Goal: Task Accomplishment & Management: Complete application form

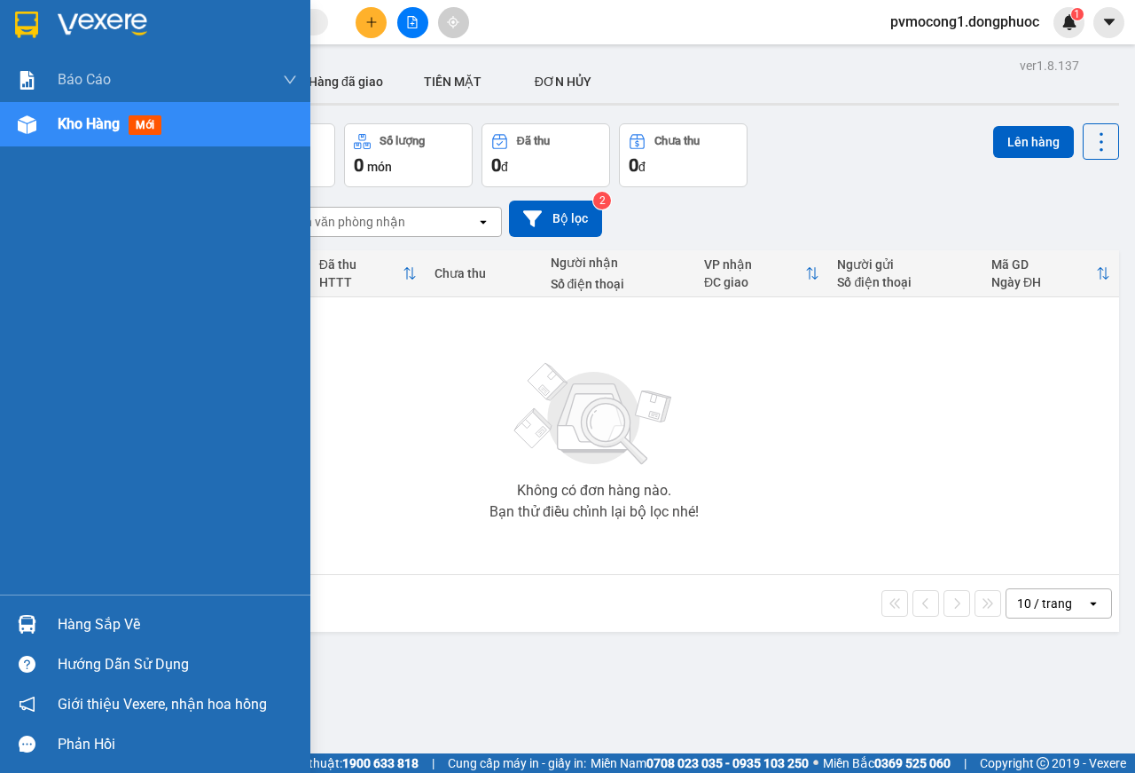
click at [61, 616] on div "Hàng sắp về" at bounding box center [178, 624] width 240 height 27
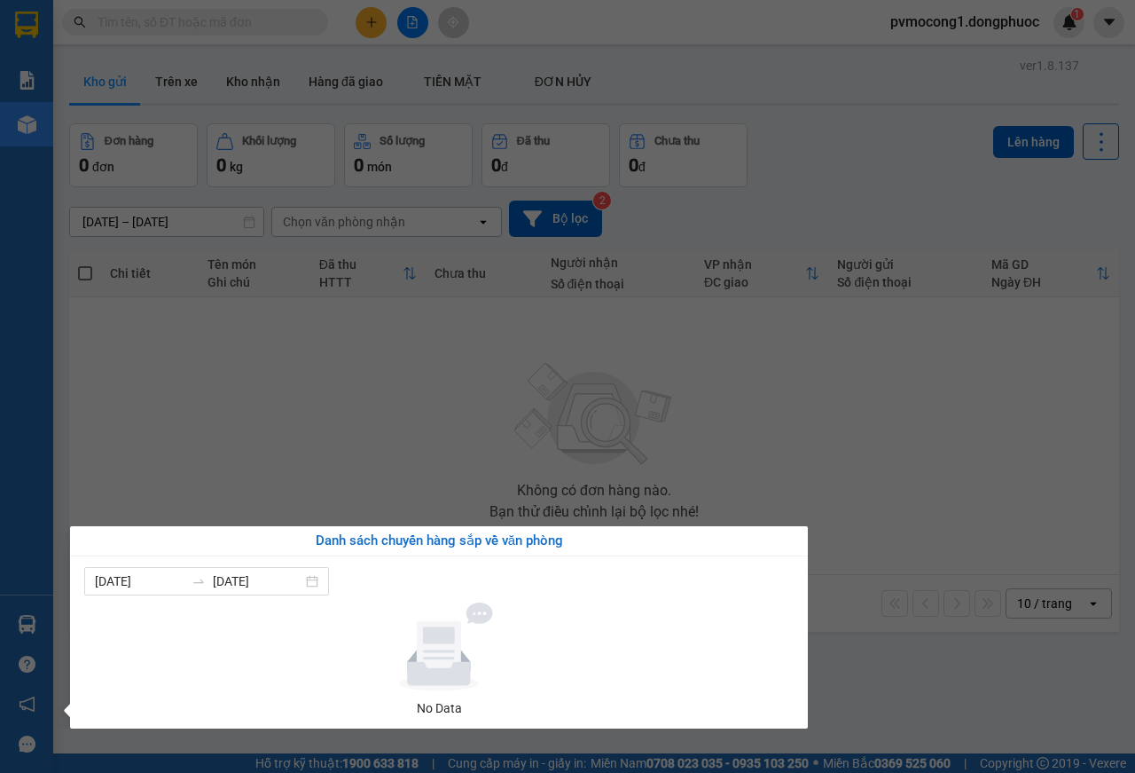
click at [278, 402] on section "Kết quả tìm kiếm ( 0 ) Bộ lọc No Data pvmocong1.dongphuoc 1 Báo cáo Mẫu 1: Báo …" at bounding box center [567, 386] width 1135 height 773
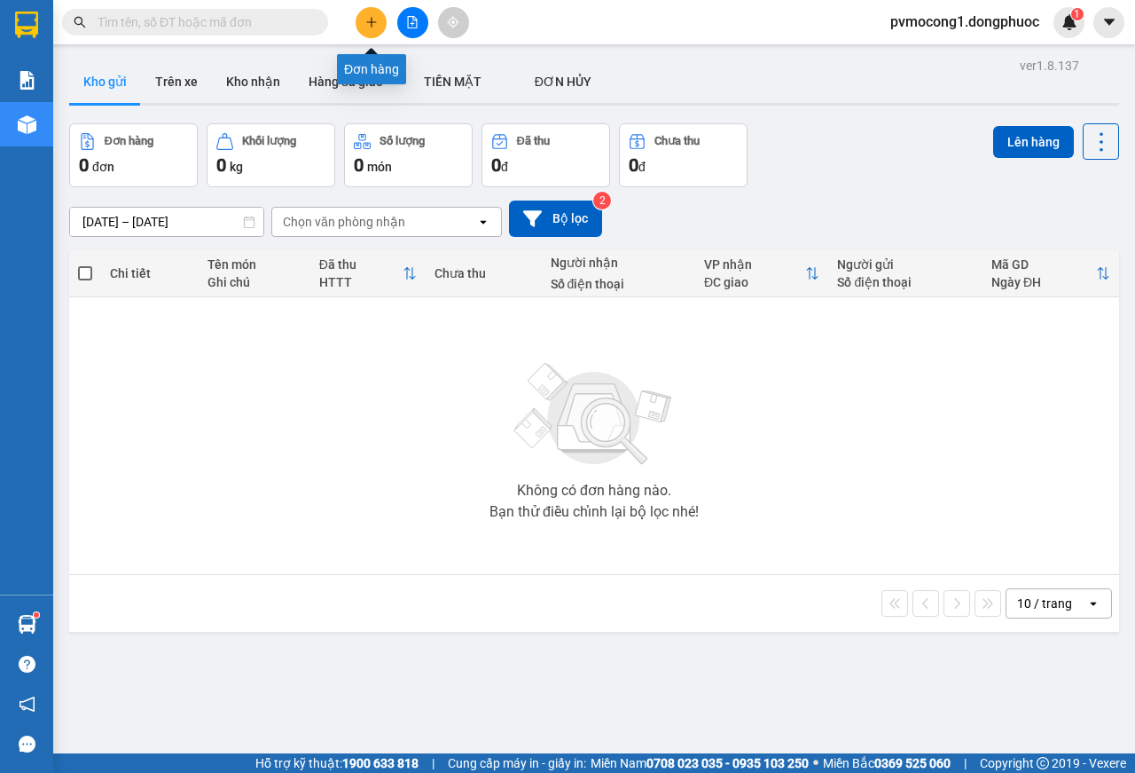
click at [371, 27] on icon "plus" at bounding box center [371, 22] width 12 height 12
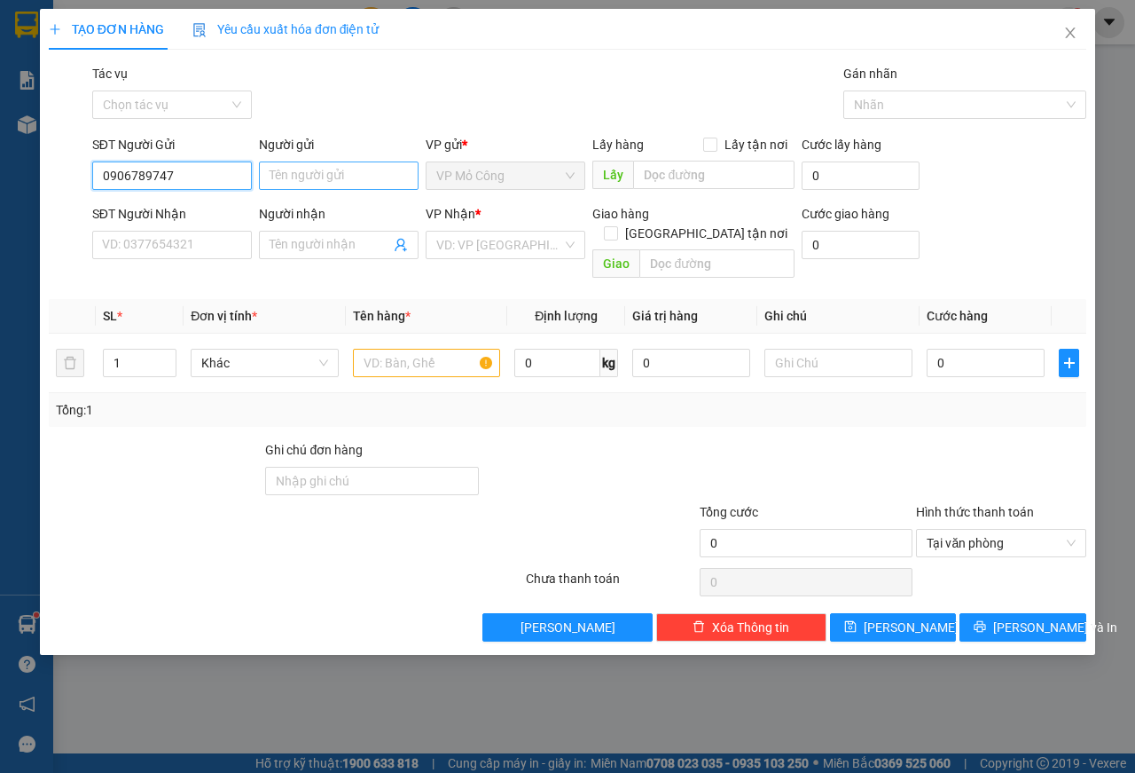
type input "0906789747"
click at [312, 174] on input "Người gửi" at bounding box center [339, 175] width 160 height 28
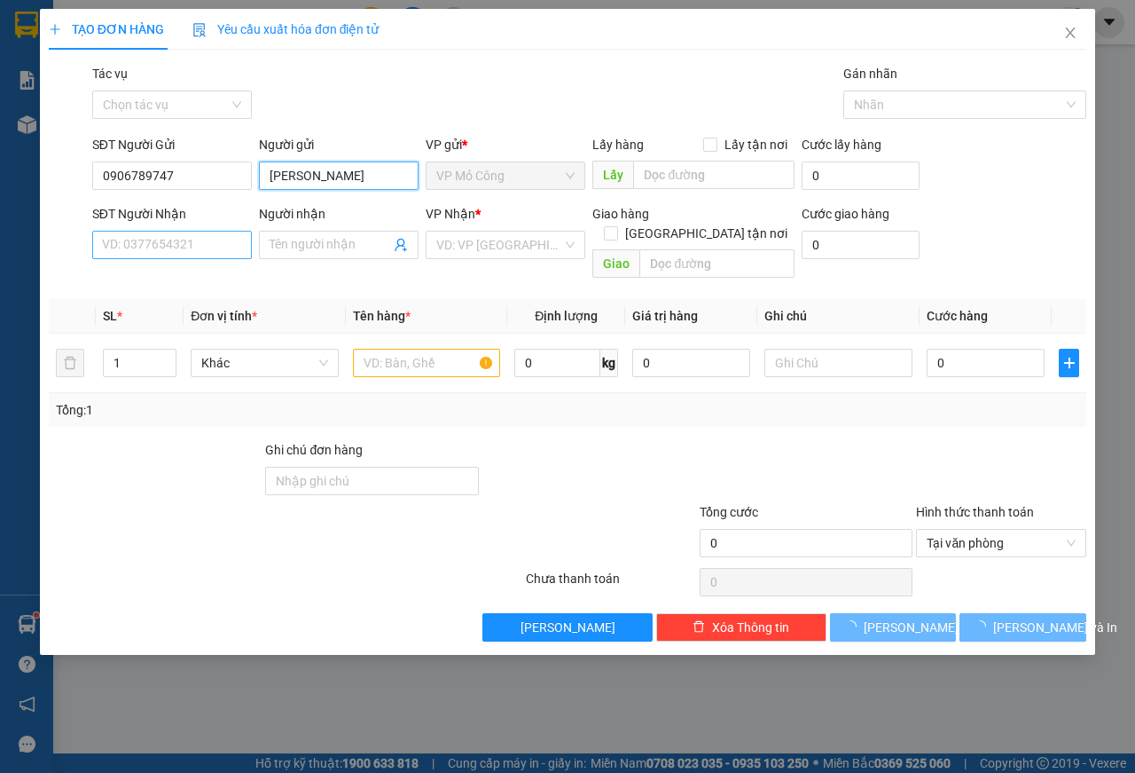
type input "KIM ANH"
click at [175, 235] on input "SĐT Người Nhận" at bounding box center [172, 245] width 160 height 28
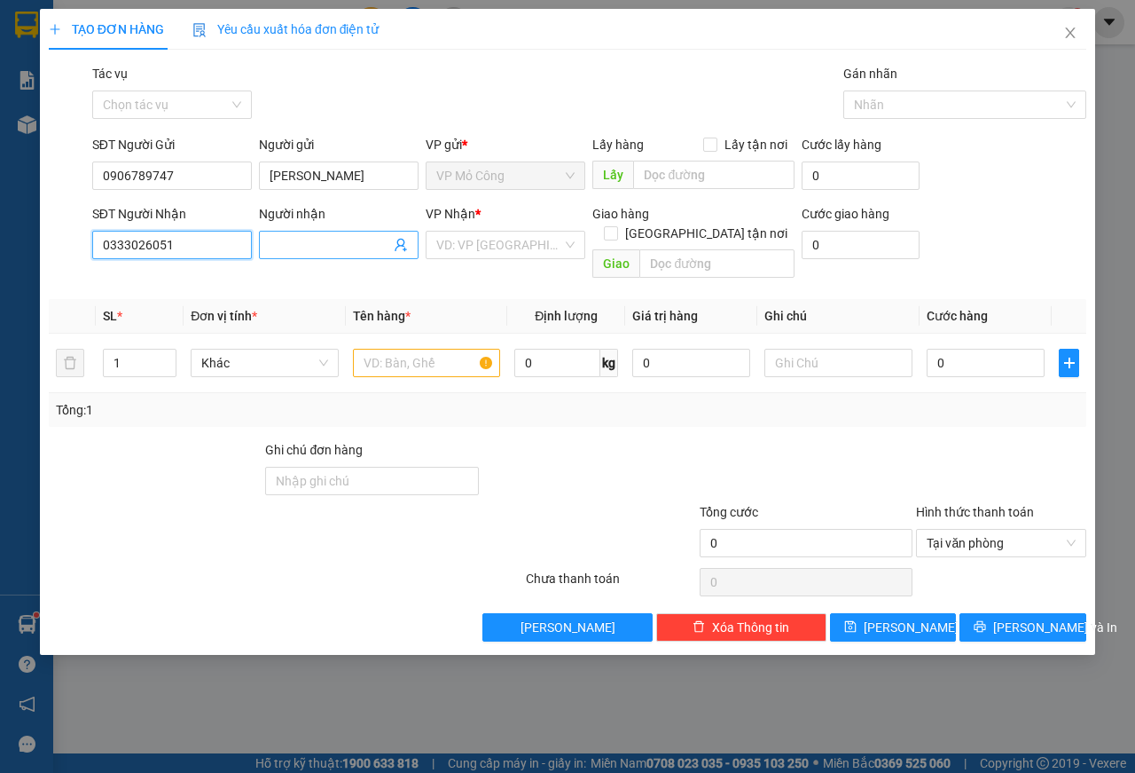
type input "0333026051"
click at [294, 237] on input "Người nhận" at bounding box center [330, 245] width 121 height 20
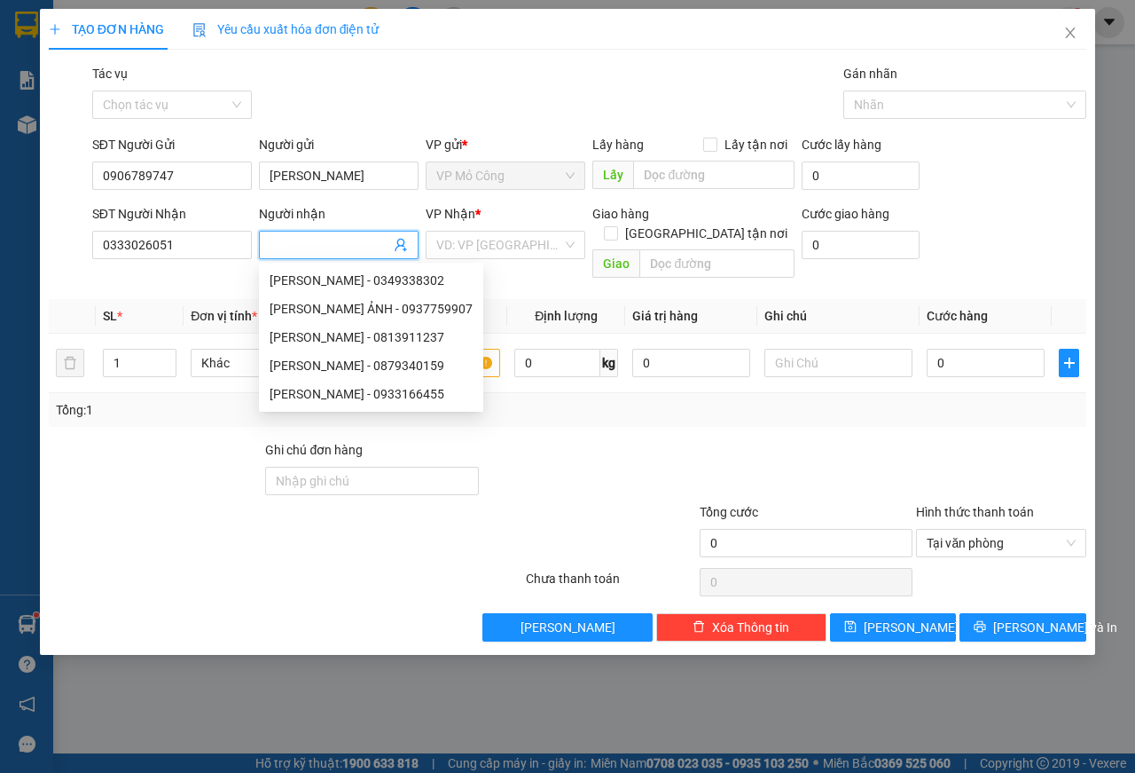
type input "D"
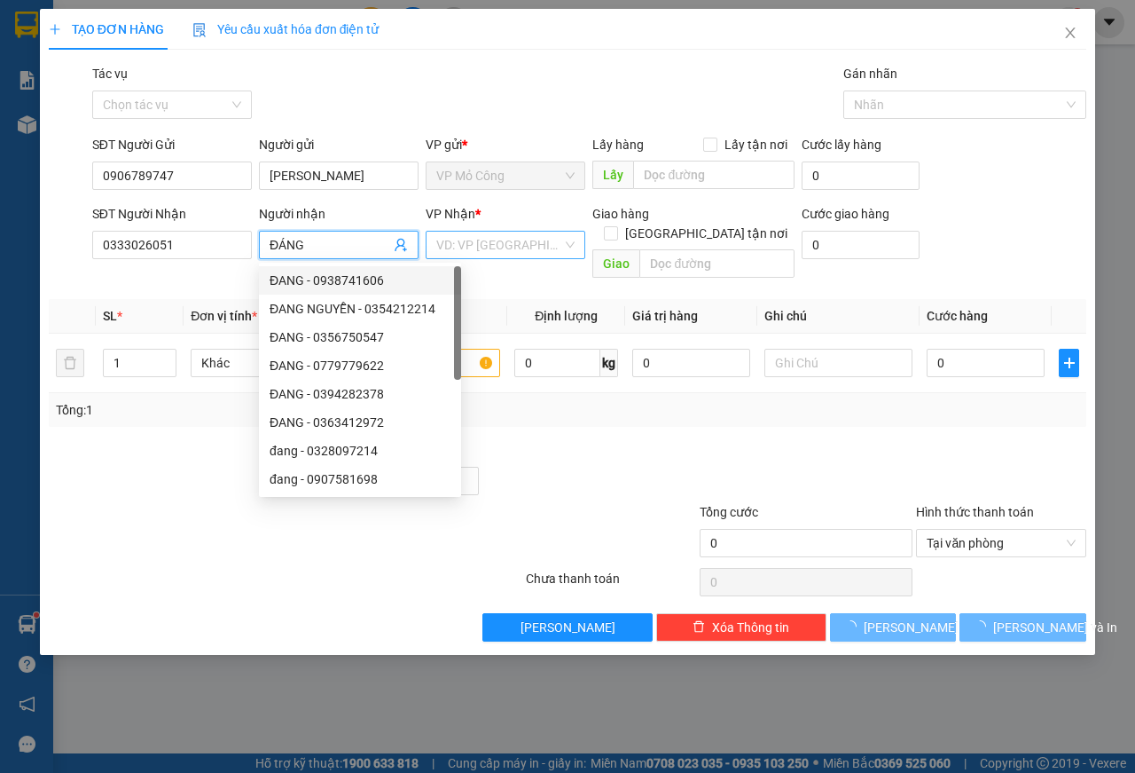
type input "ĐÁNG"
click at [483, 248] on input "search" at bounding box center [499, 245] width 126 height 27
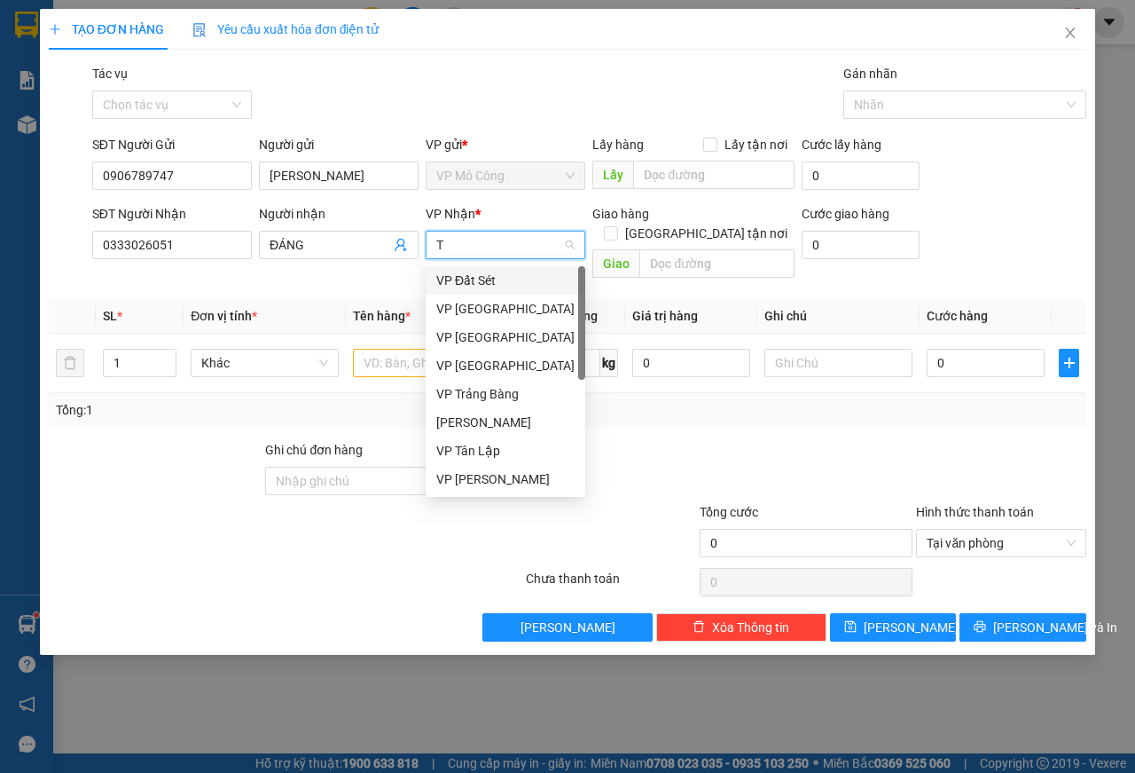
type input "TB"
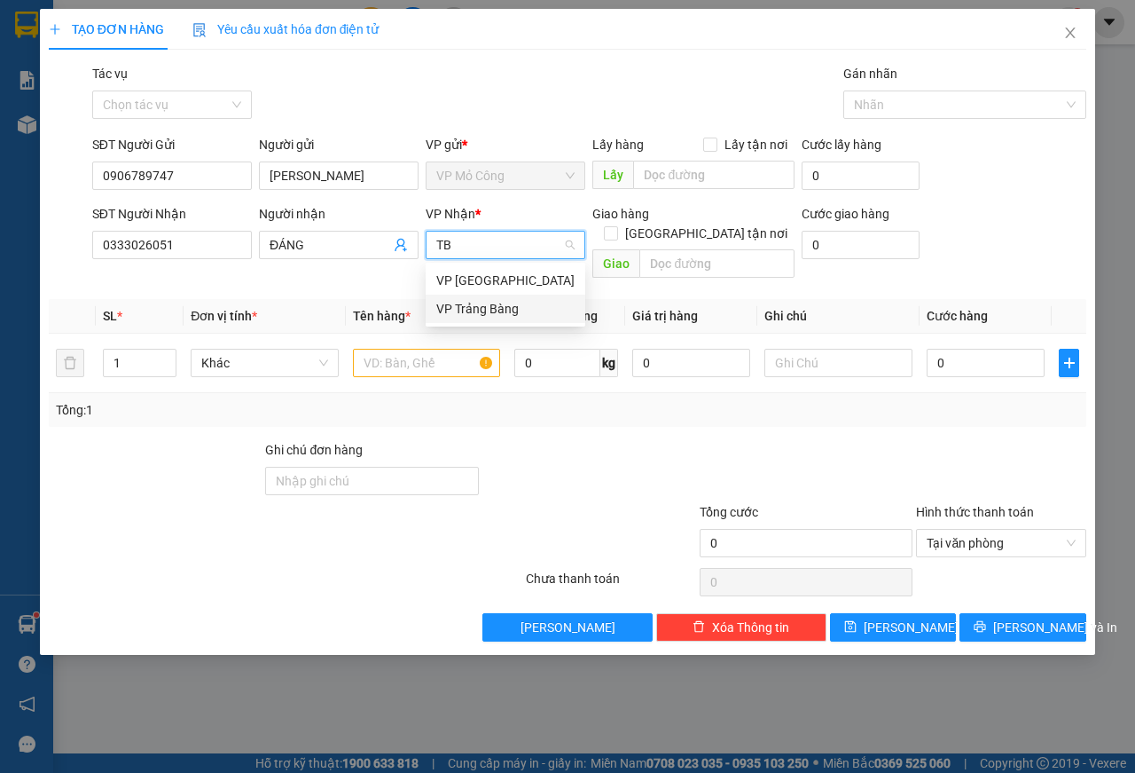
click at [505, 314] on div "VP Trảng Bàng" at bounding box center [505, 309] width 138 height 20
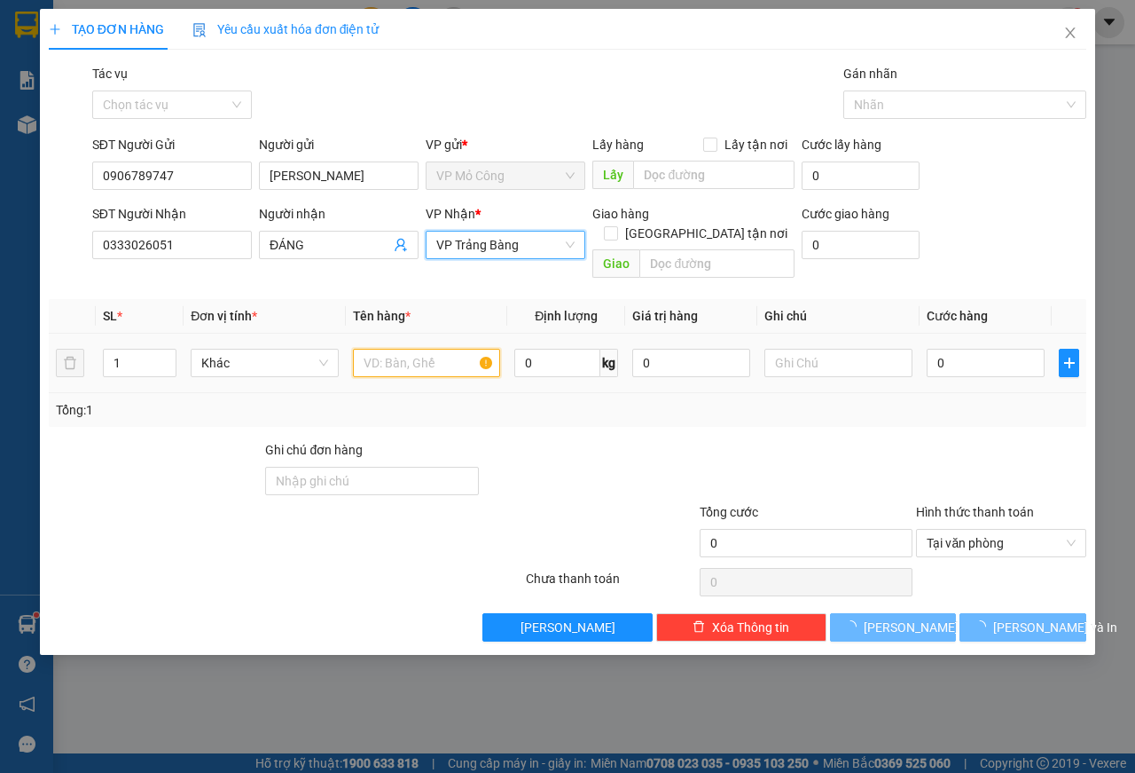
click at [394, 349] on input "text" at bounding box center [427, 363] width 148 height 28
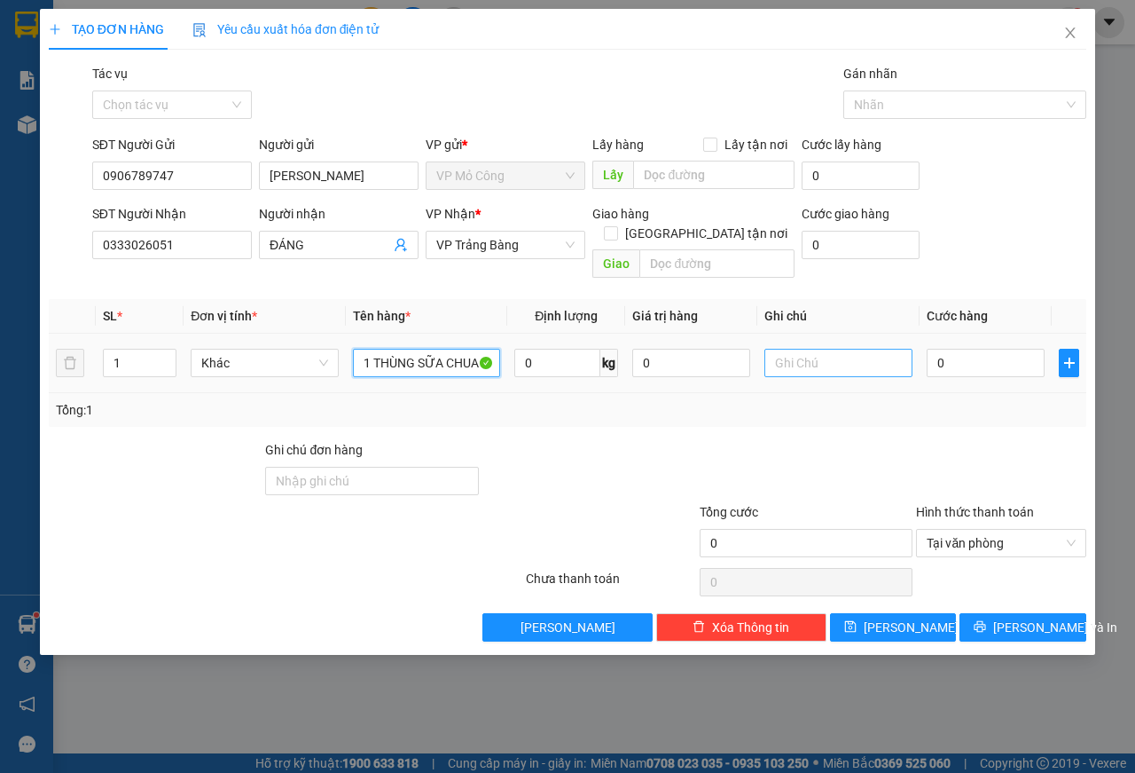
type input "1 THÙNG SỮA CHUA"
click at [806, 349] on input "text" at bounding box center [839, 363] width 148 height 28
type input "KNP, HƯ K ĐÈN"
click at [955, 349] on input "0" at bounding box center [986, 363] width 118 height 28
type input "2"
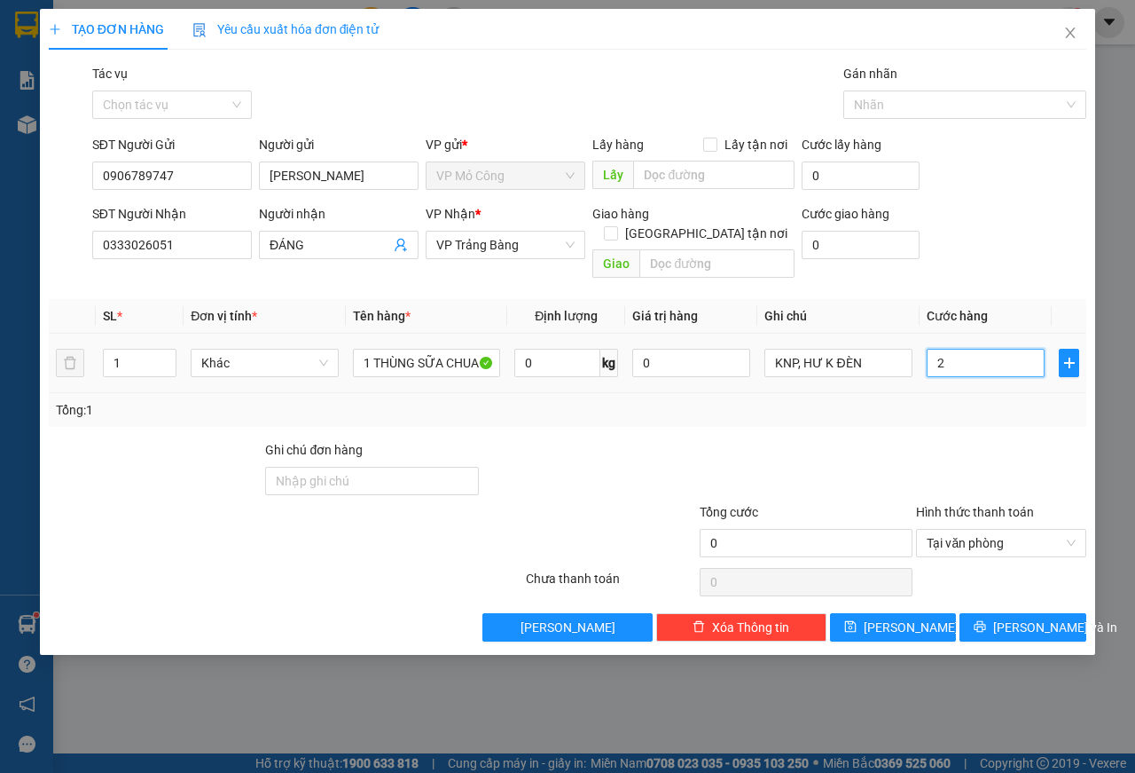
type input "2"
type input "25"
type input "250"
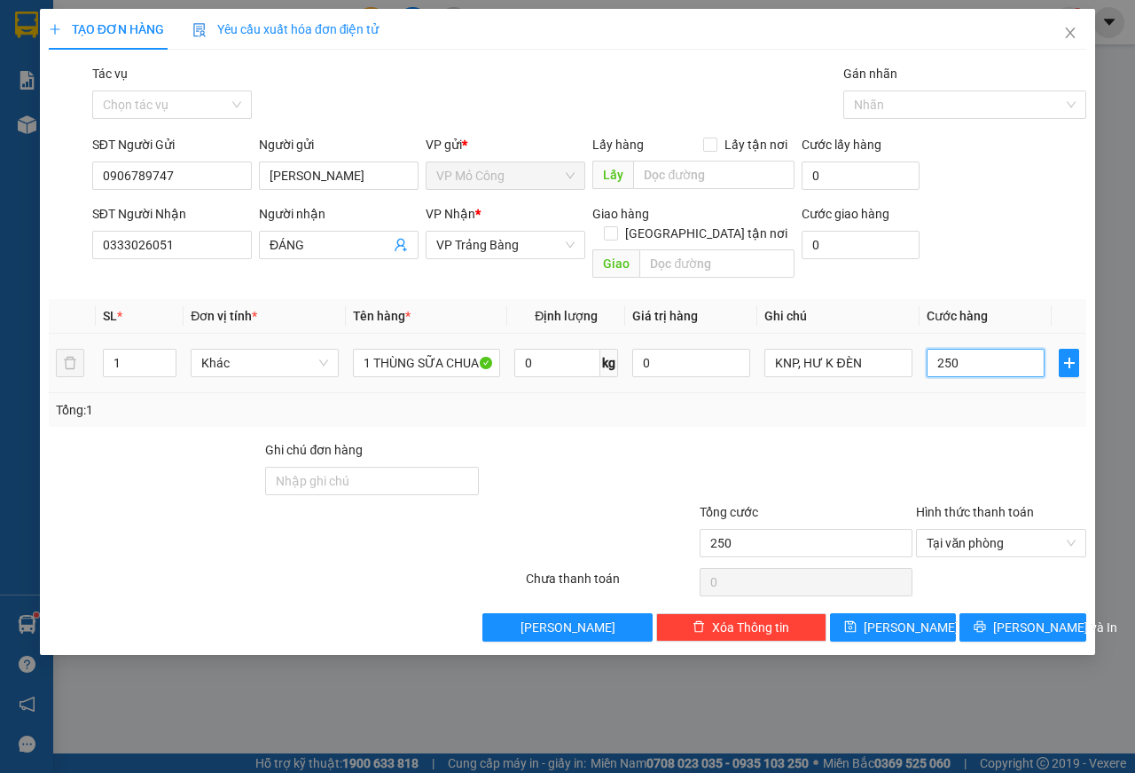
type input "2.500"
type input "25.000"
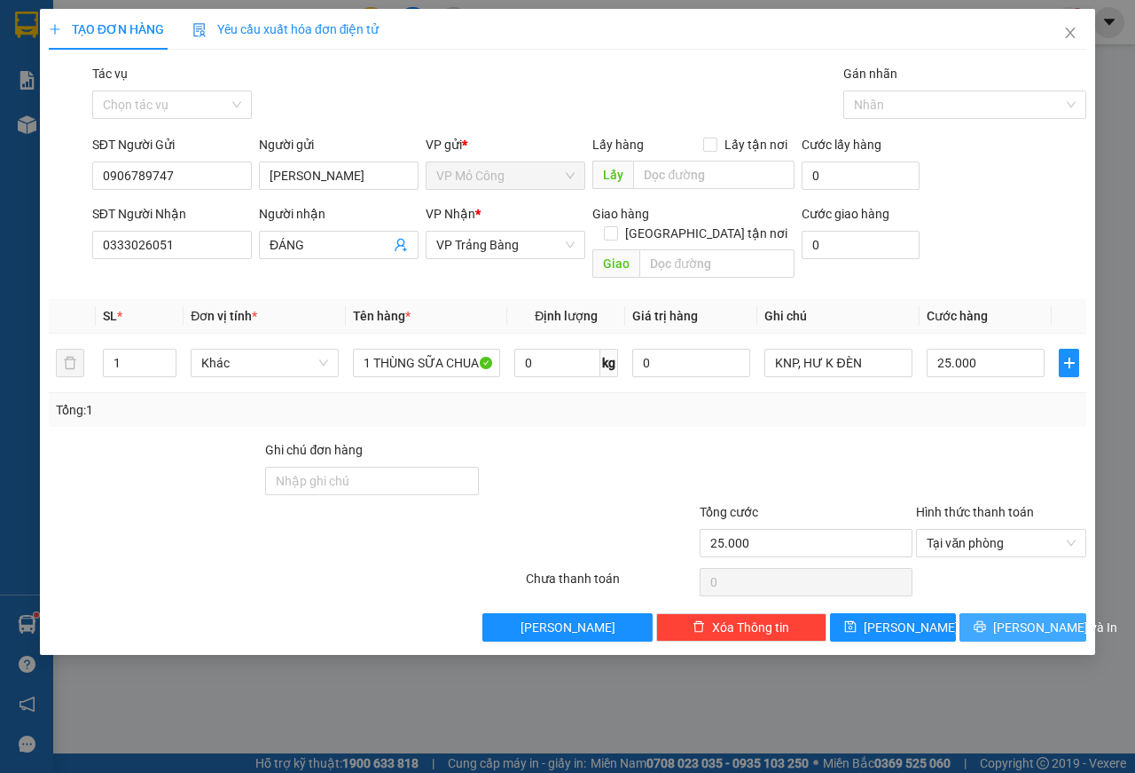
click at [1033, 617] on span "Lưu và In" at bounding box center [1055, 627] width 124 height 20
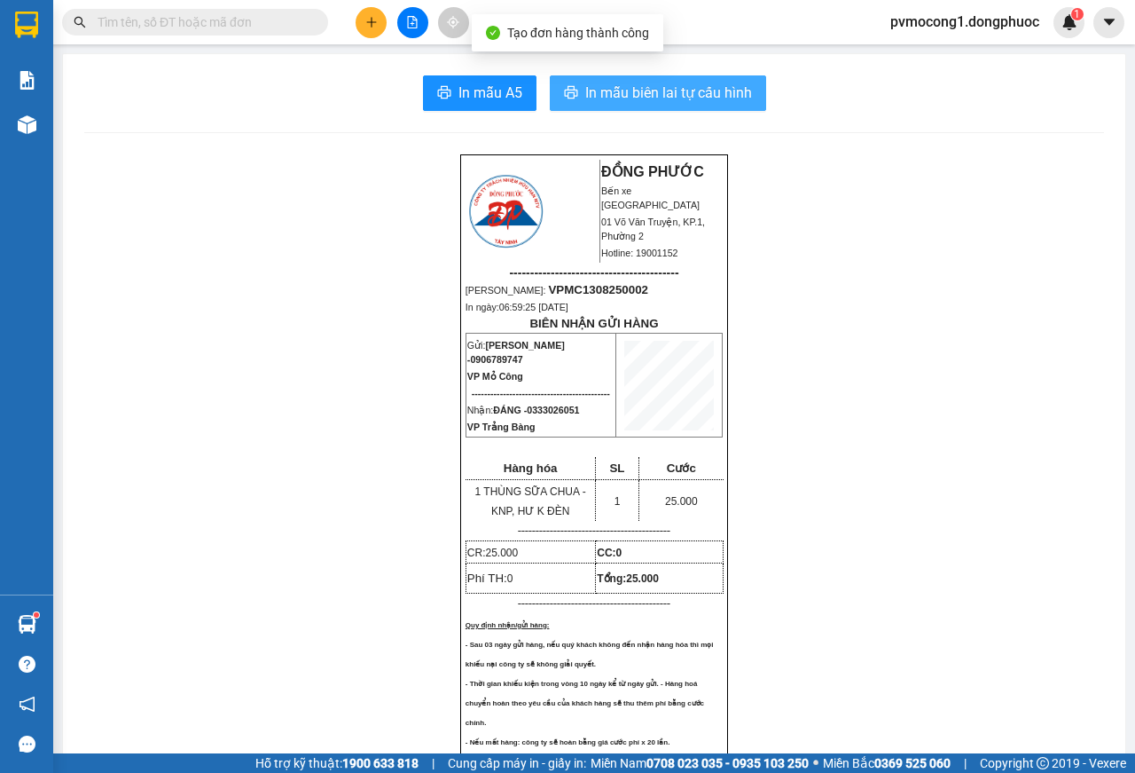
click at [657, 98] on span "In mẫu biên lai tự cấu hình" at bounding box center [668, 93] width 167 height 22
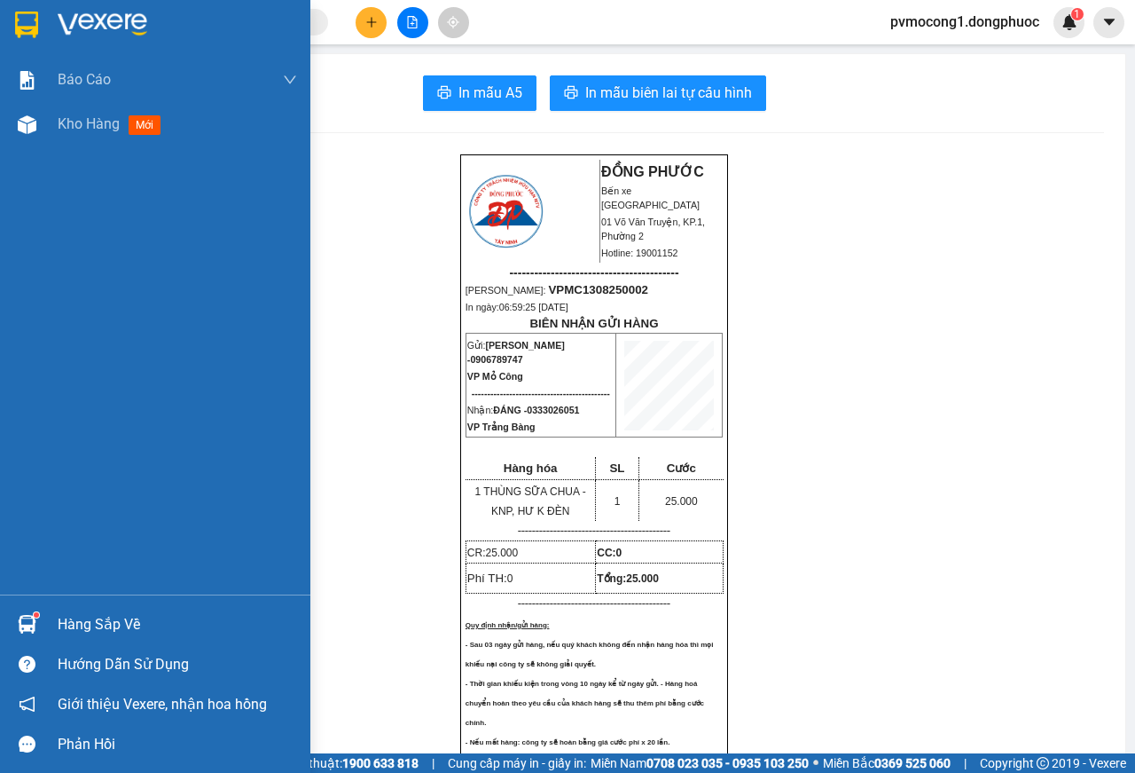
click at [12, 30] on div at bounding box center [27, 24] width 31 height 31
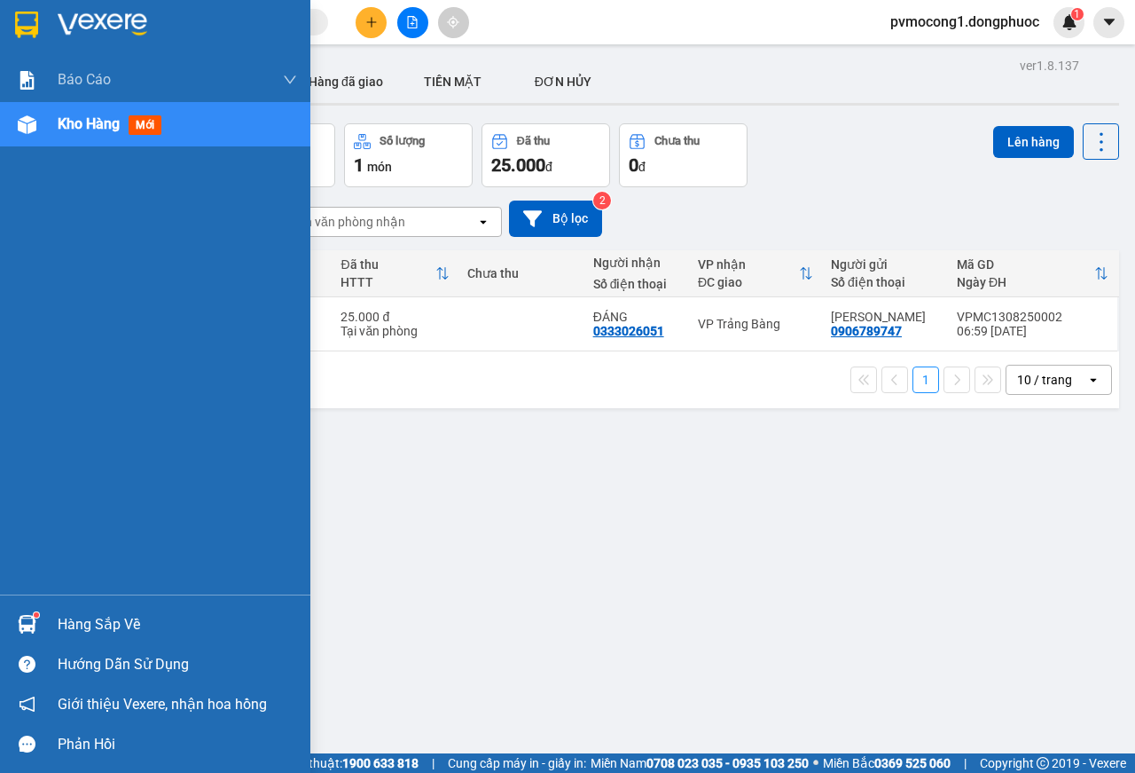
click at [106, 628] on div "Hàng sắp về" at bounding box center [178, 624] width 240 height 27
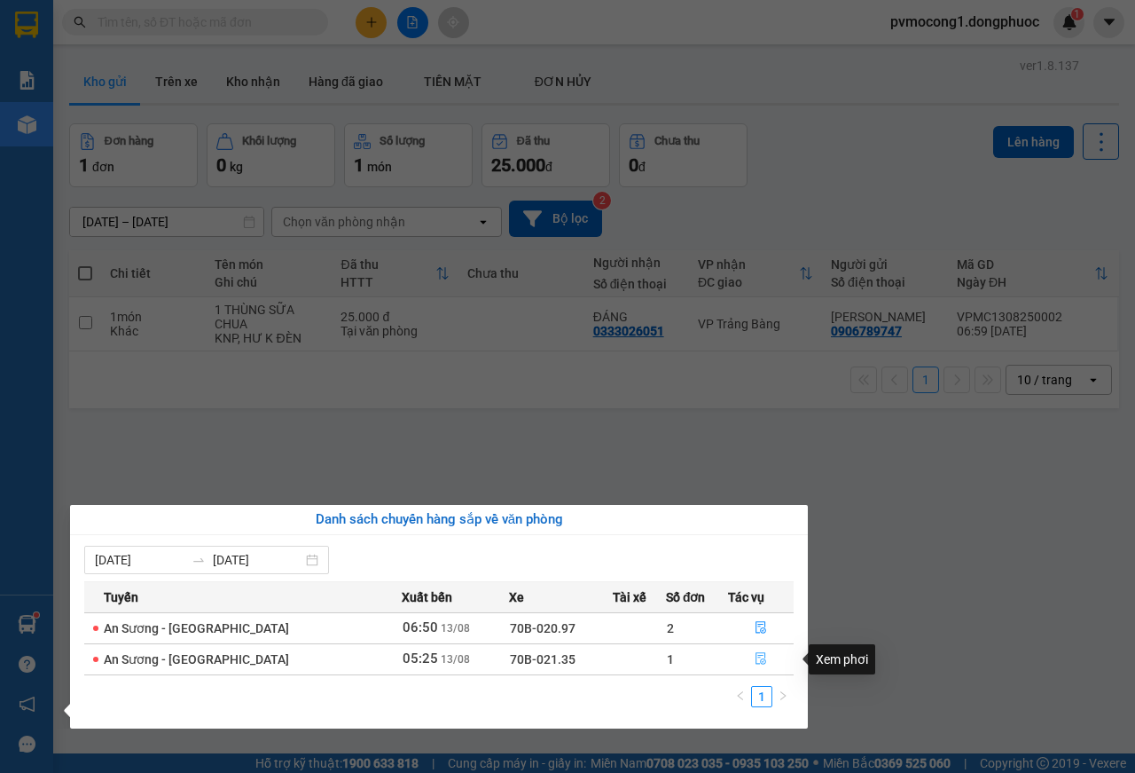
click at [755, 659] on icon "file-done" at bounding box center [761, 658] width 12 height 12
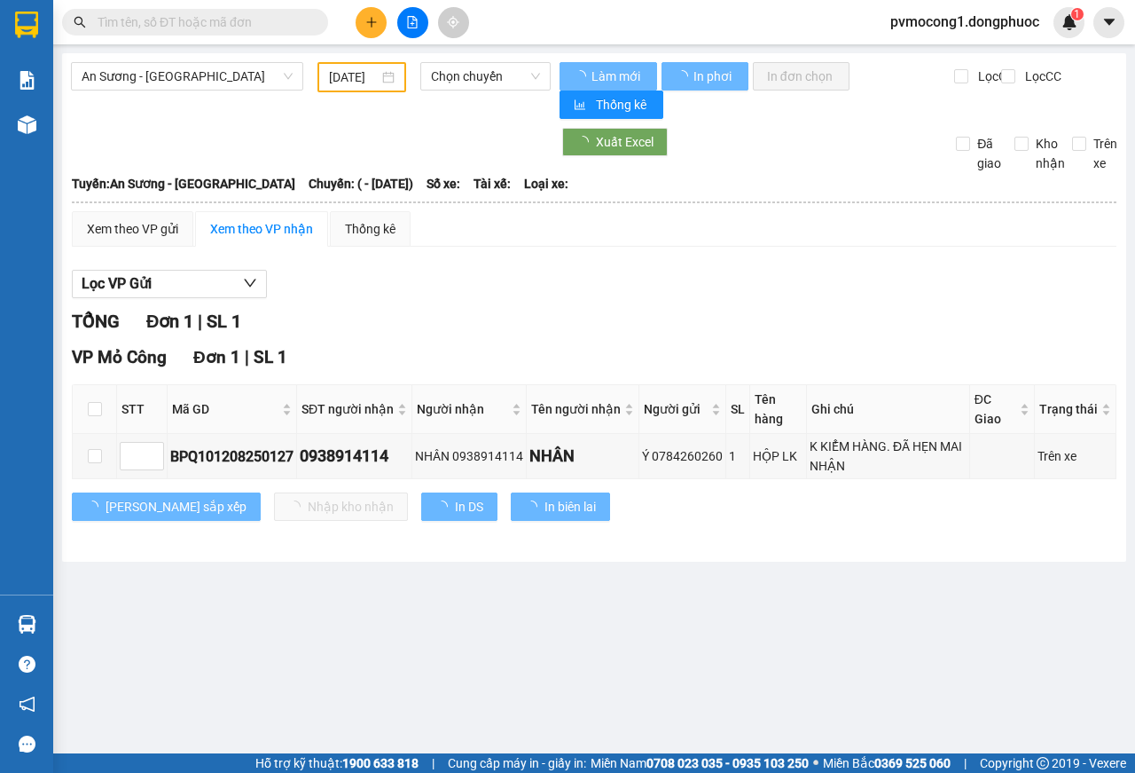
type input "[DATE]"
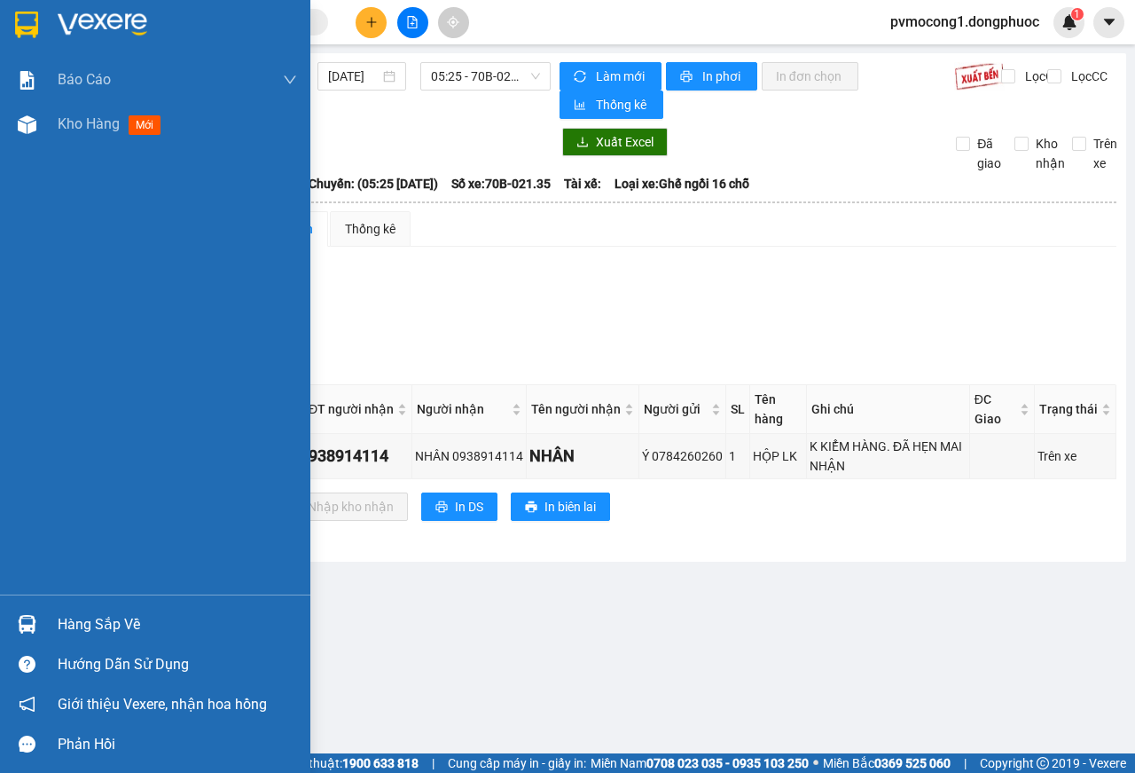
click at [26, 19] on img at bounding box center [26, 25] width 23 height 27
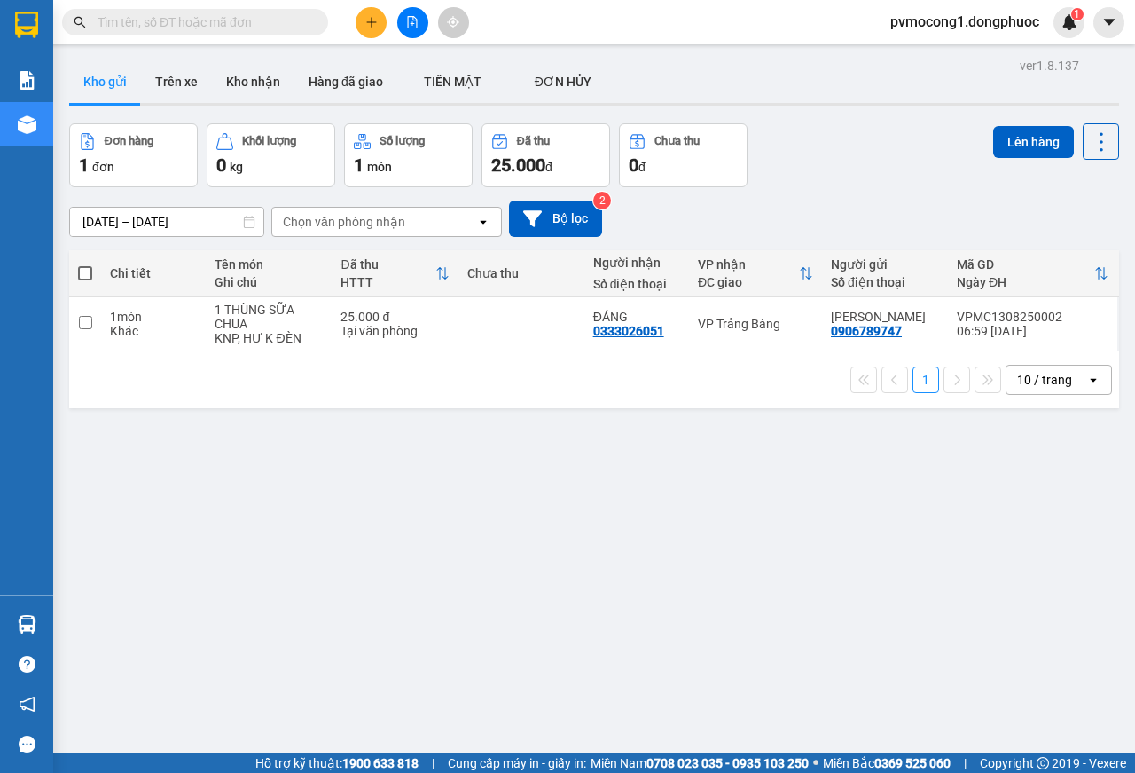
click at [84, 271] on span at bounding box center [85, 273] width 14 height 14
click at [85, 264] on input "checkbox" at bounding box center [85, 264] width 0 height 0
checkbox input "true"
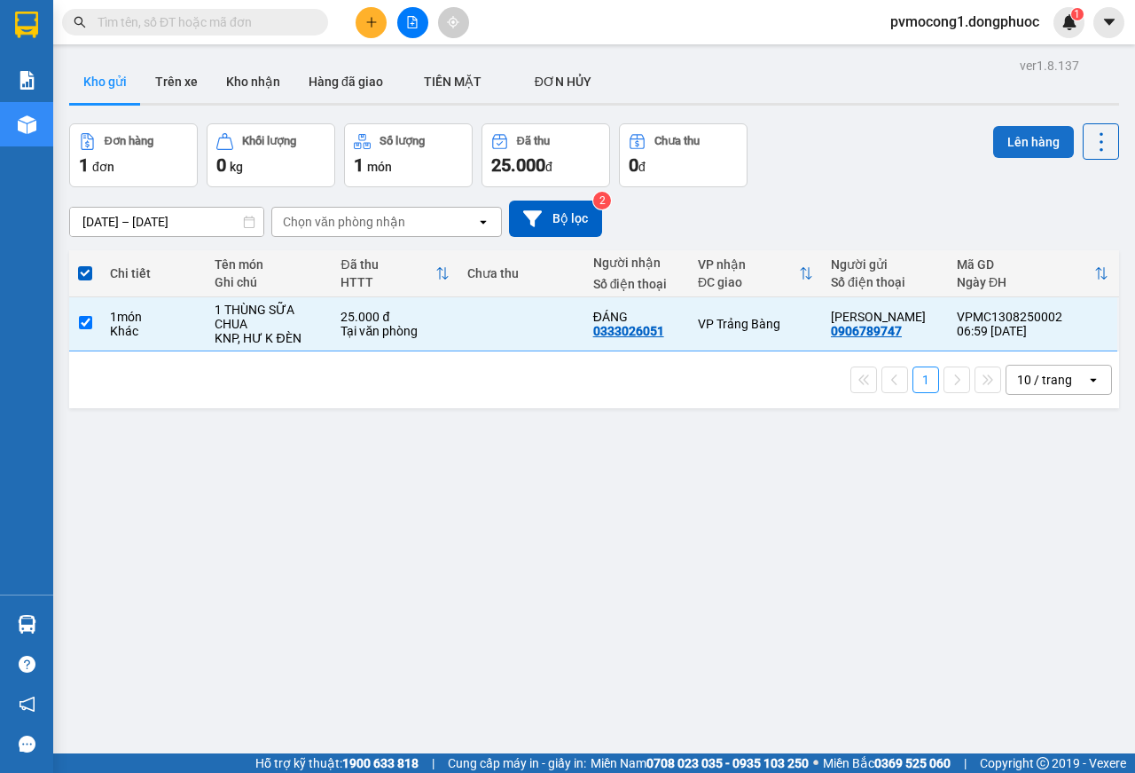
click at [1022, 148] on button "Lên hàng" at bounding box center [1033, 142] width 81 height 32
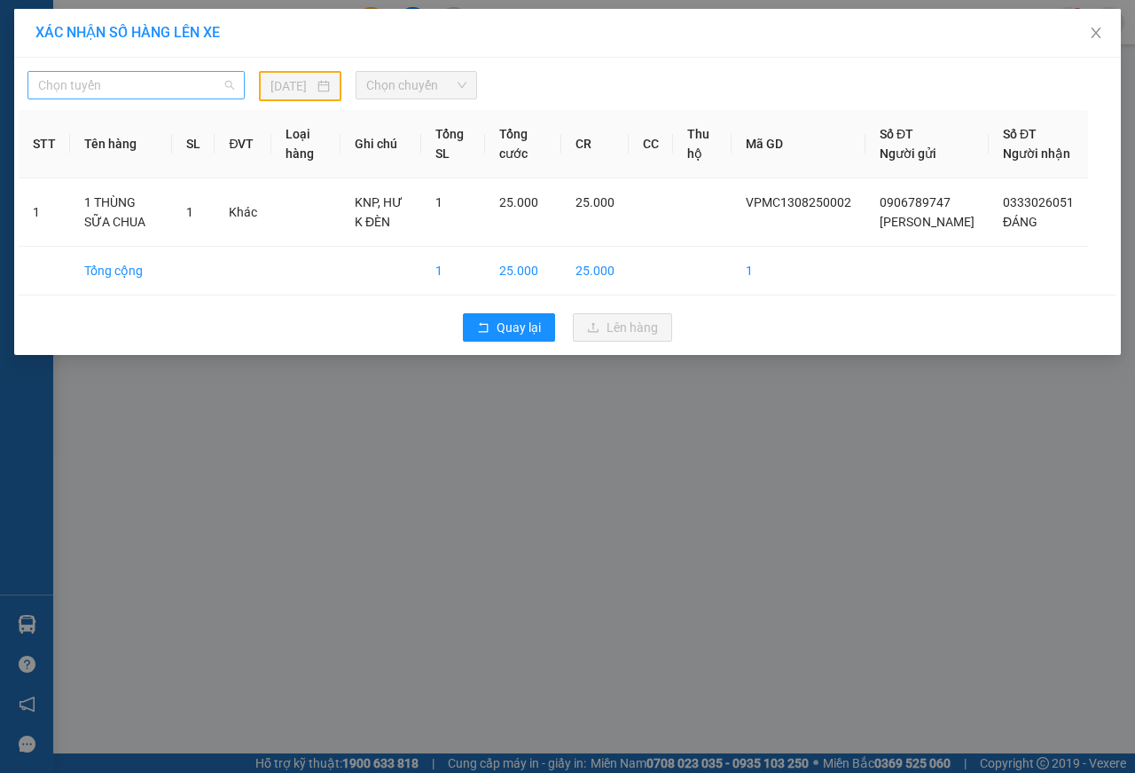
click at [119, 78] on span "Chọn tuyến" at bounding box center [136, 85] width 196 height 27
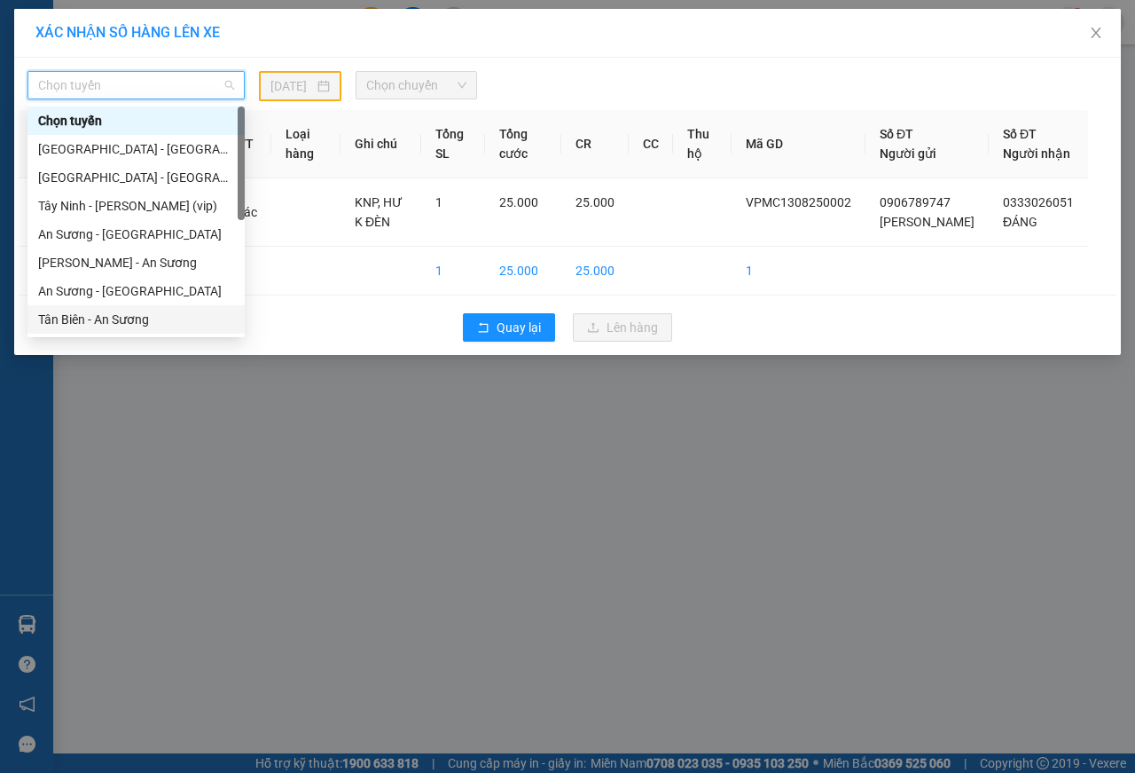
click at [64, 322] on div "Tân Biên - An Sương" at bounding box center [136, 320] width 196 height 20
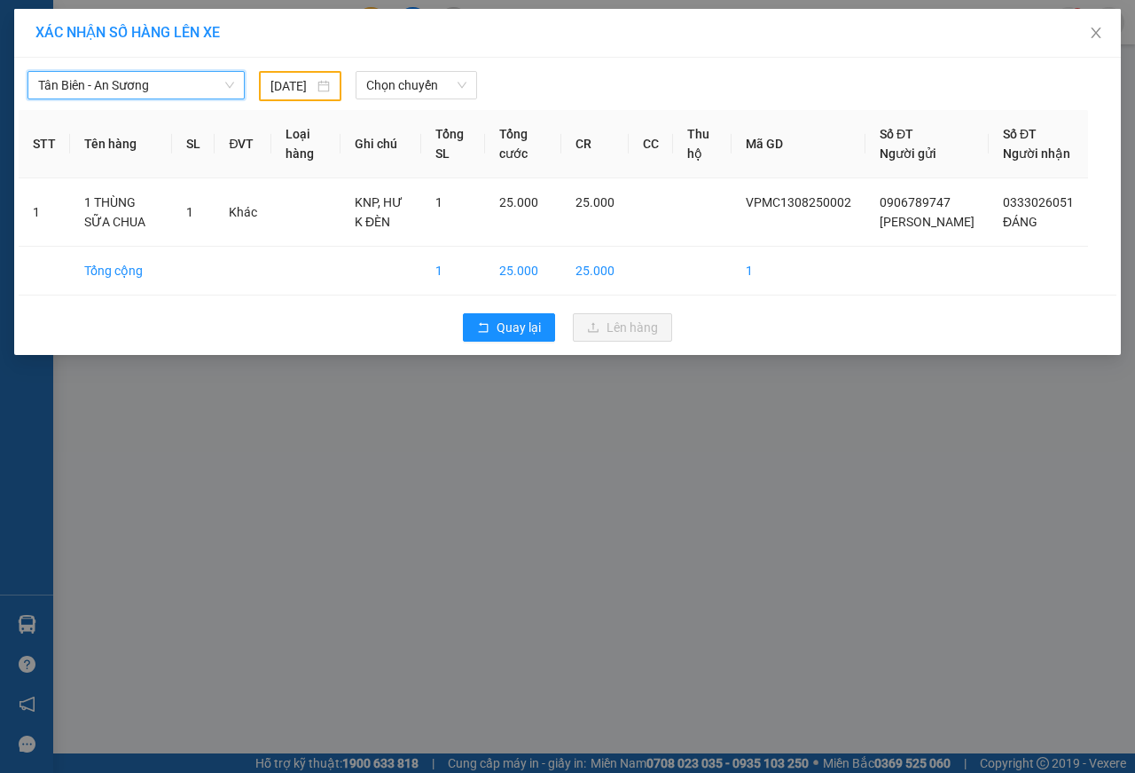
click at [287, 85] on input "12/08/2025" at bounding box center [292, 86] width 43 height 20
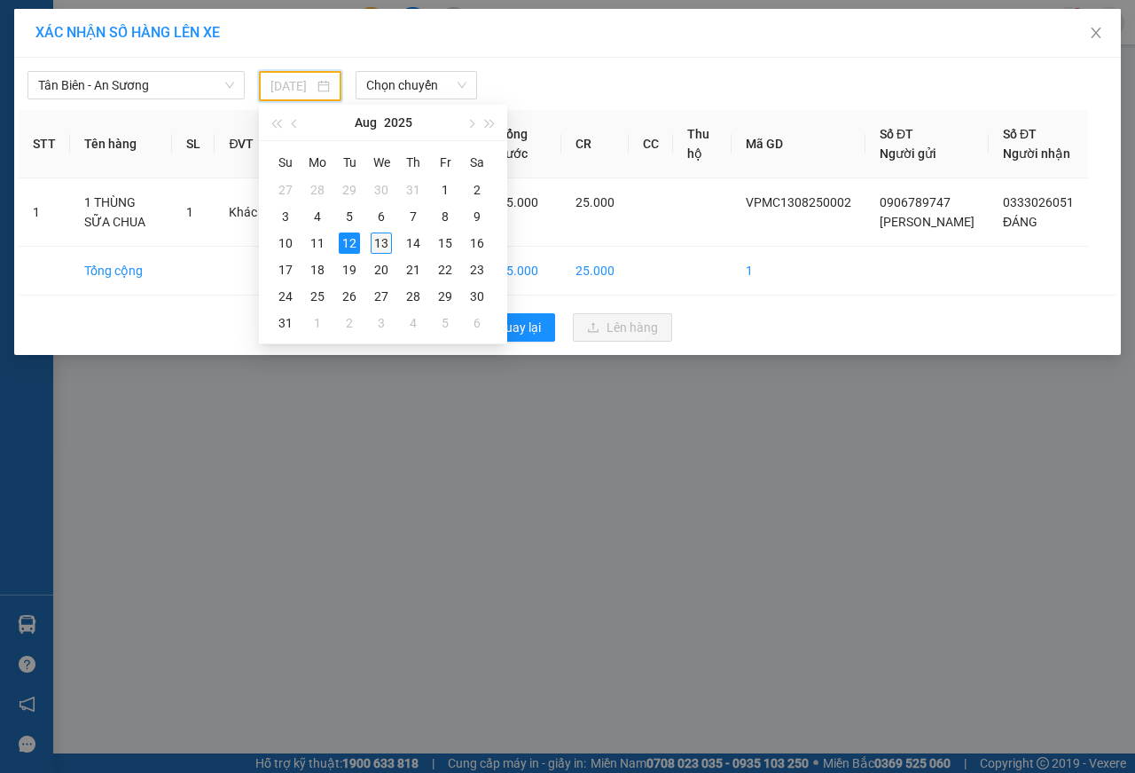
click at [377, 241] on div "13" at bounding box center [381, 242] width 21 height 21
type input "[DATE]"
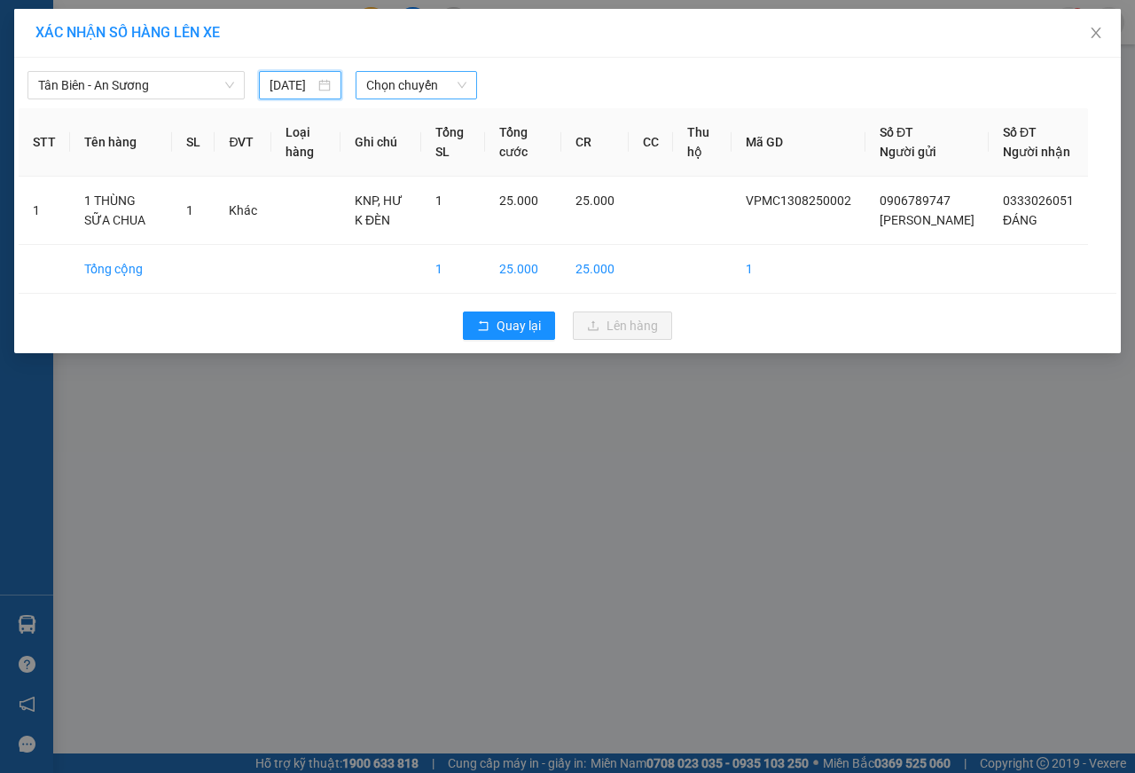
click at [390, 75] on span "Chọn chuyến" at bounding box center [415, 85] width 99 height 27
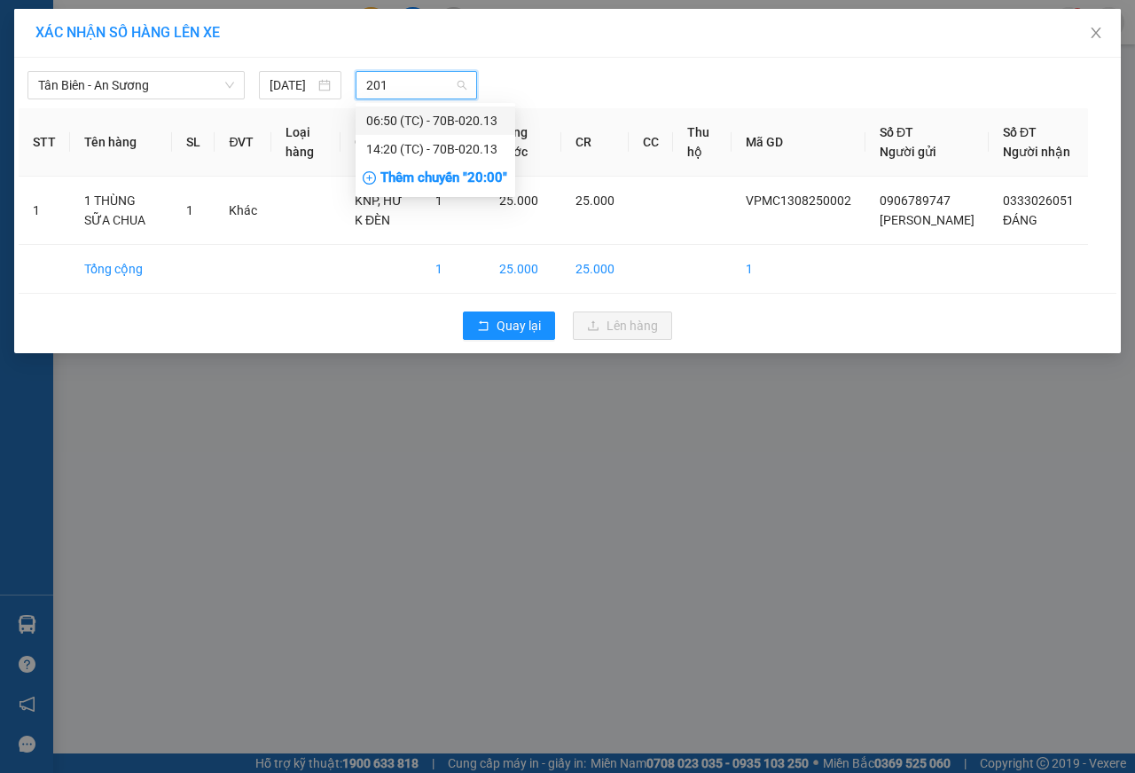
type input "2013"
click at [465, 121] on div "06:50 (TC) - 70B-020.13" at bounding box center [435, 121] width 138 height 20
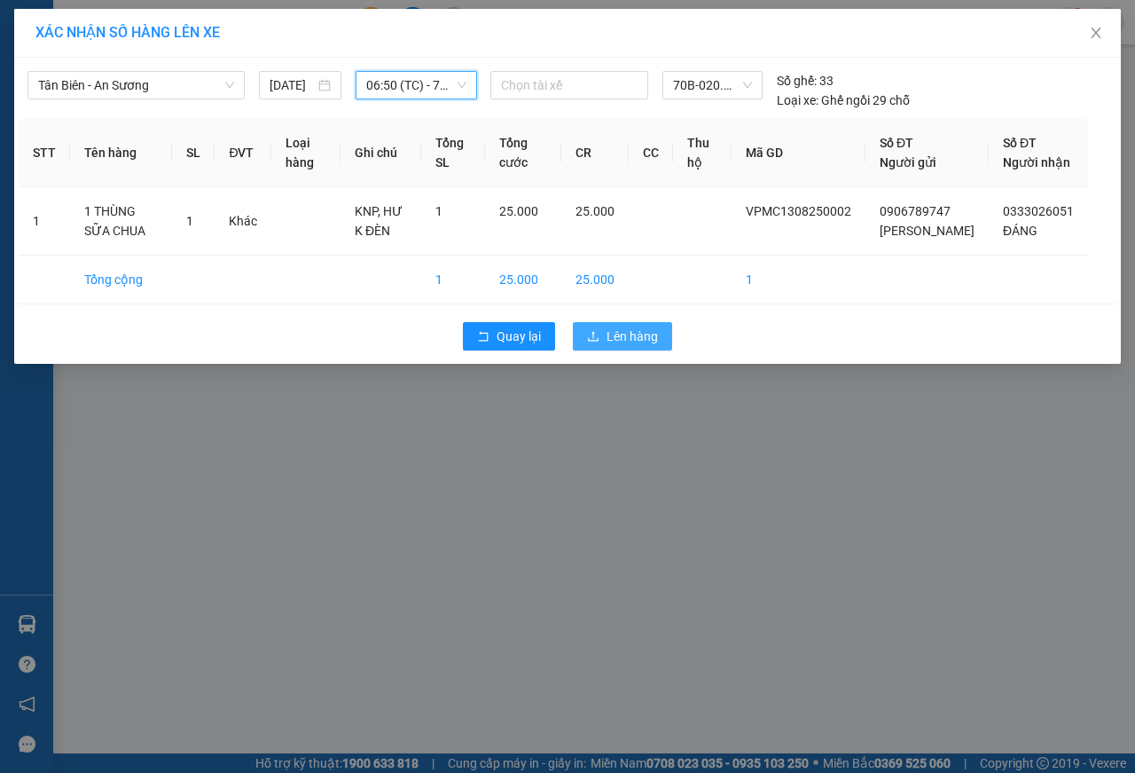
click at [617, 346] on span "Lên hàng" at bounding box center [632, 336] width 51 height 20
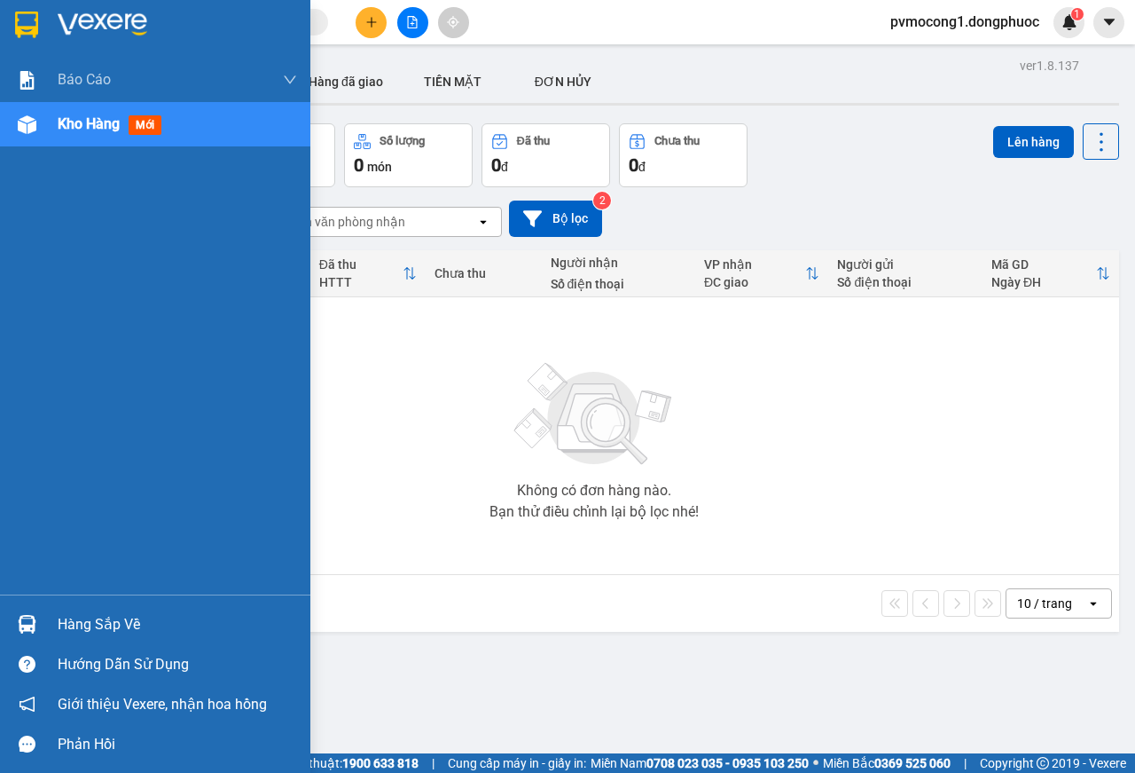
click at [33, 627] on img at bounding box center [27, 624] width 19 height 19
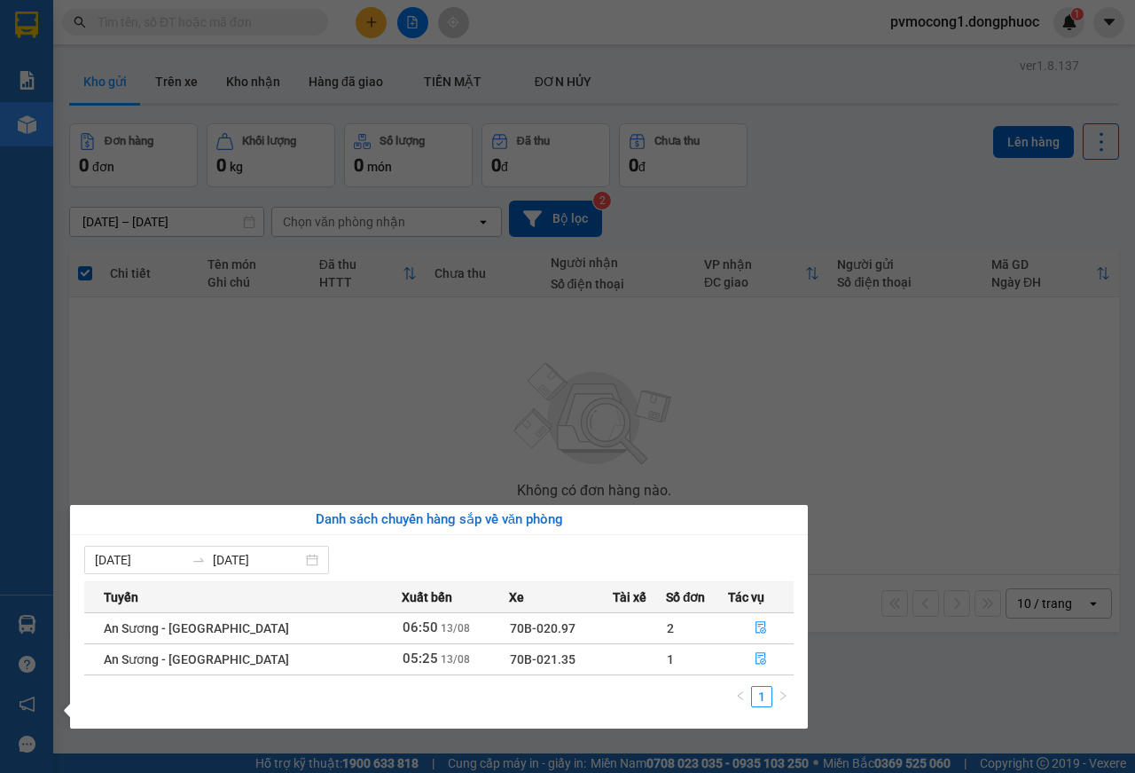
click at [116, 443] on section "Kết quả tìm kiếm ( 0 ) Bộ lọc No Data pvmocong1.dongphuoc 1 Báo cáo Mẫu 1: Báo …" at bounding box center [567, 386] width 1135 height 773
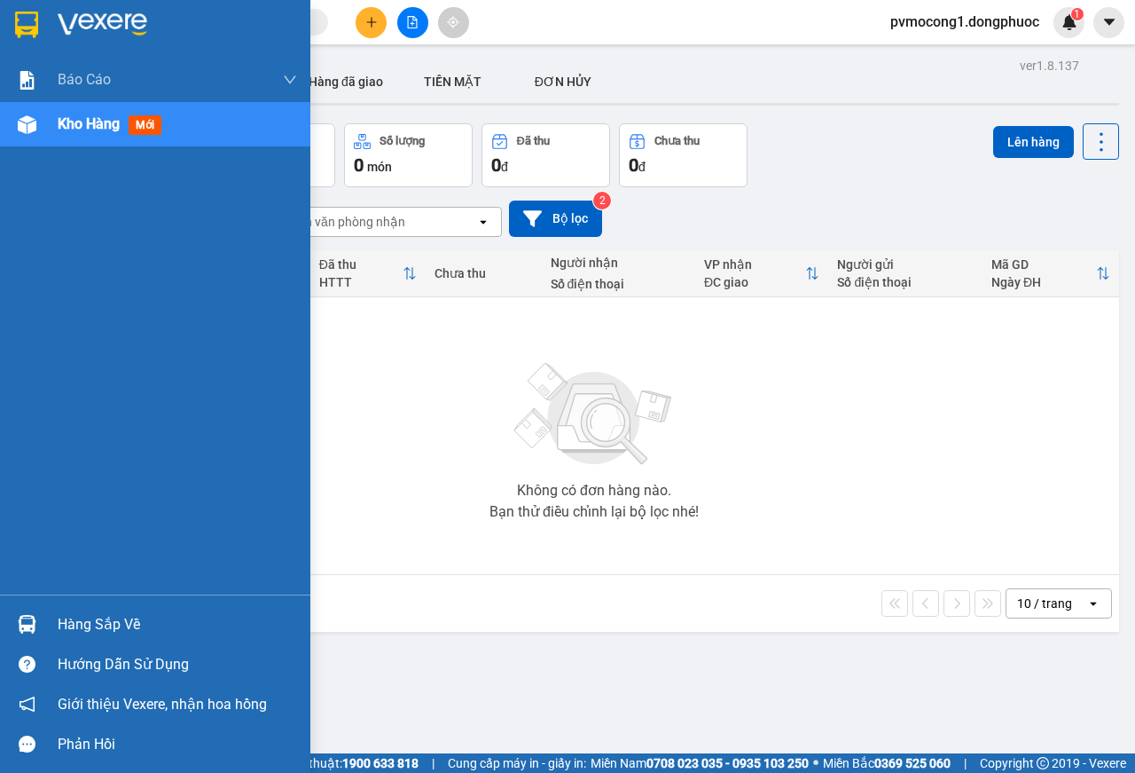
click at [43, 630] on div "Hàng sắp về" at bounding box center [155, 624] width 310 height 40
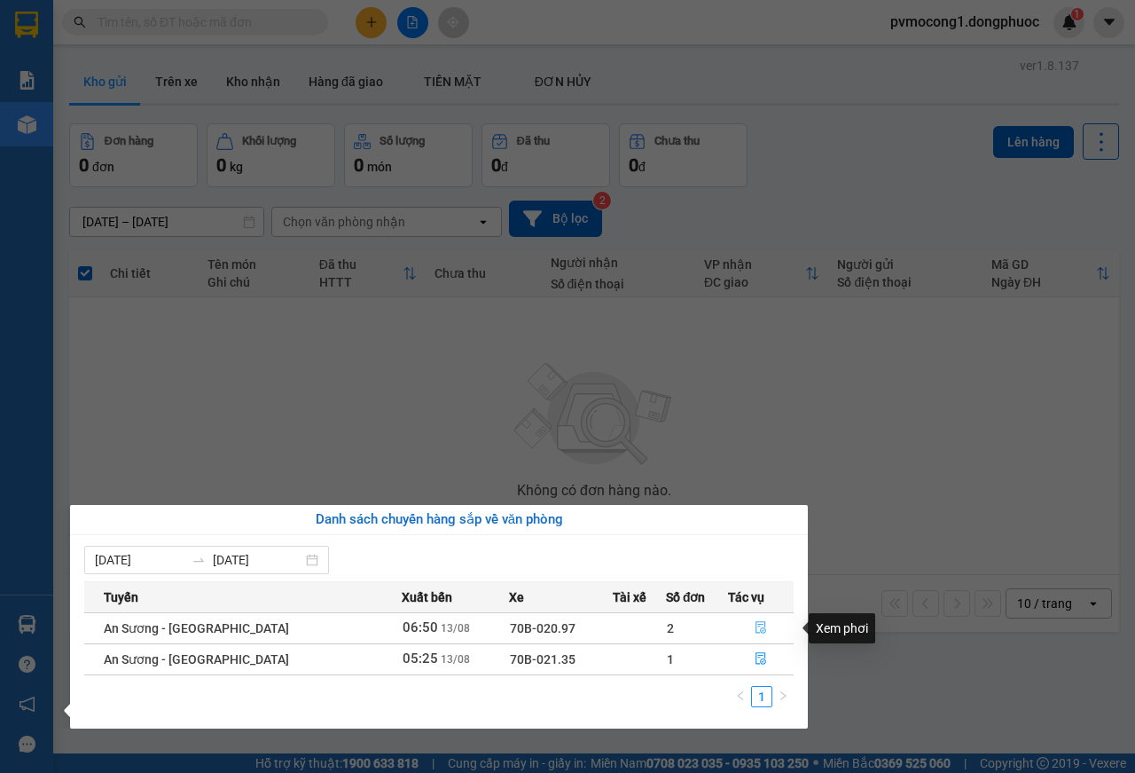
click at [764, 628] on button "button" at bounding box center [761, 628] width 64 height 28
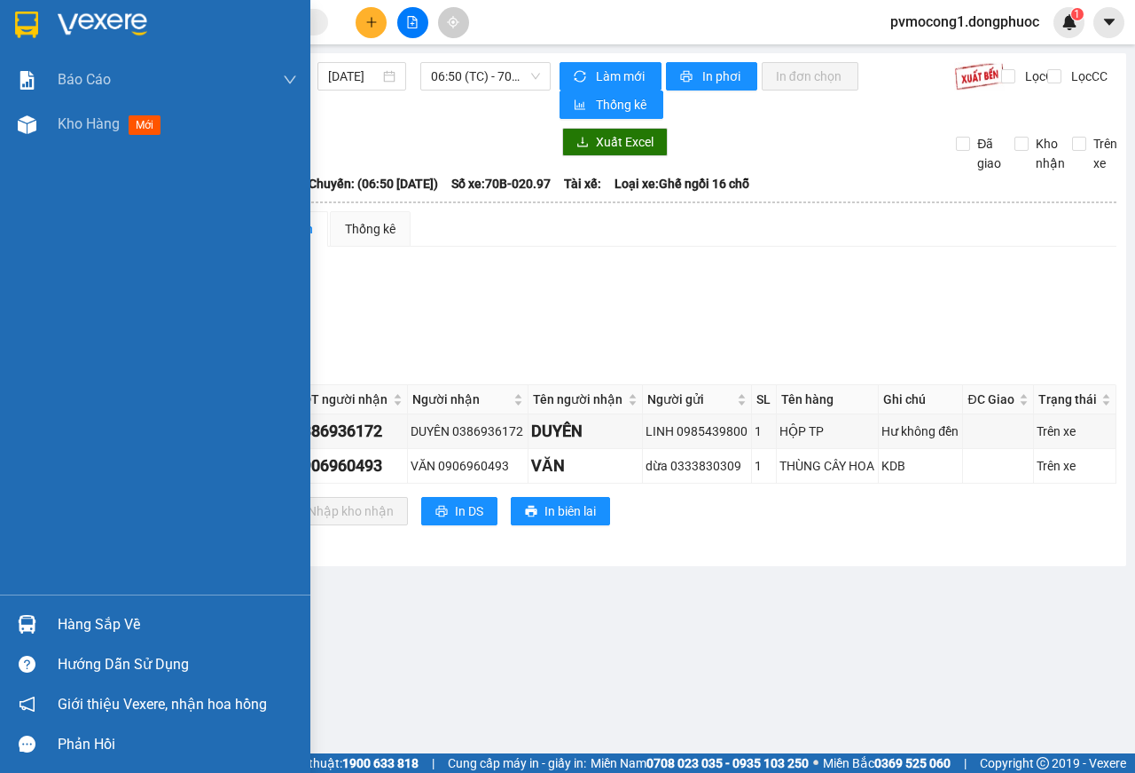
click at [75, 623] on div "Hàng sắp về" at bounding box center [178, 624] width 240 height 27
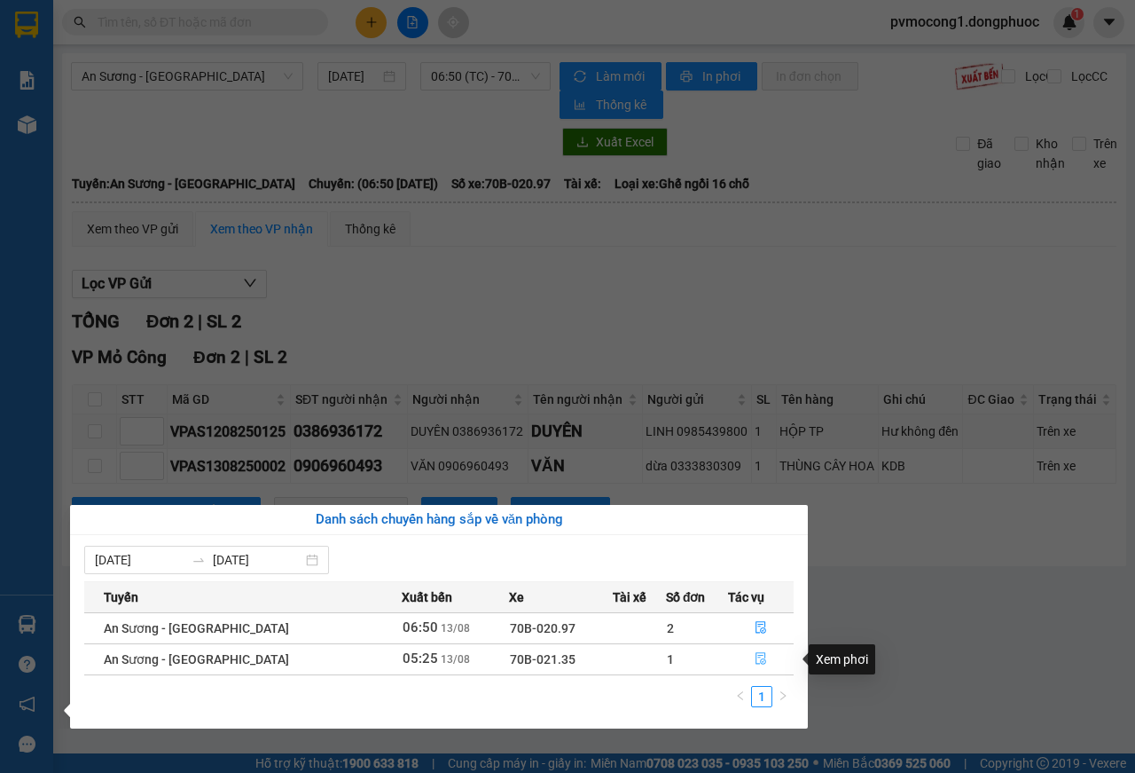
click at [755, 658] on icon "file-done" at bounding box center [761, 658] width 12 height 12
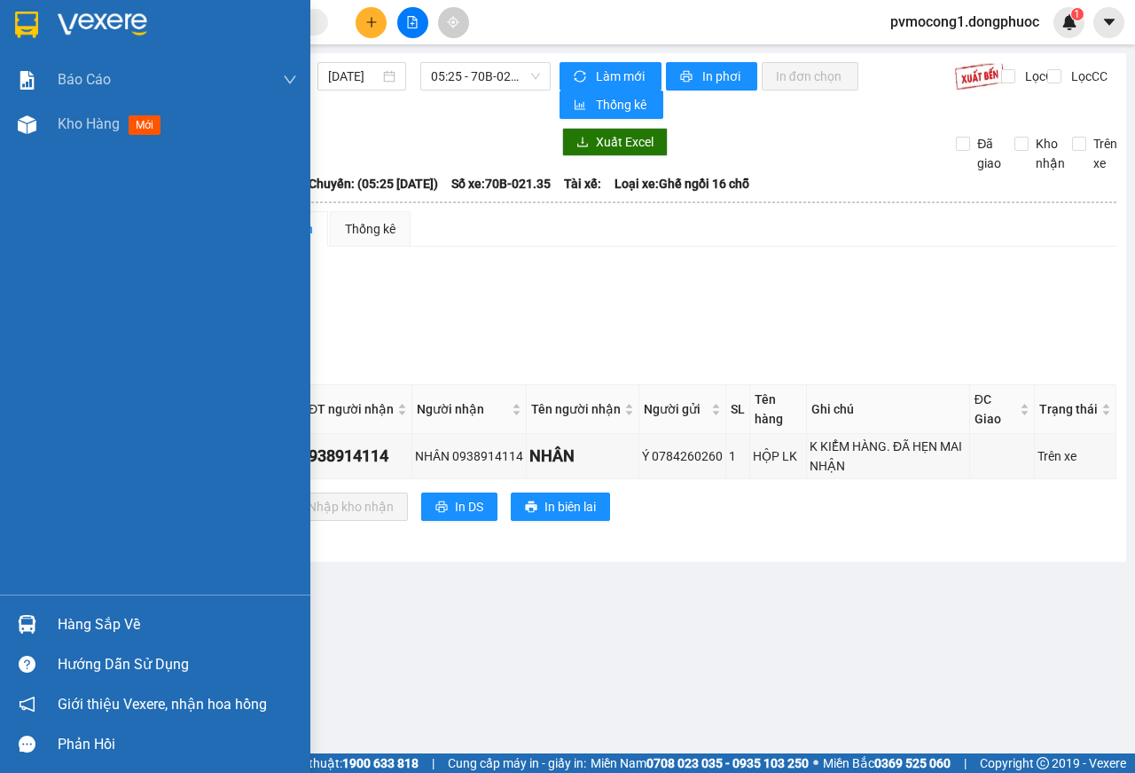
click at [22, 619] on img at bounding box center [27, 624] width 19 height 19
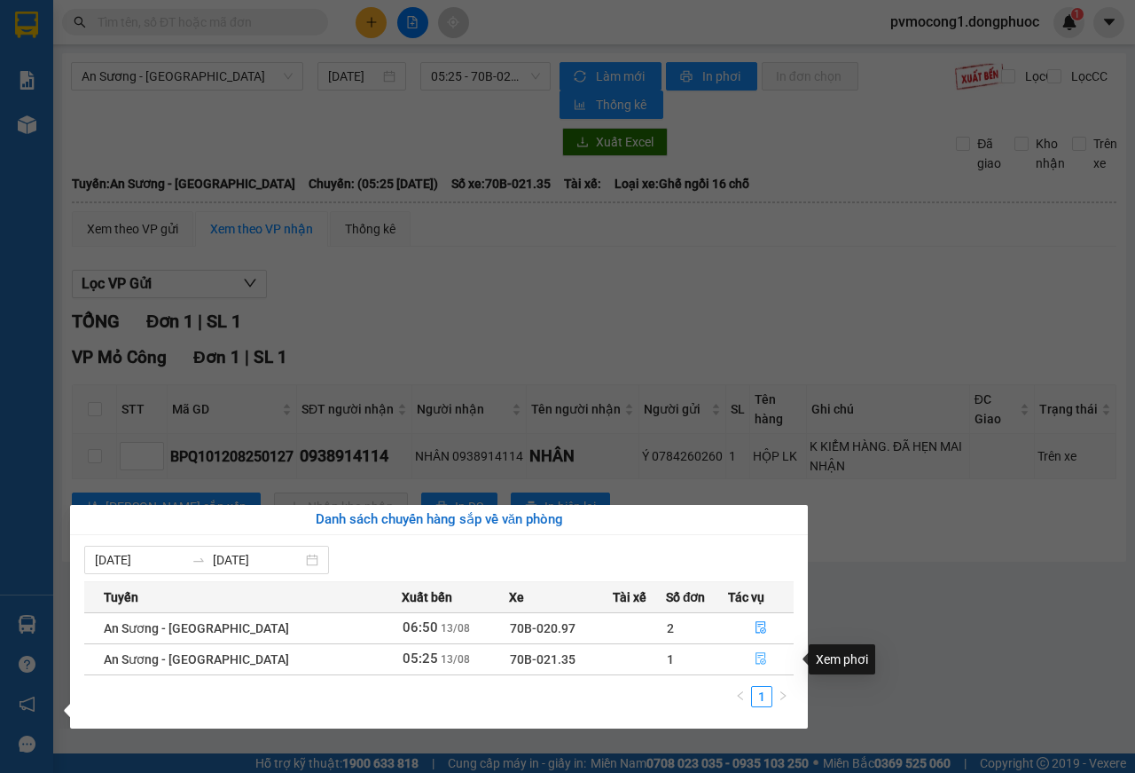
click at [758, 659] on icon "file-done" at bounding box center [761, 659] width 11 height 12
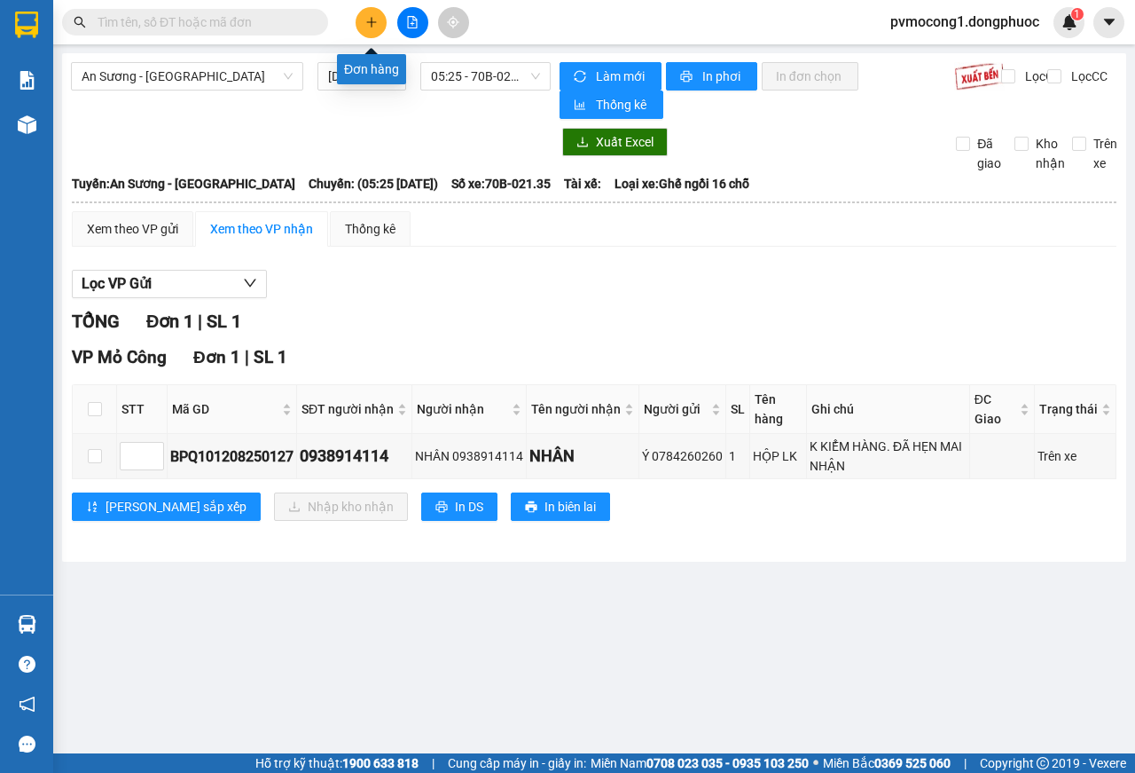
click at [372, 27] on icon "plus" at bounding box center [371, 22] width 1 height 10
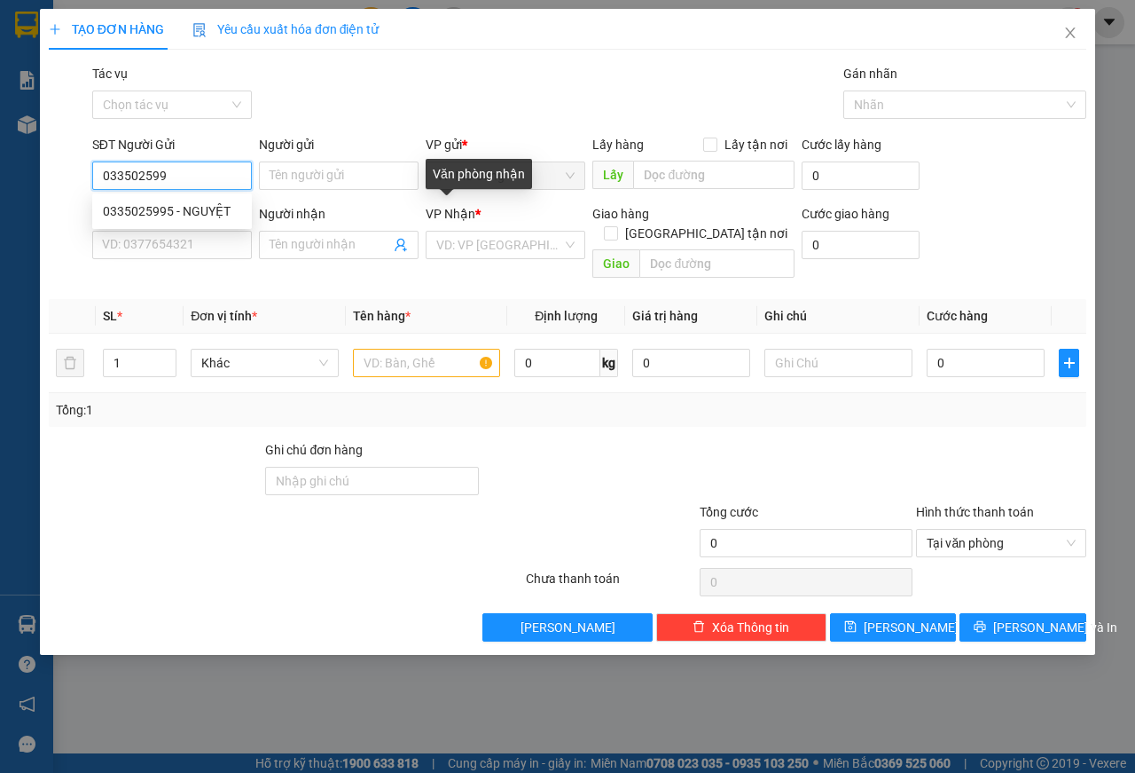
type input "0335025995"
click at [217, 214] on div "0335025995 - NGUYỆT" at bounding box center [172, 211] width 138 height 20
type input "NGUYỆT"
type input "0937403456"
type input "ANH HÙNG"
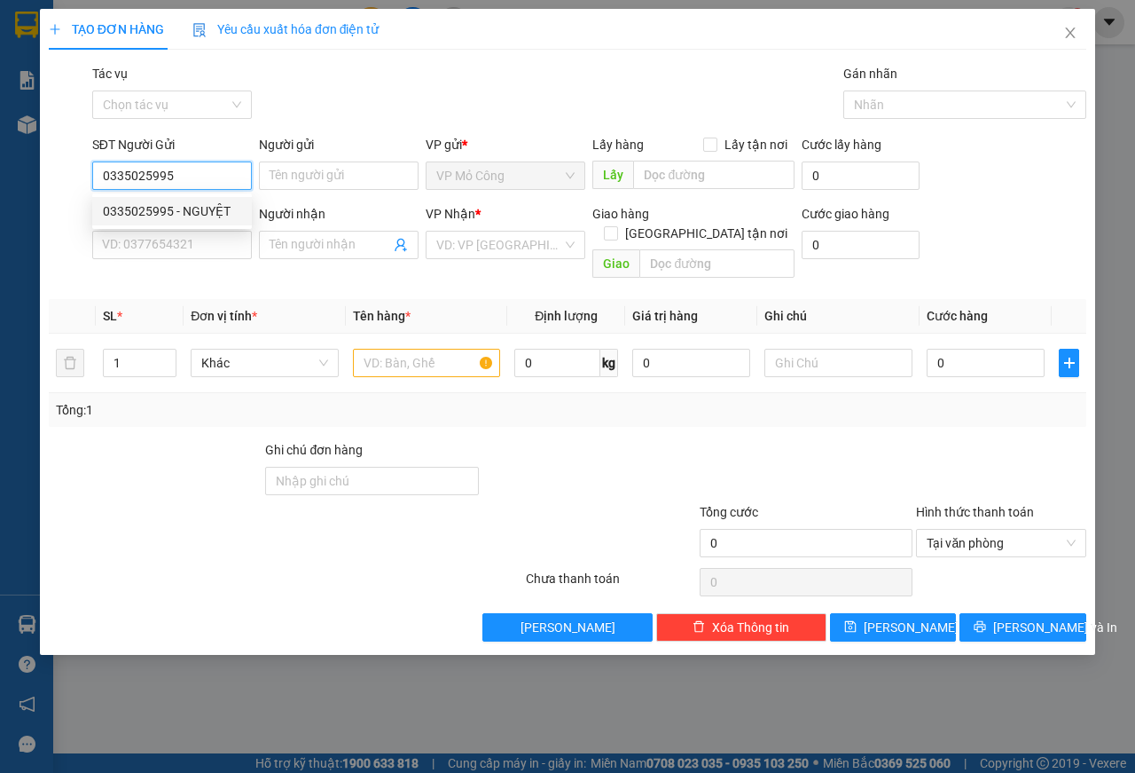
type input "hư không đề"
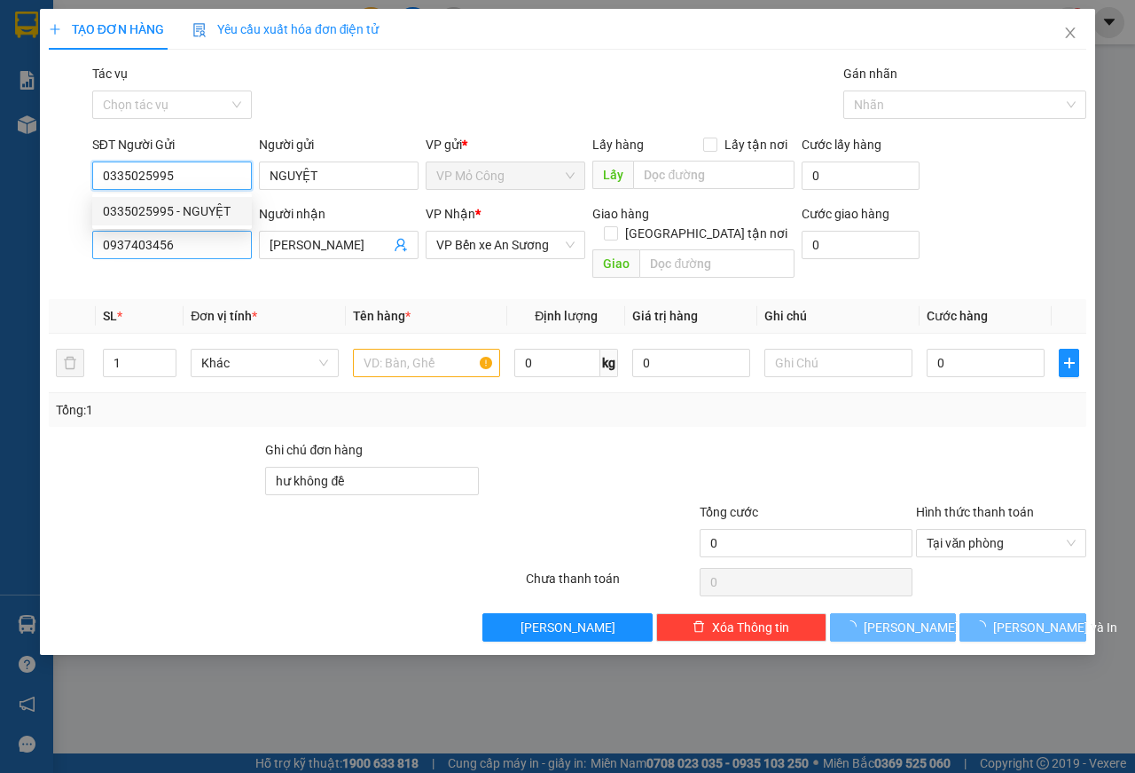
type input "60.000"
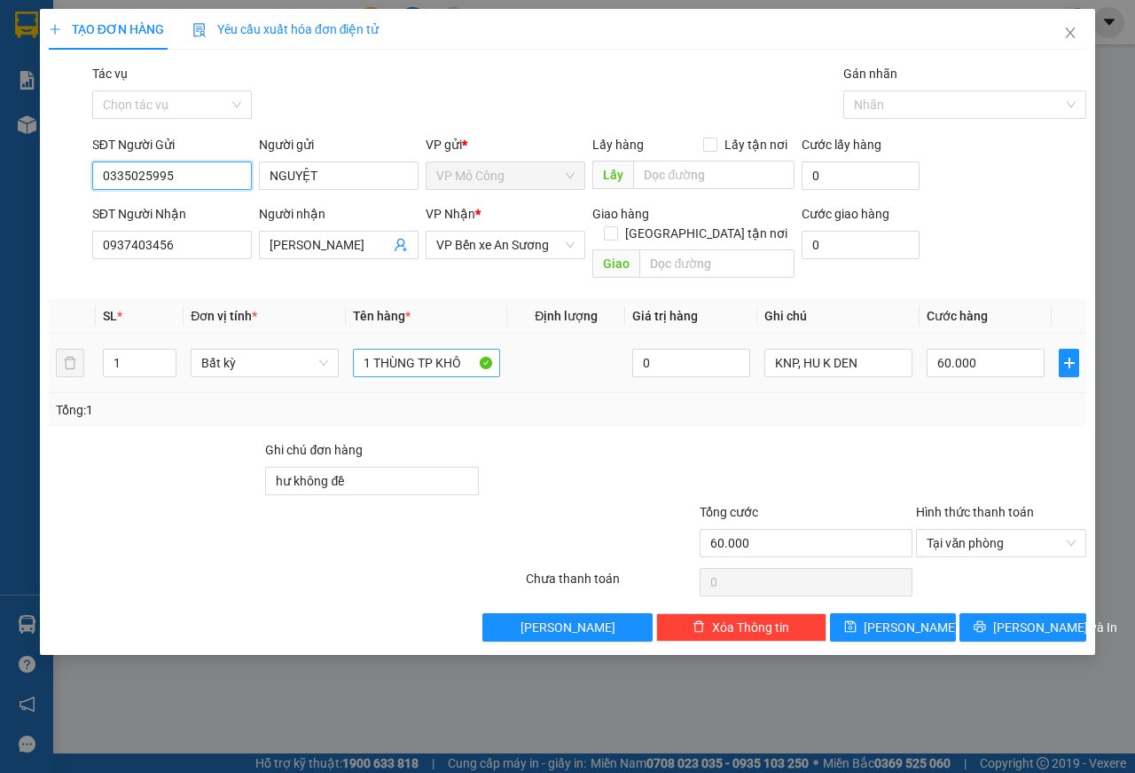
type input "0335025995"
click at [389, 349] on input "1 THÙNG TP KHÔ" at bounding box center [427, 363] width 148 height 28
type input "1 GÓI QA"
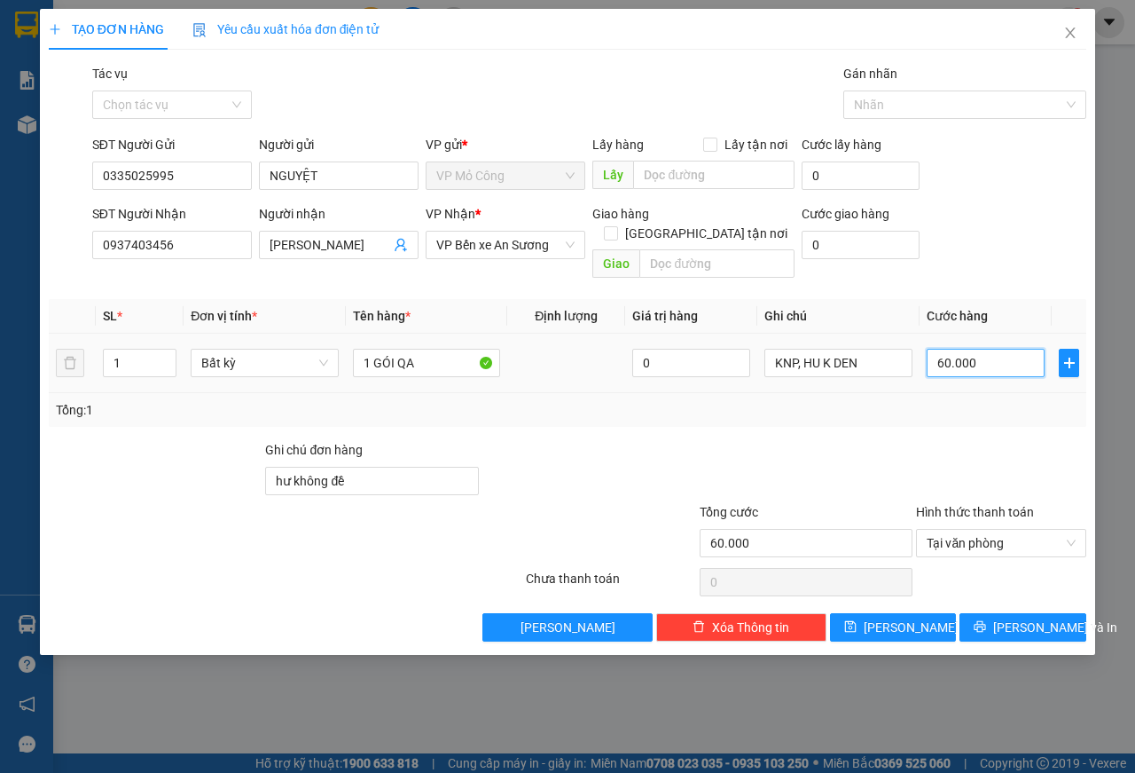
click at [947, 349] on input "60.000" at bounding box center [986, 363] width 118 height 28
type input "2"
type input "25"
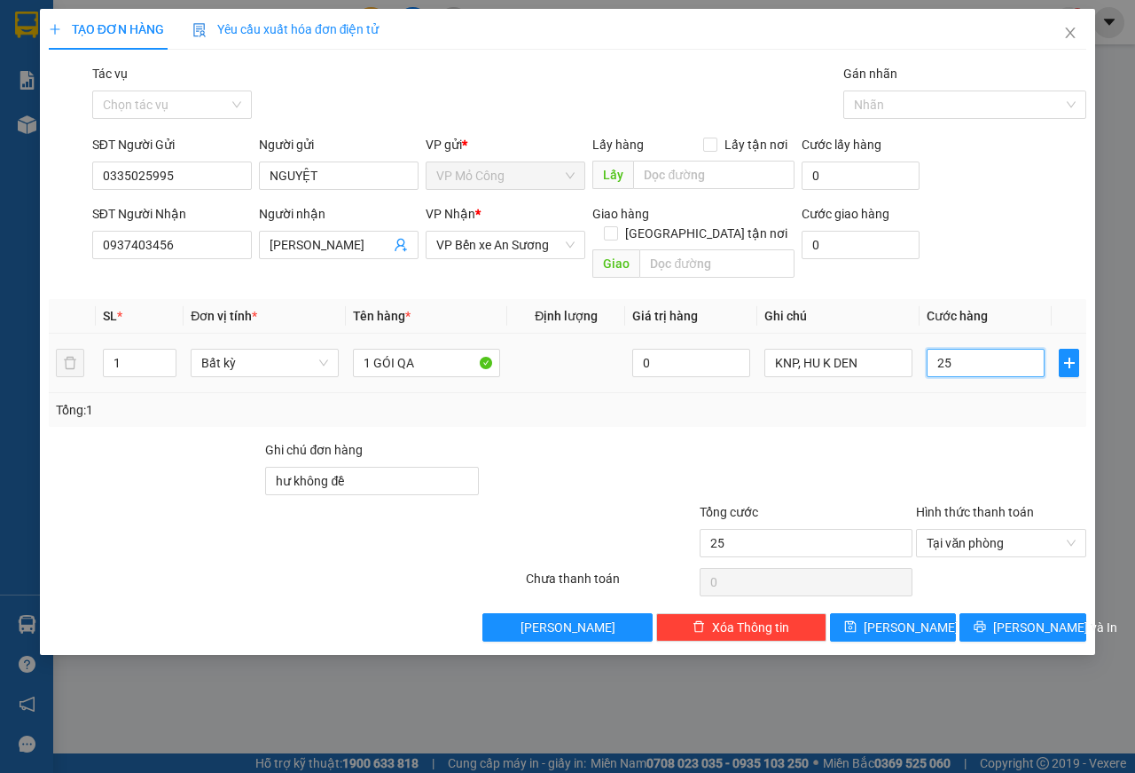
type input "250"
type input "25"
type input "25.000"
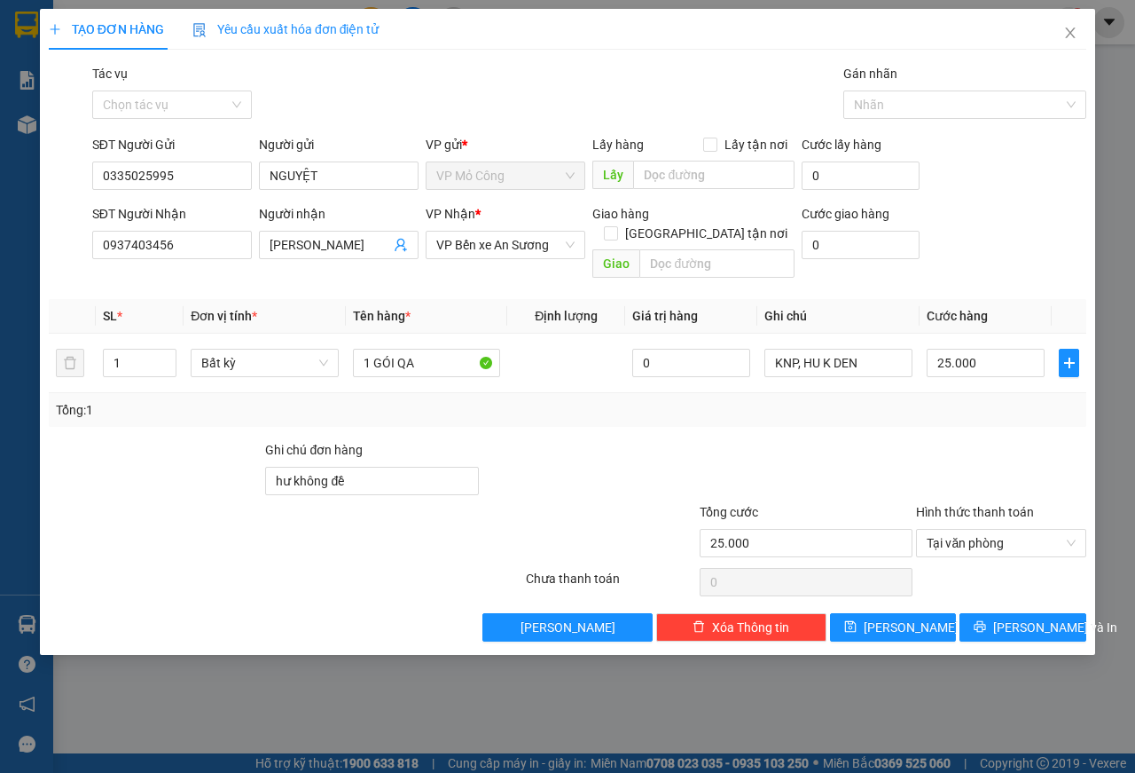
click at [953, 393] on div "Tổng: 1" at bounding box center [568, 410] width 1038 height 34
click at [860, 349] on input "KNP, HU K DEN" at bounding box center [839, 363] width 148 height 28
type input "HKĐ"
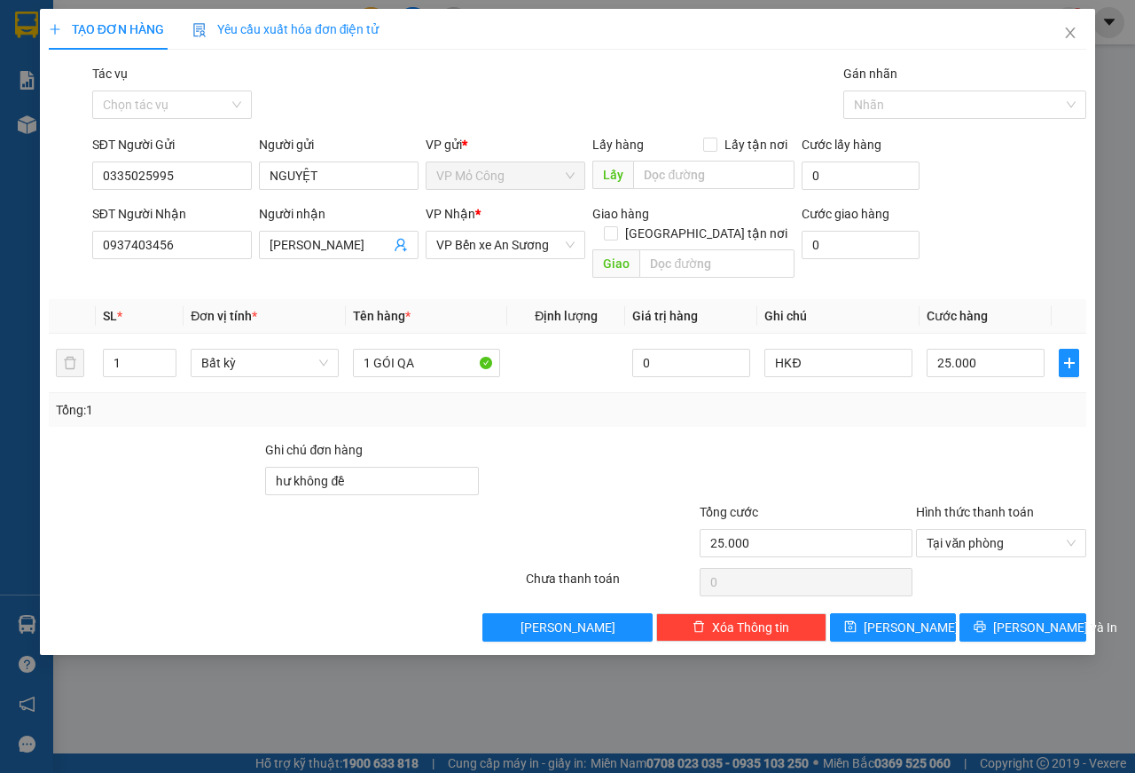
click at [977, 400] on div "Tổng: 1" at bounding box center [568, 410] width 1024 height 20
click at [1032, 617] on span "Lưu và In" at bounding box center [1055, 627] width 124 height 20
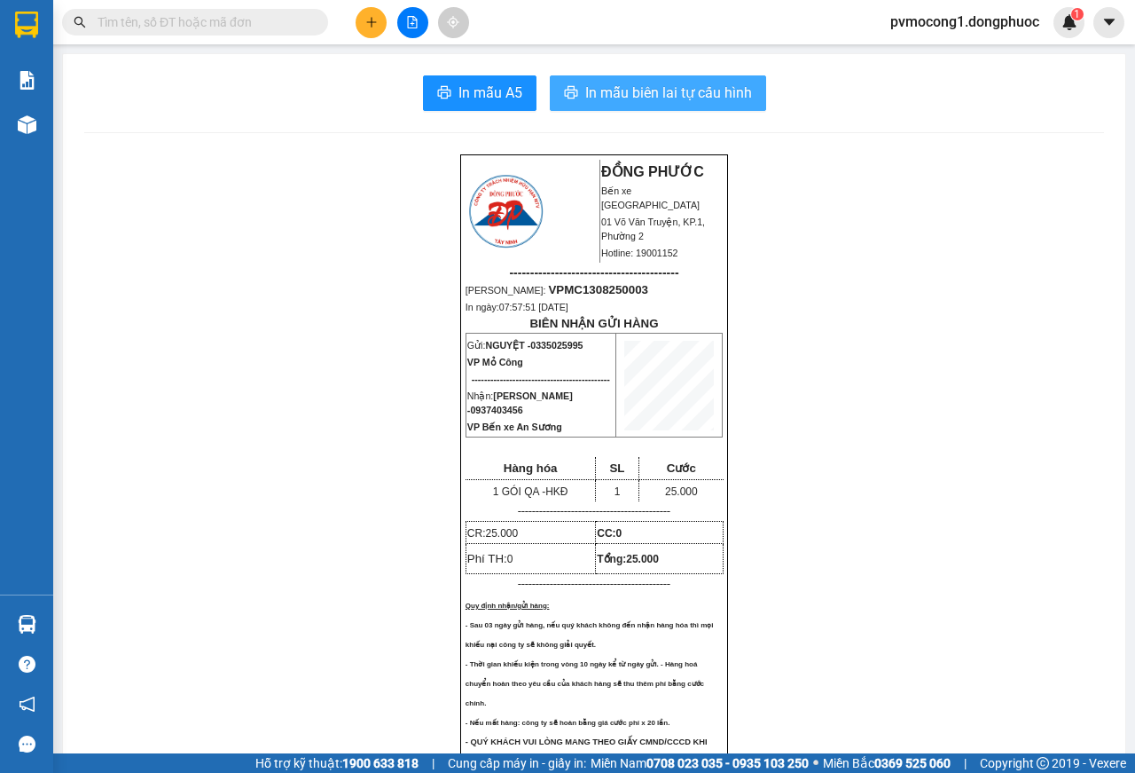
click at [601, 90] on span "In mẫu biên lai tự cấu hình" at bounding box center [668, 93] width 167 height 22
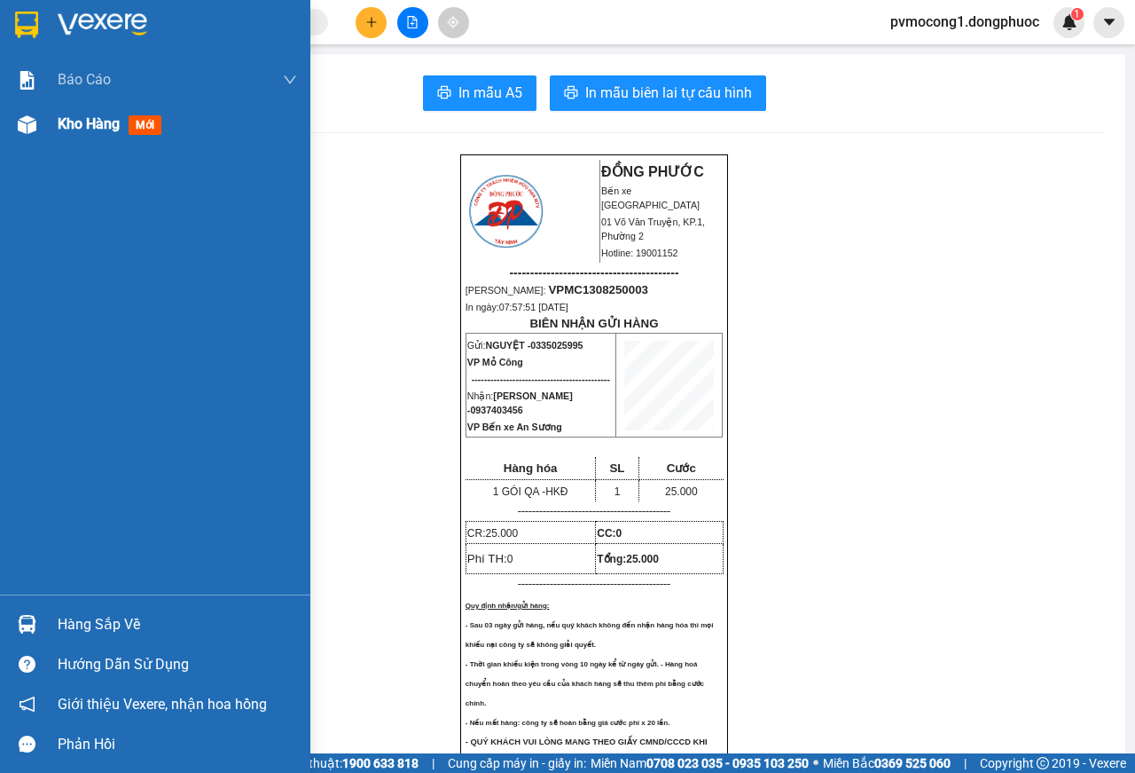
click at [98, 129] on span "Kho hàng" at bounding box center [89, 123] width 62 height 17
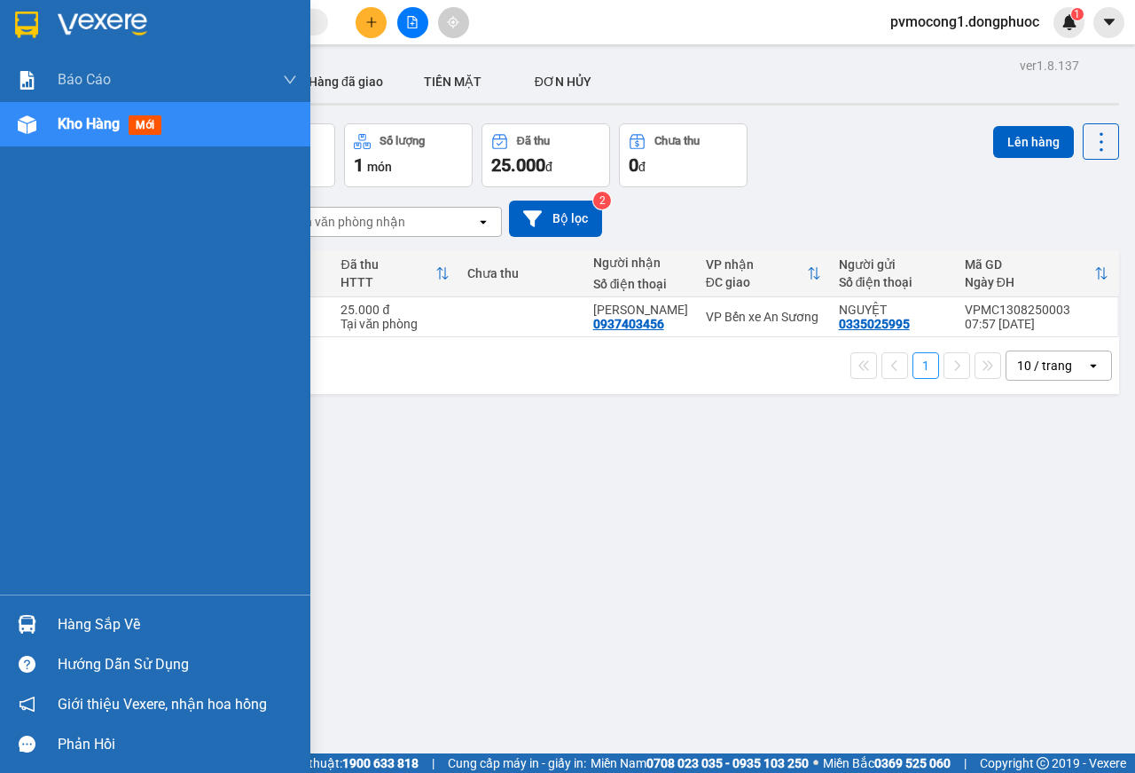
click at [51, 622] on div "Hàng sắp về" at bounding box center [155, 624] width 310 height 40
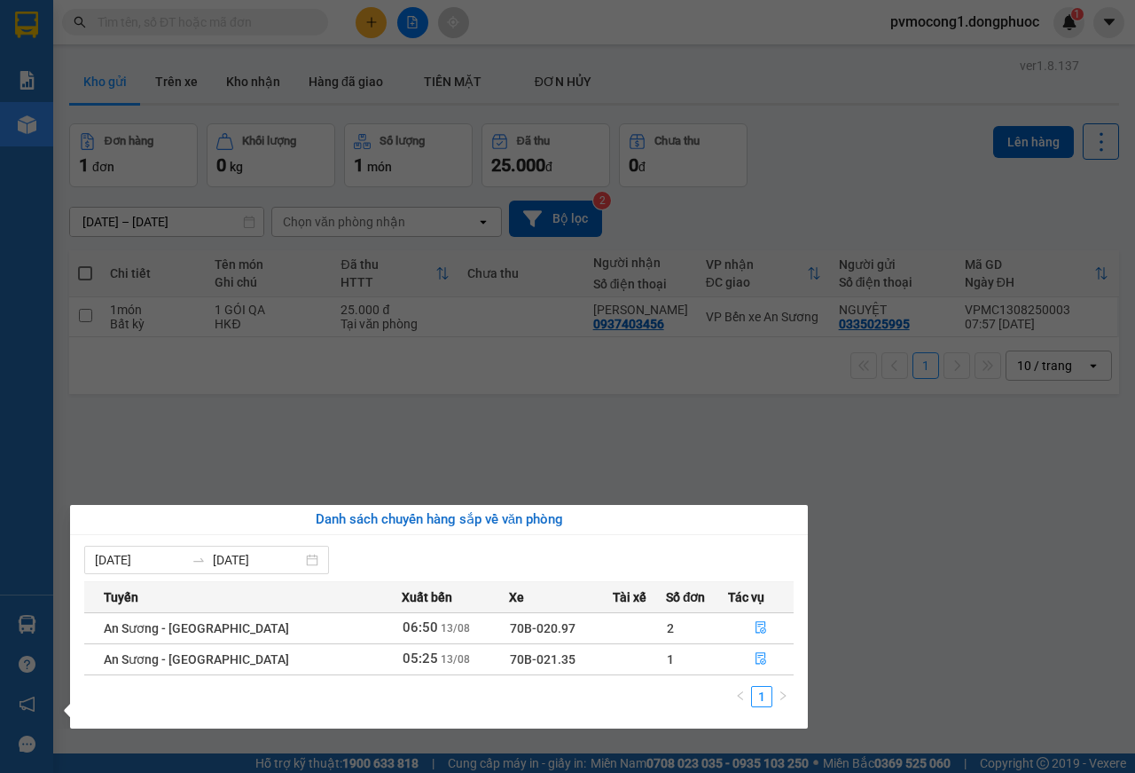
click at [689, 475] on section "Kết quả tìm kiếm ( 0 ) Bộ lọc No Data pvmocong1.dongphuoc 1 Báo cáo Mẫu 1: Báo …" at bounding box center [567, 386] width 1135 height 773
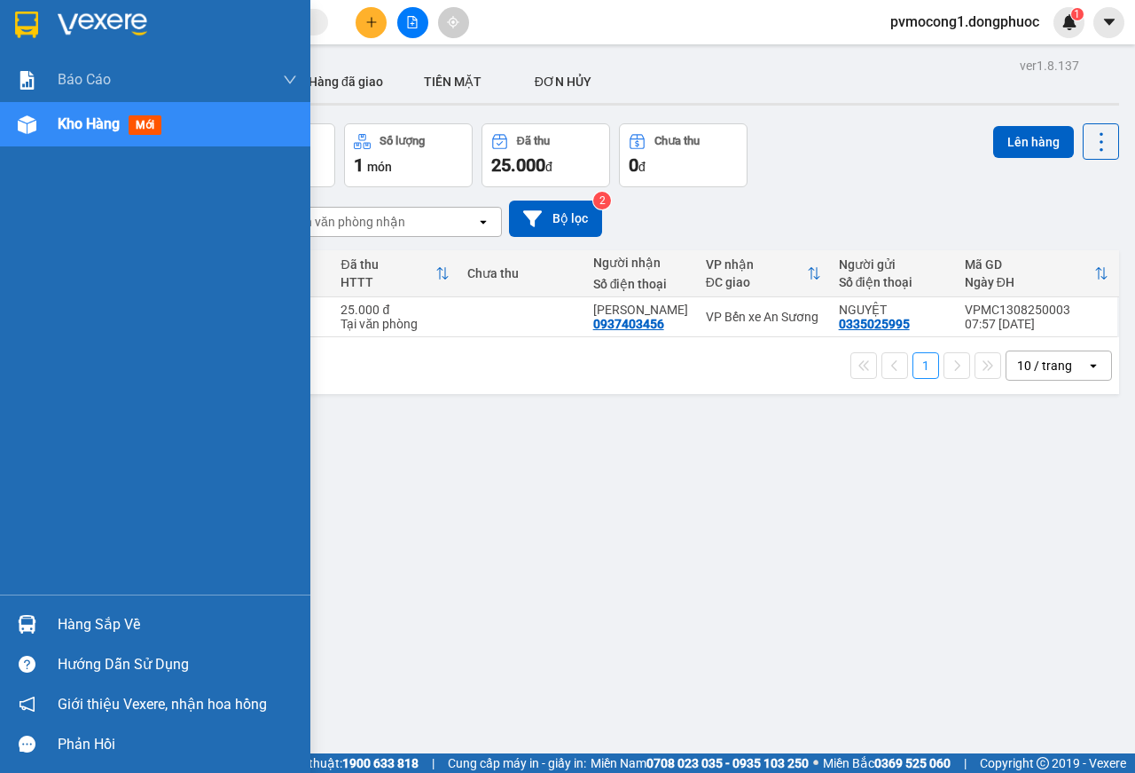
click at [49, 621] on div "Hàng sắp về" at bounding box center [155, 624] width 310 height 40
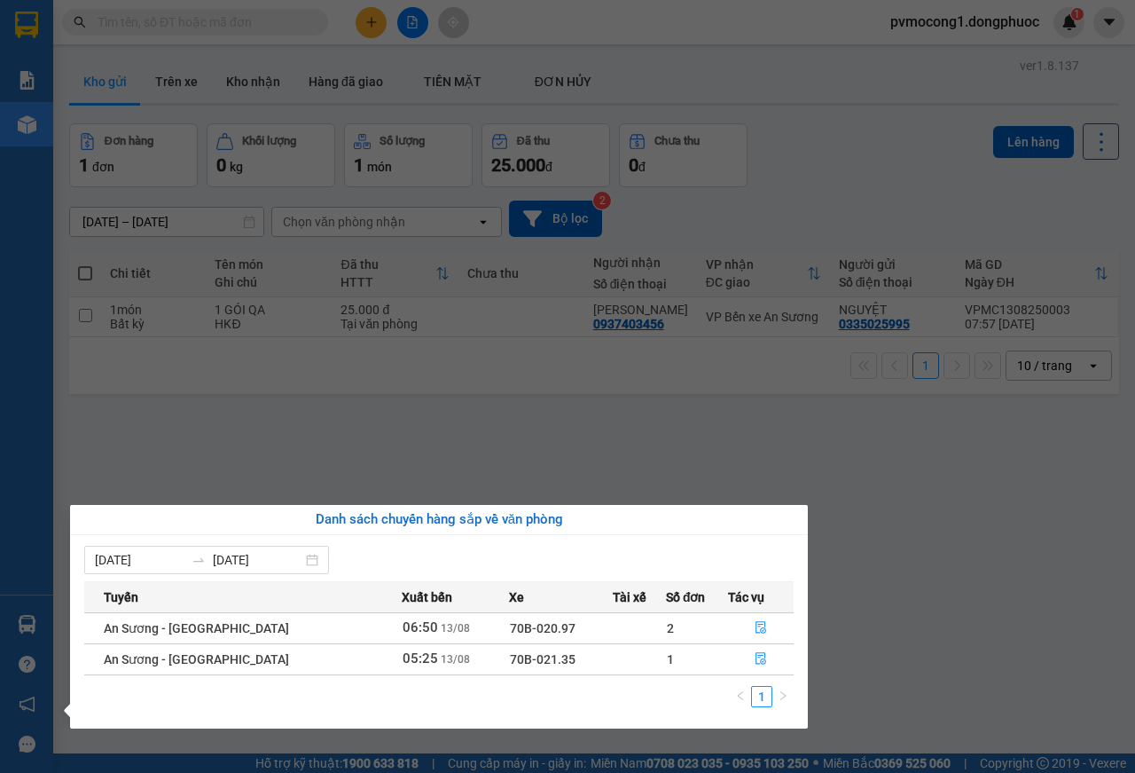
click at [945, 554] on section "Kết quả tìm kiếm ( 0 ) Bộ lọc No Data pvmocong1.dongphuoc 1 Báo cáo Mẫu 1: Báo …" at bounding box center [567, 386] width 1135 height 773
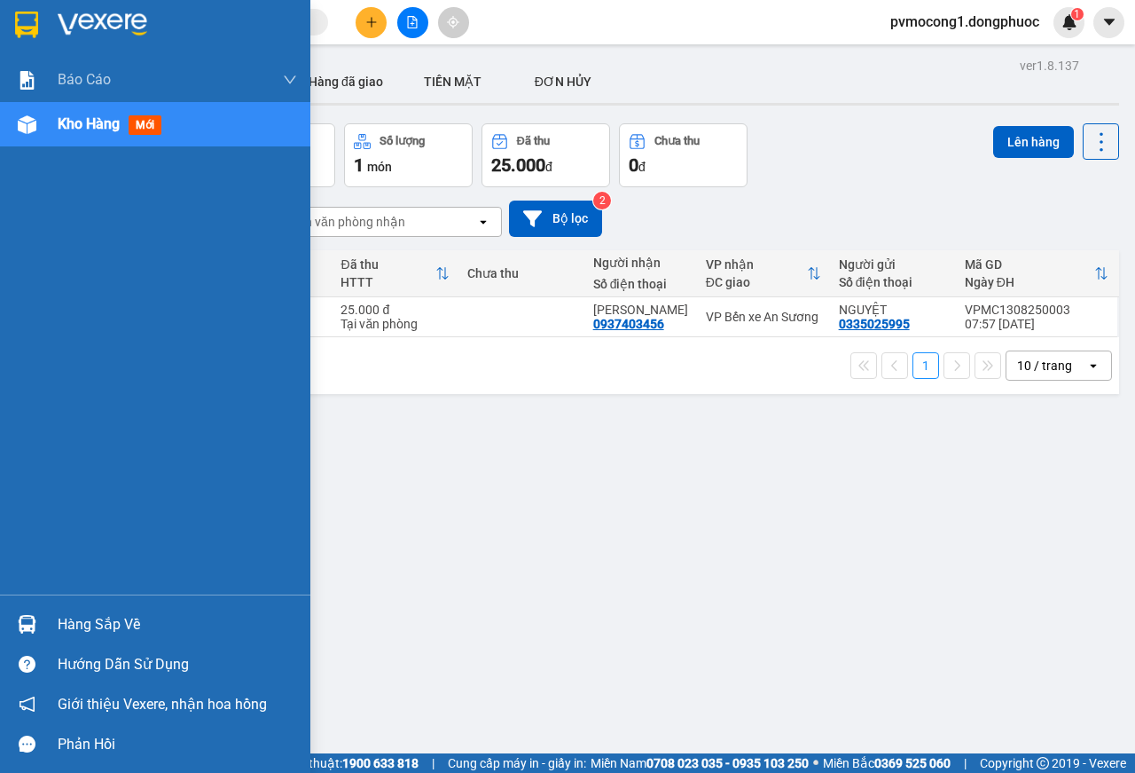
click at [74, 625] on div "Hàng sắp về" at bounding box center [178, 624] width 240 height 27
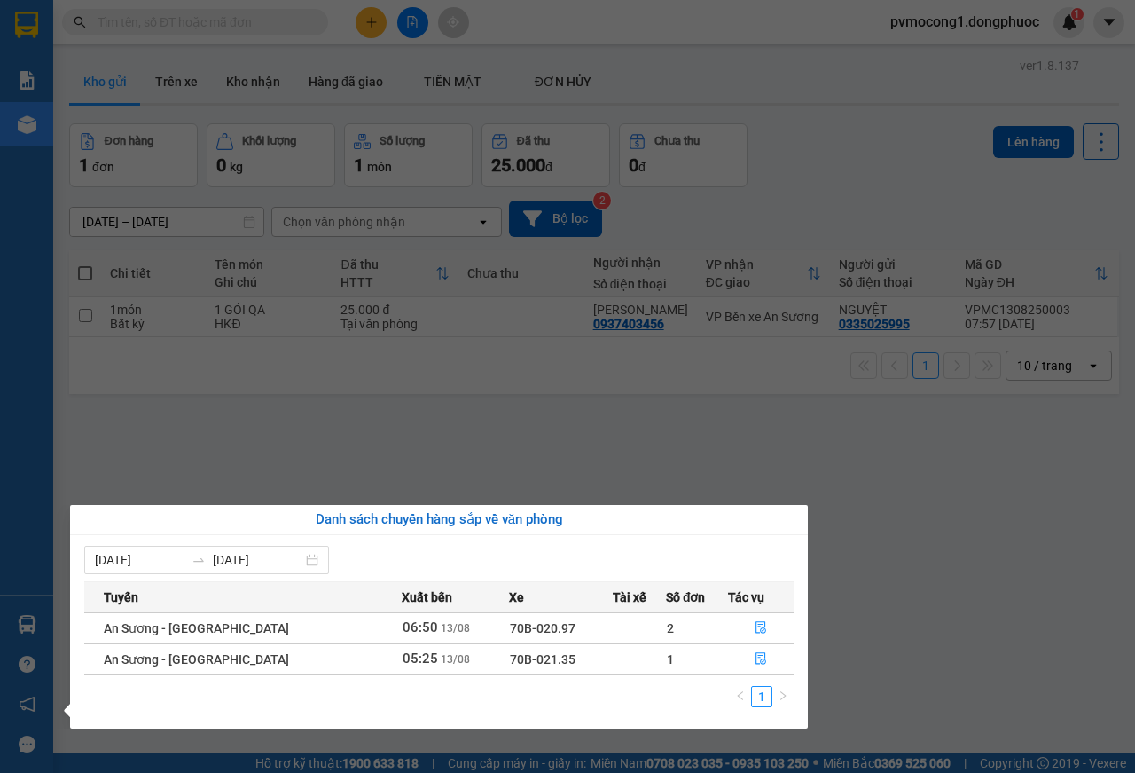
click at [924, 533] on section "Kết quả tìm kiếm ( 0 ) Bộ lọc No Data pvmocong1.dongphuoc 1 Báo cáo Mẫu 1: Báo …" at bounding box center [567, 386] width 1135 height 773
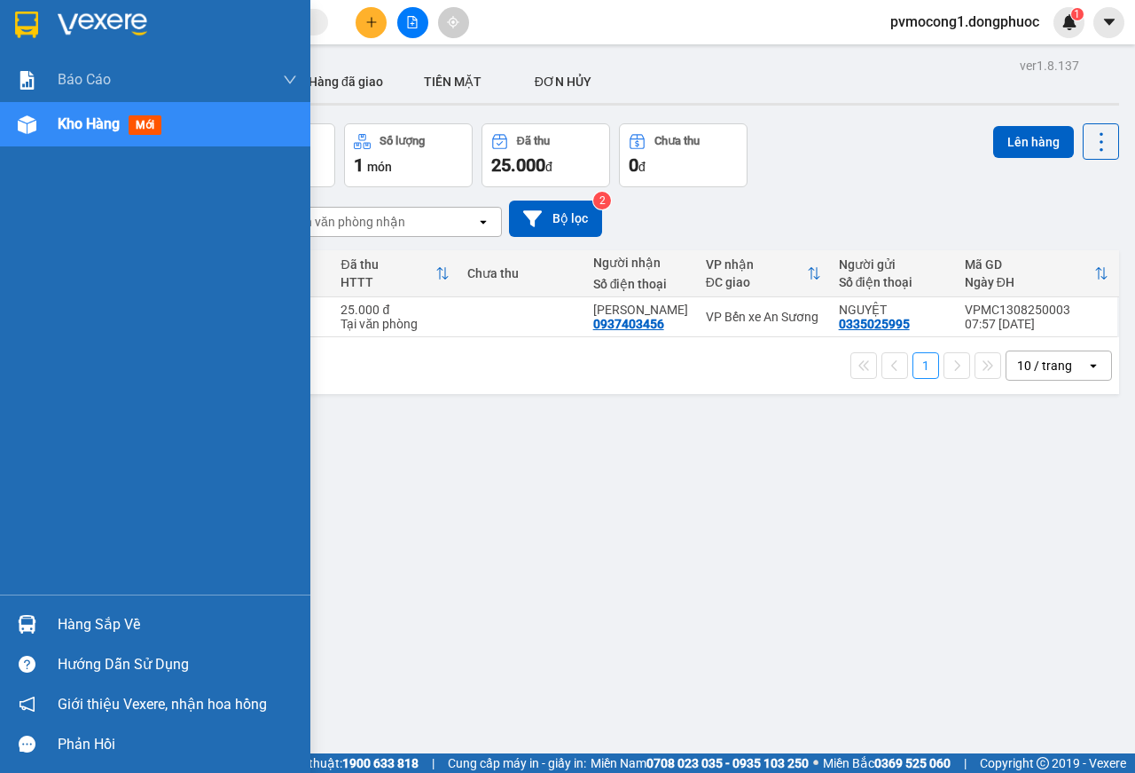
click at [88, 618] on div "Hàng sắp về" at bounding box center [178, 624] width 240 height 27
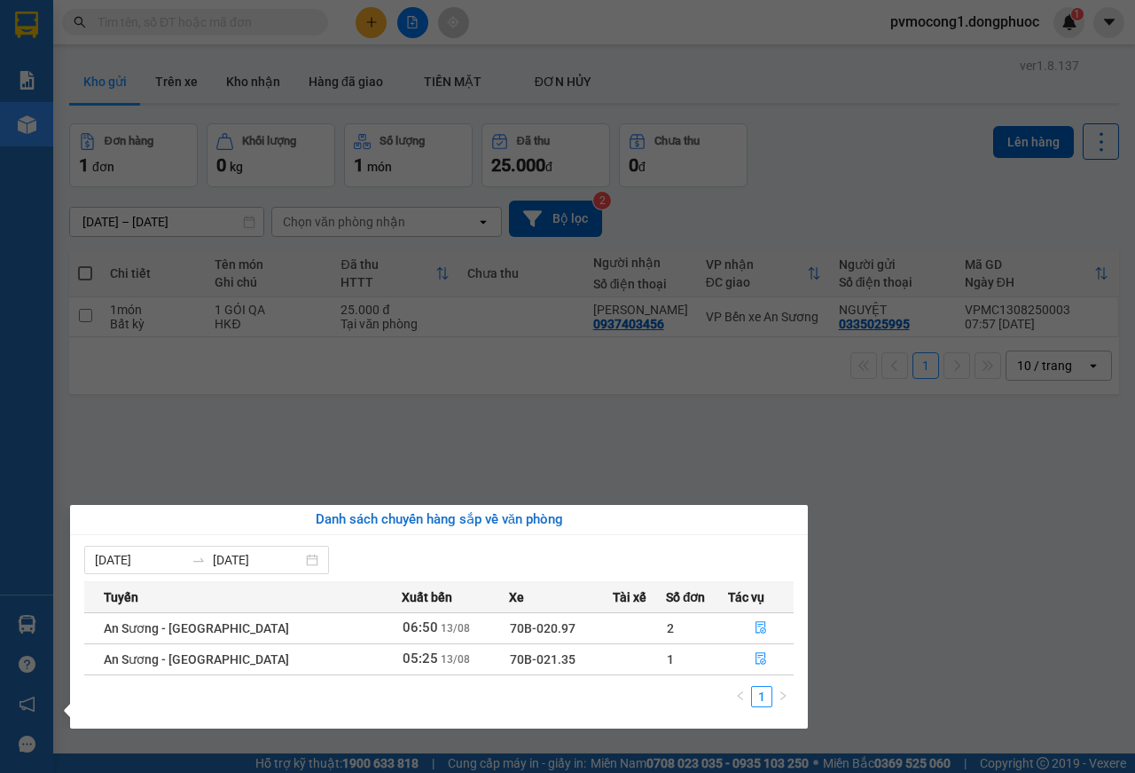
click at [882, 513] on section "Kết quả tìm kiếm ( 0 ) Bộ lọc No Data pvmocong1.dongphuoc 1 Báo cáo Mẫu 1: Báo …" at bounding box center [567, 386] width 1135 height 773
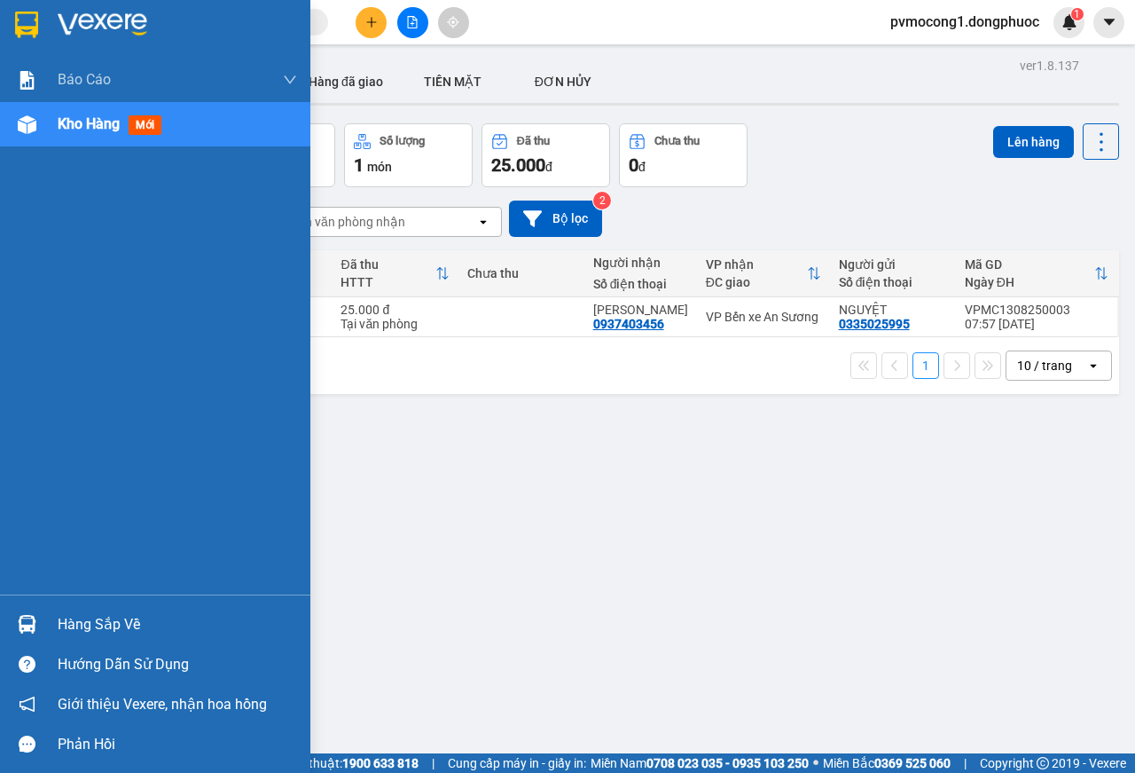
click at [26, 610] on div at bounding box center [27, 624] width 31 height 31
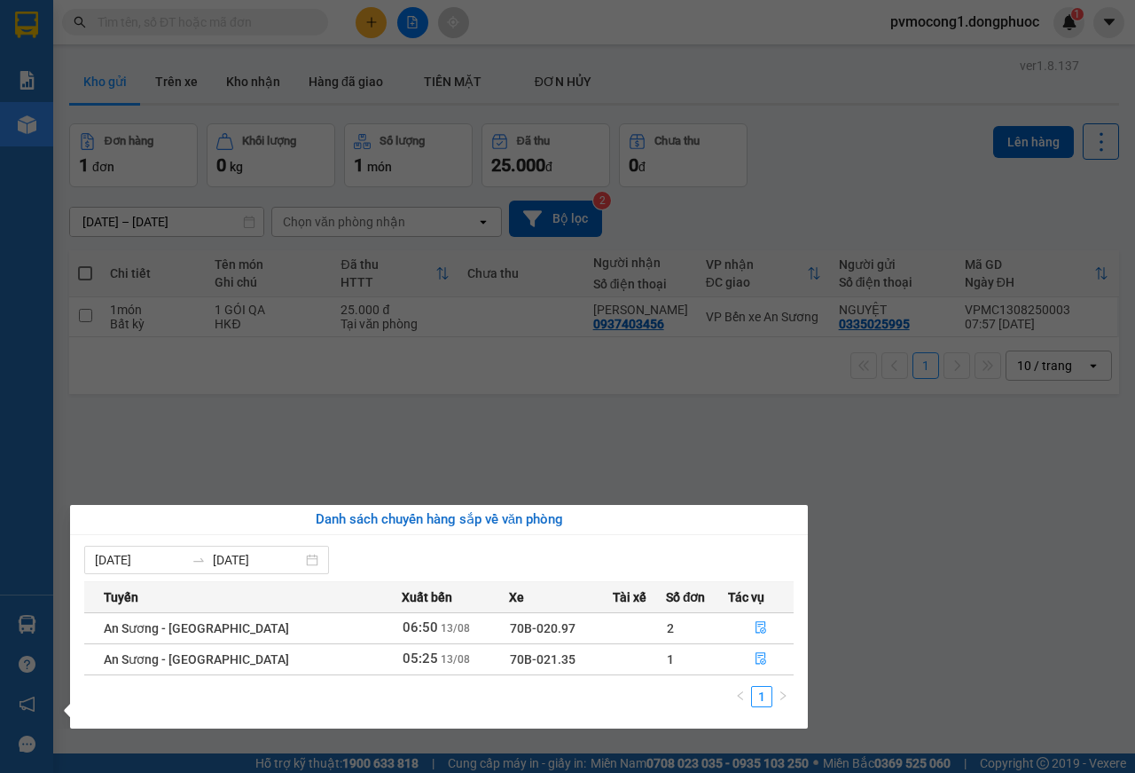
click at [904, 492] on section "Kết quả tìm kiếm ( 0 ) Bộ lọc No Data pvmocong1.dongphuoc 1 Báo cáo Mẫu 1: Báo …" at bounding box center [567, 386] width 1135 height 773
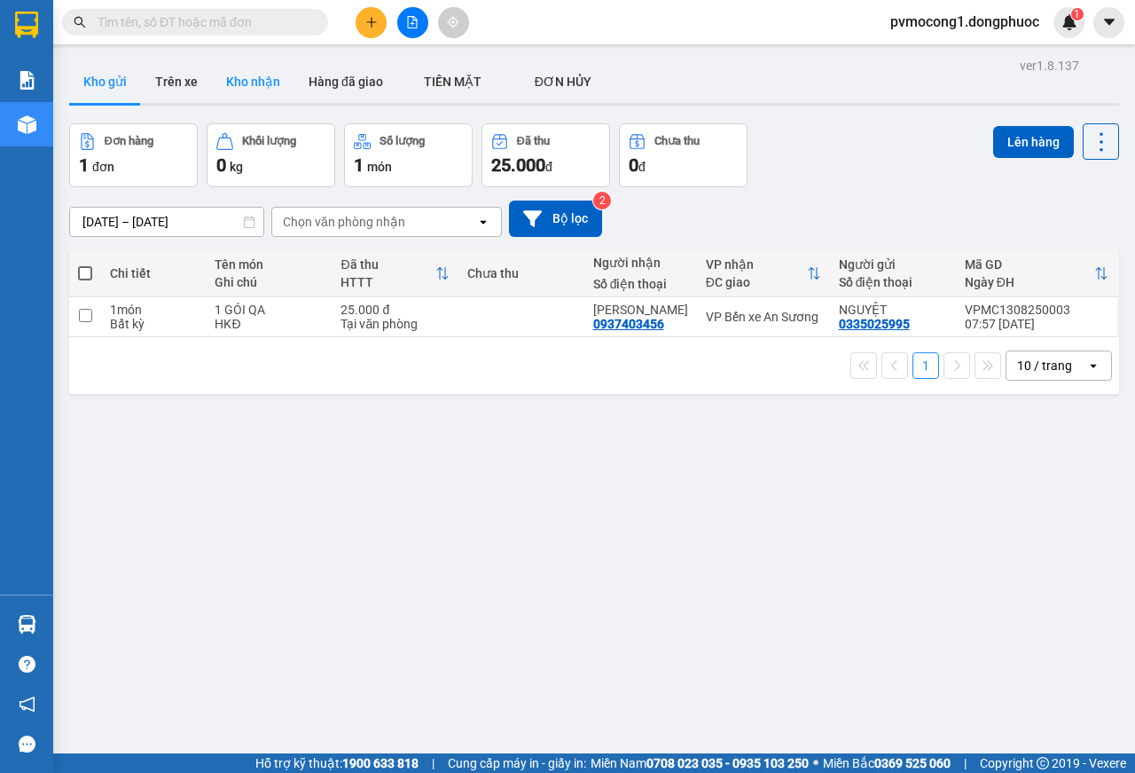
click at [253, 79] on button "Kho nhận" at bounding box center [253, 81] width 82 height 43
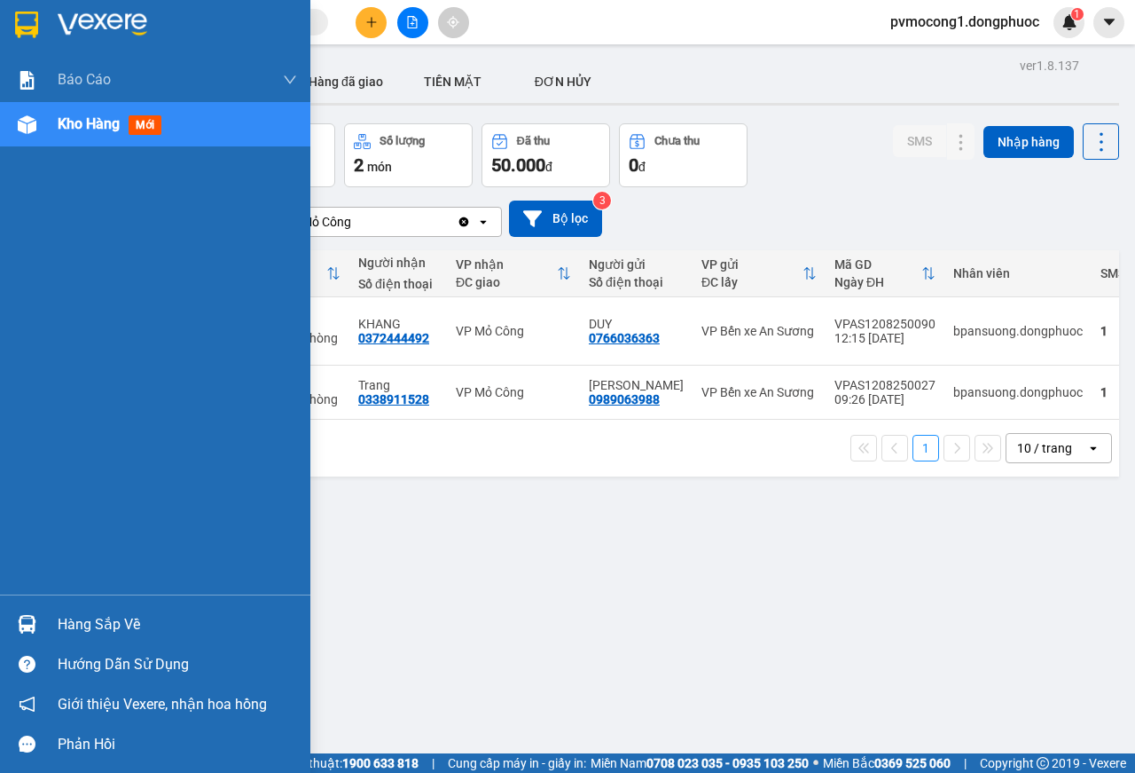
click at [54, 622] on div "Hàng sắp về" at bounding box center [155, 624] width 310 height 40
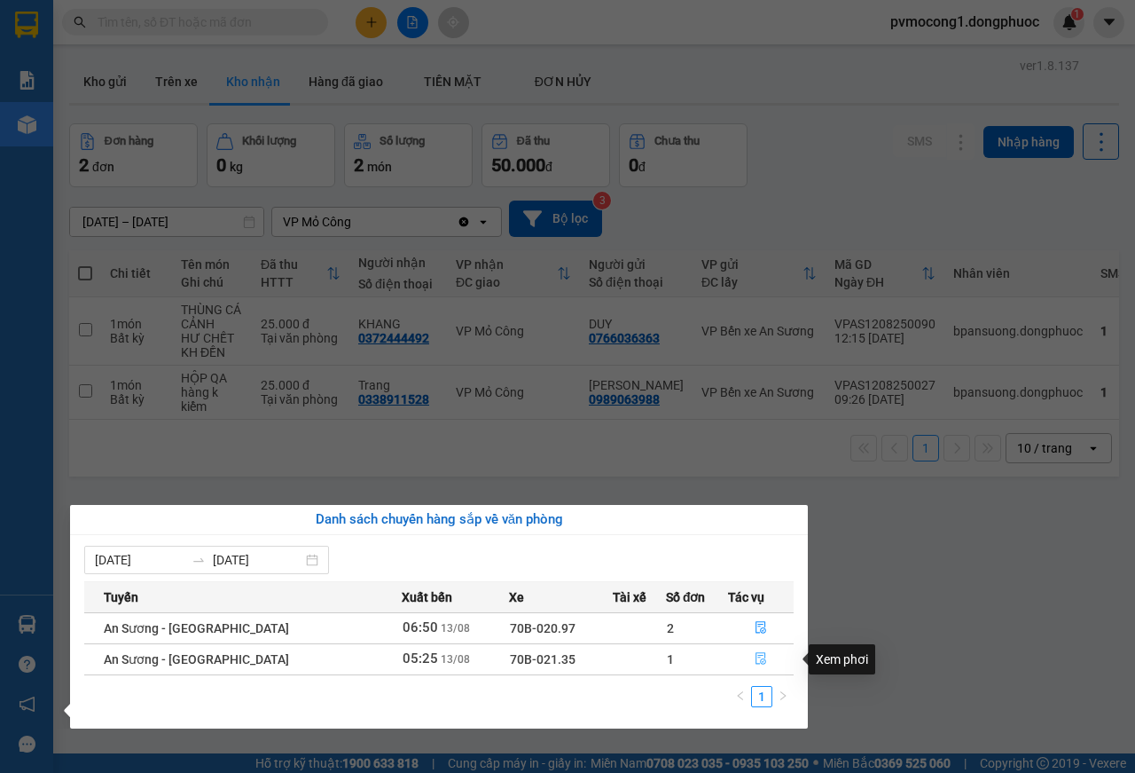
click at [762, 667] on button "button" at bounding box center [761, 659] width 64 height 28
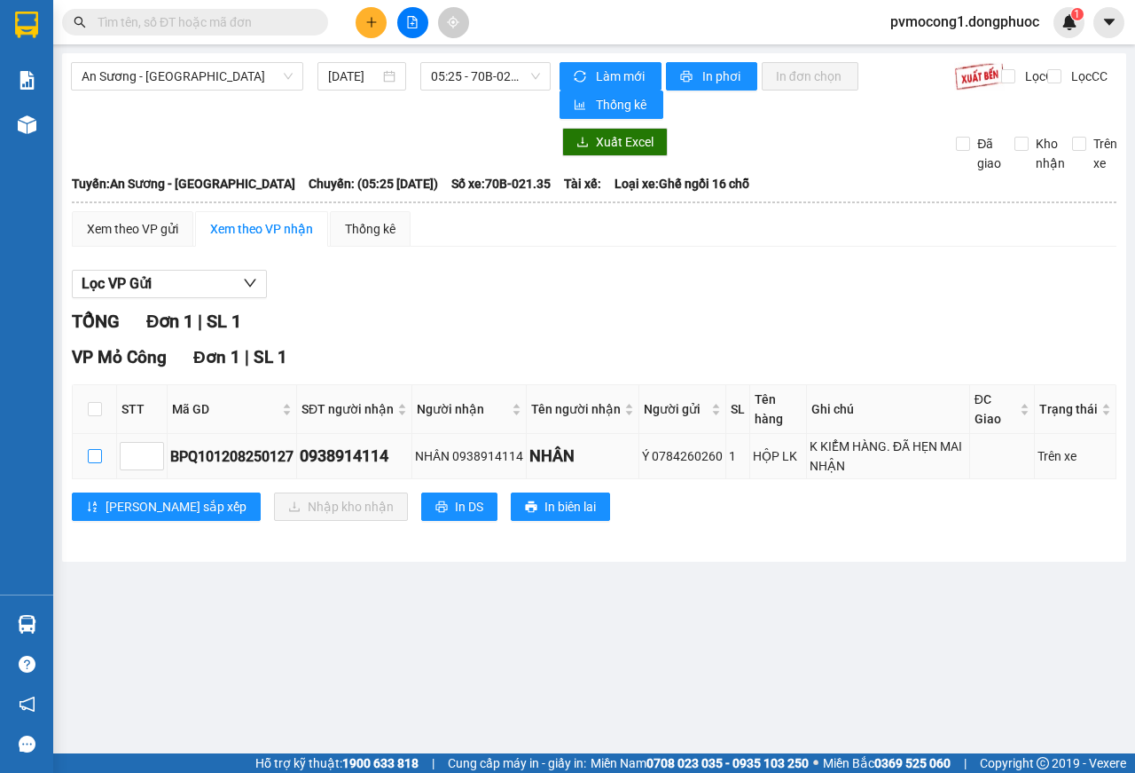
click at [94, 448] on label at bounding box center [95, 456] width 14 height 20
click at [94, 449] on input "checkbox" at bounding box center [95, 456] width 14 height 14
checkbox input "true"
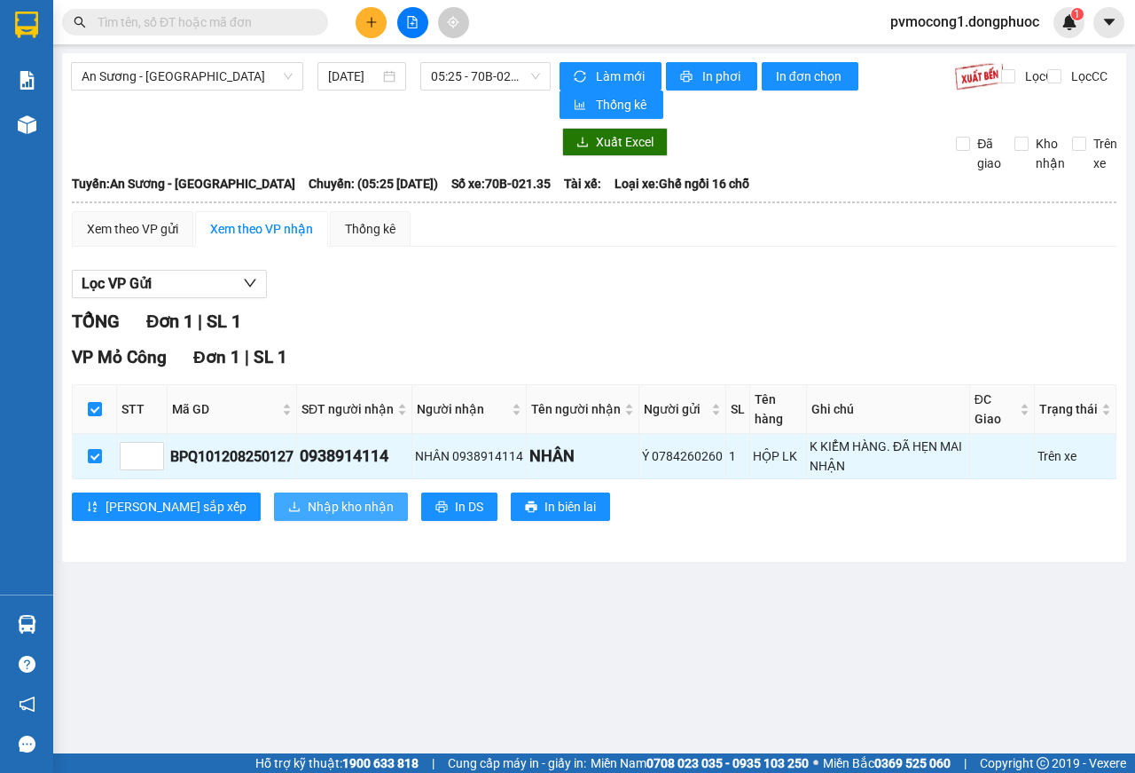
click at [310, 519] on button "Nhập kho nhận" at bounding box center [341, 506] width 134 height 28
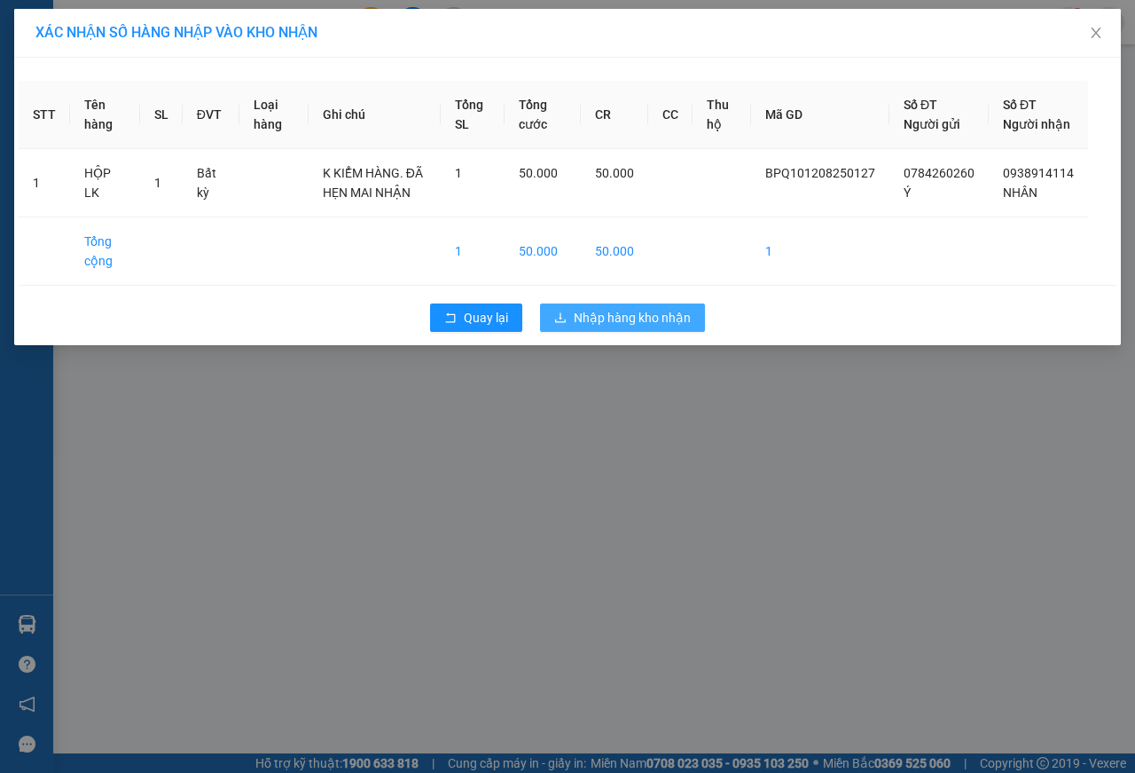
click at [628, 327] on span "Nhập hàng kho nhận" at bounding box center [632, 318] width 117 height 20
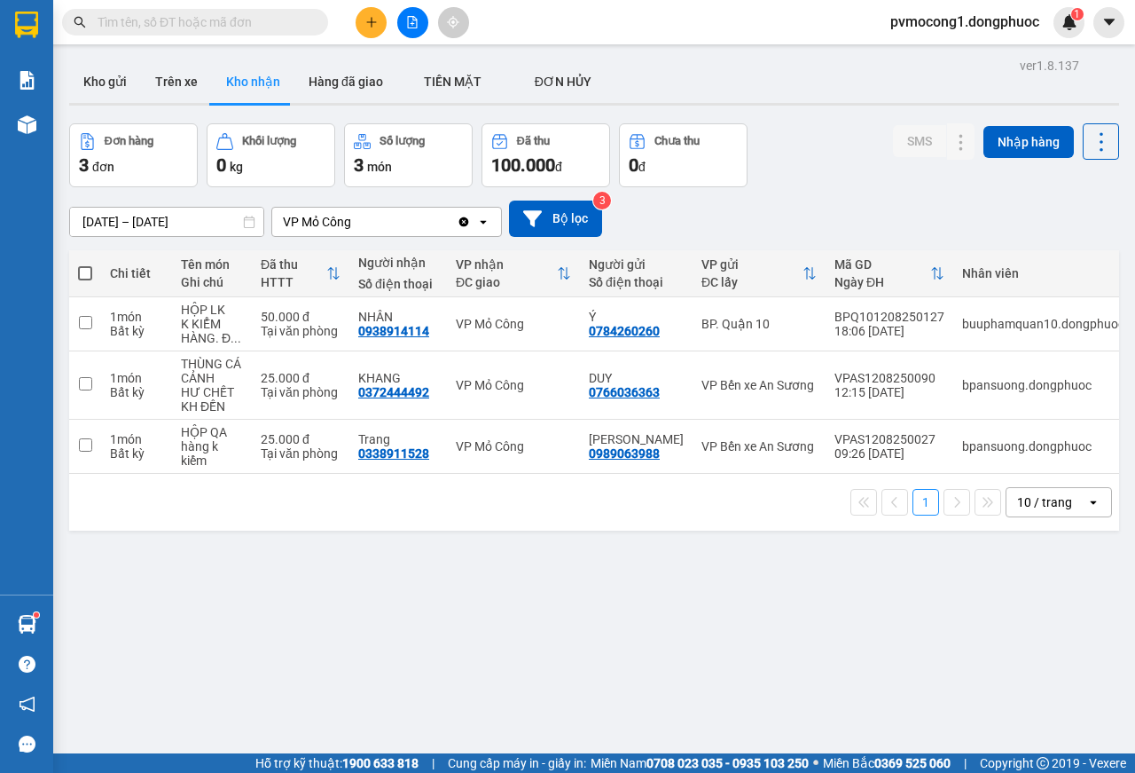
scroll to position [82, 0]
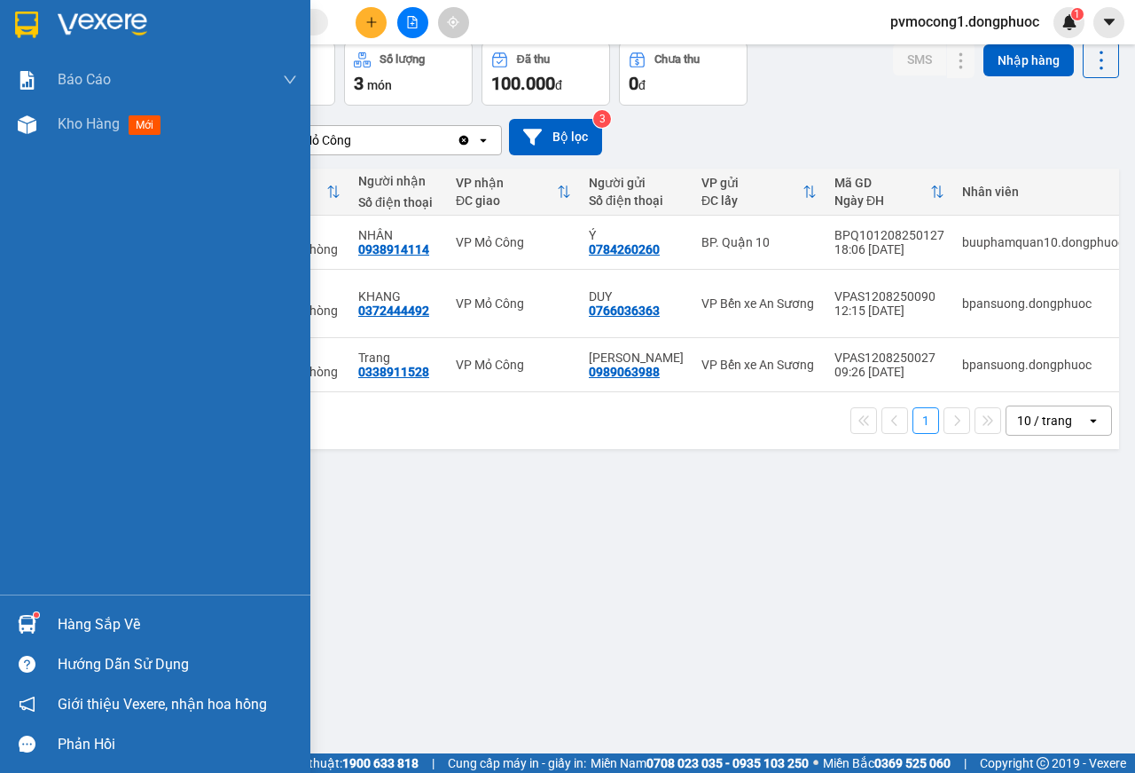
click at [90, 622] on div "Hàng sắp về" at bounding box center [178, 624] width 240 height 27
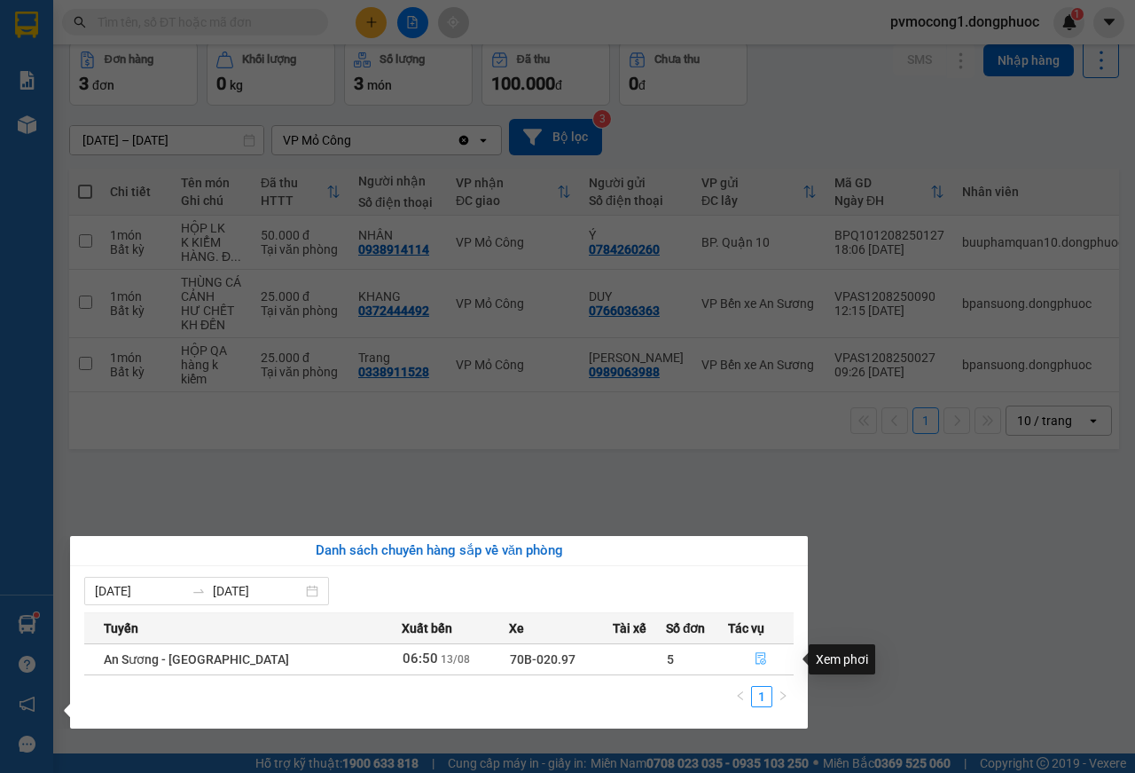
click at [755, 659] on icon "file-done" at bounding box center [761, 658] width 12 height 12
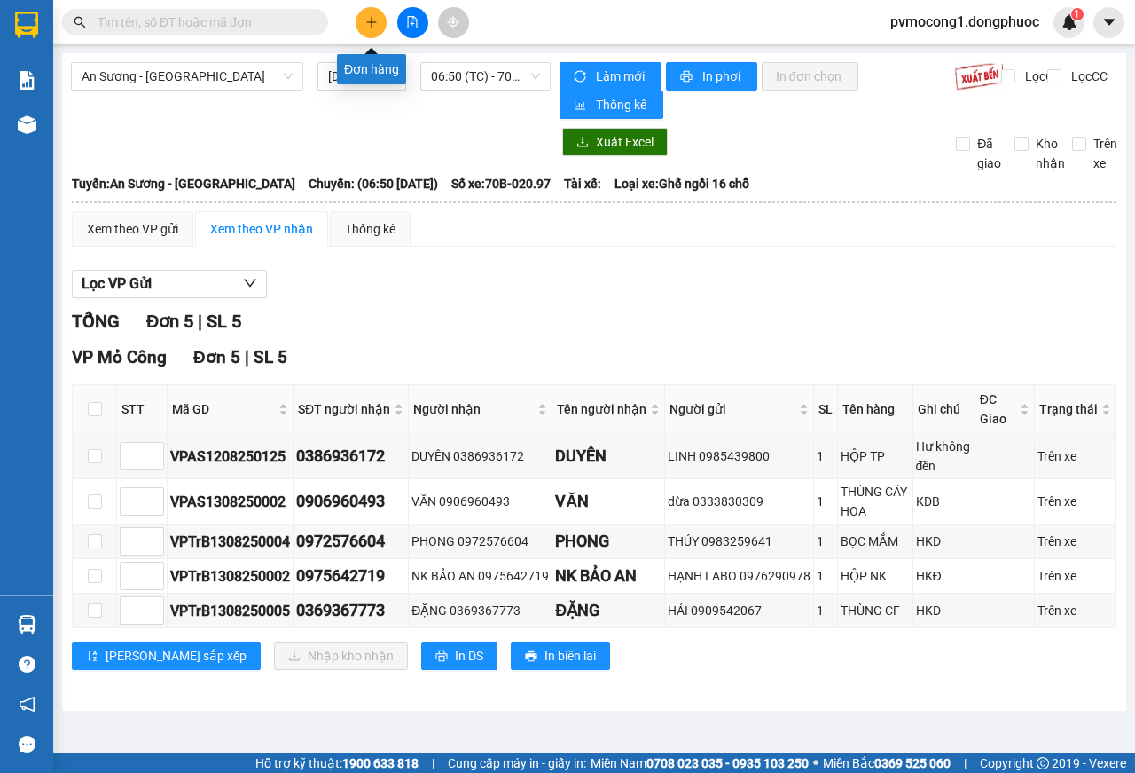
click at [373, 26] on icon "plus" at bounding box center [371, 22] width 12 height 12
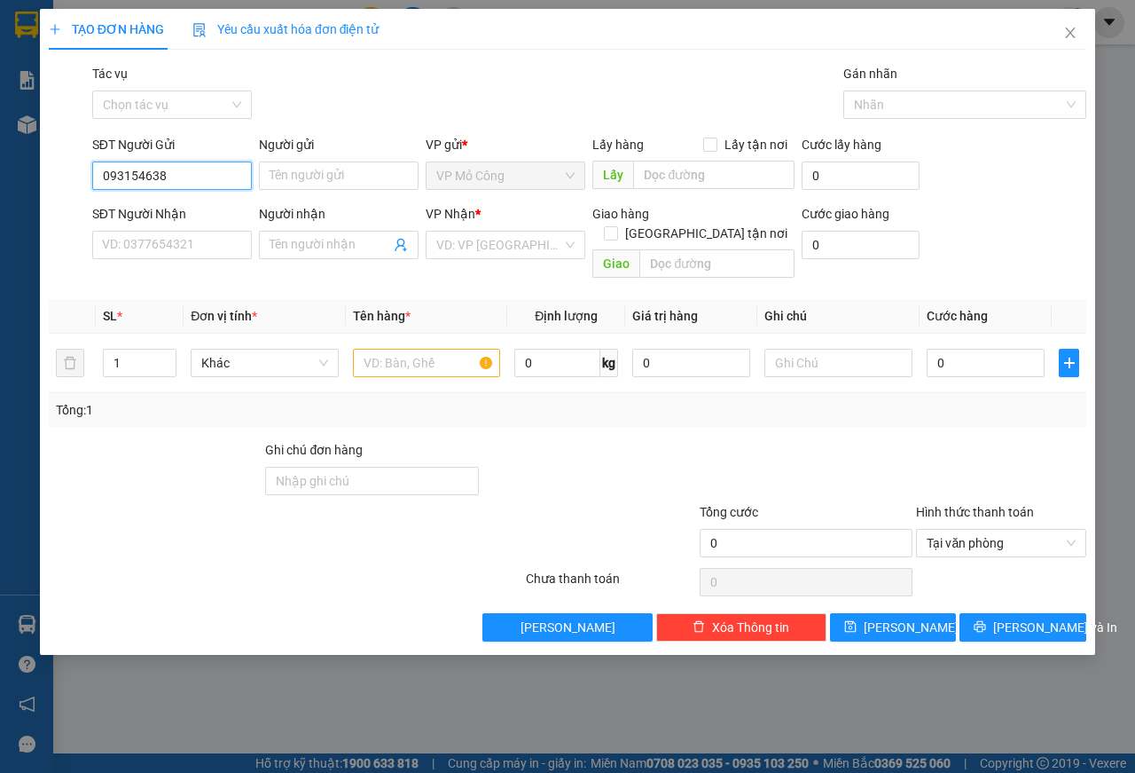
type input "0931546387"
click at [150, 212] on div "0931546387 - HUỆ" at bounding box center [172, 211] width 138 height 20
type input "HUỆ"
type input "0975238341"
type input "HÒA"
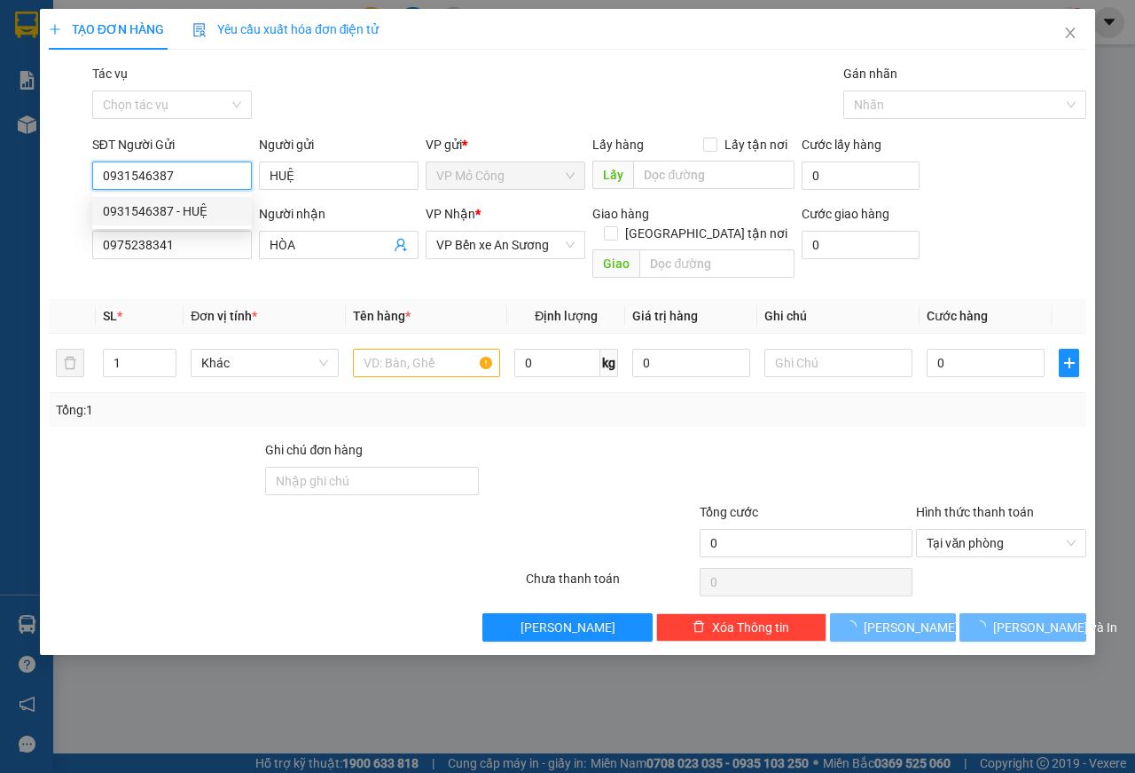
type input "50.000"
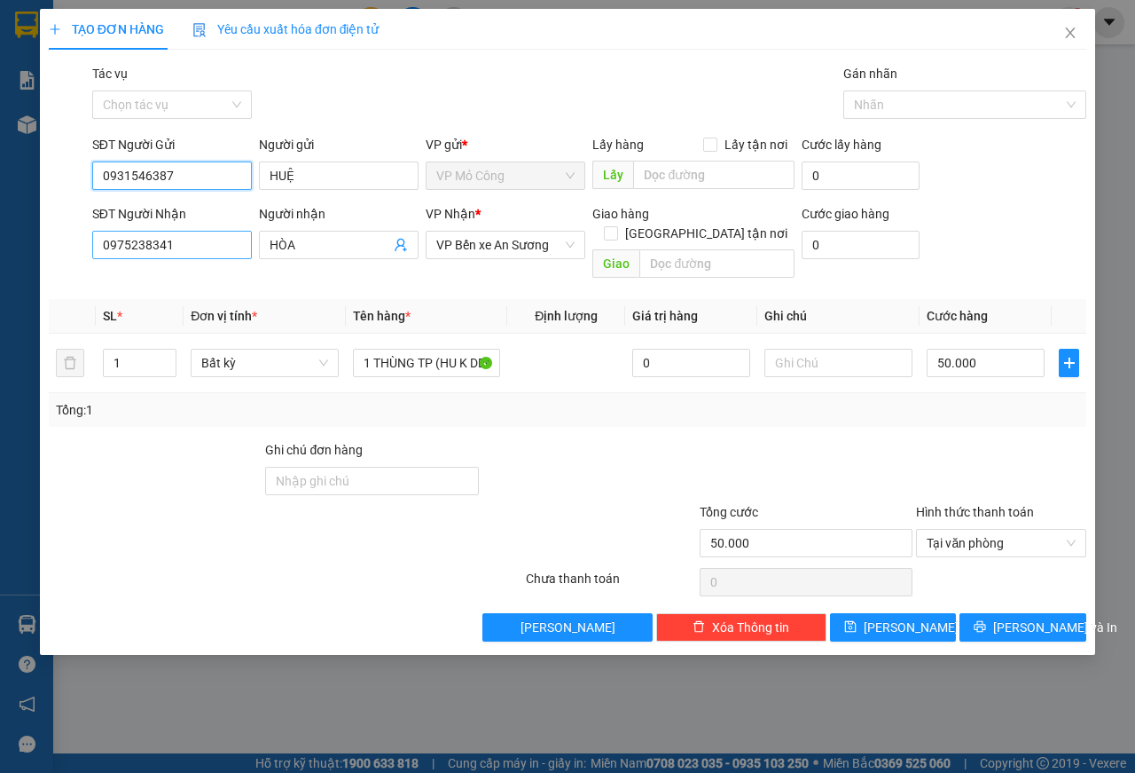
type input "0931546387"
click at [194, 247] on input "0975238341" at bounding box center [172, 245] width 160 height 28
drag, startPoint x: 172, startPoint y: 242, endPoint x: 31, endPoint y: 248, distance: 141.2
click at [34, 248] on div "TẠO ĐƠN HÀNG Yêu cầu xuất hóa đơn điện tử Transit Pickup Surcharge Ids Transit …" at bounding box center [567, 386] width 1135 height 773
type input "0346057824"
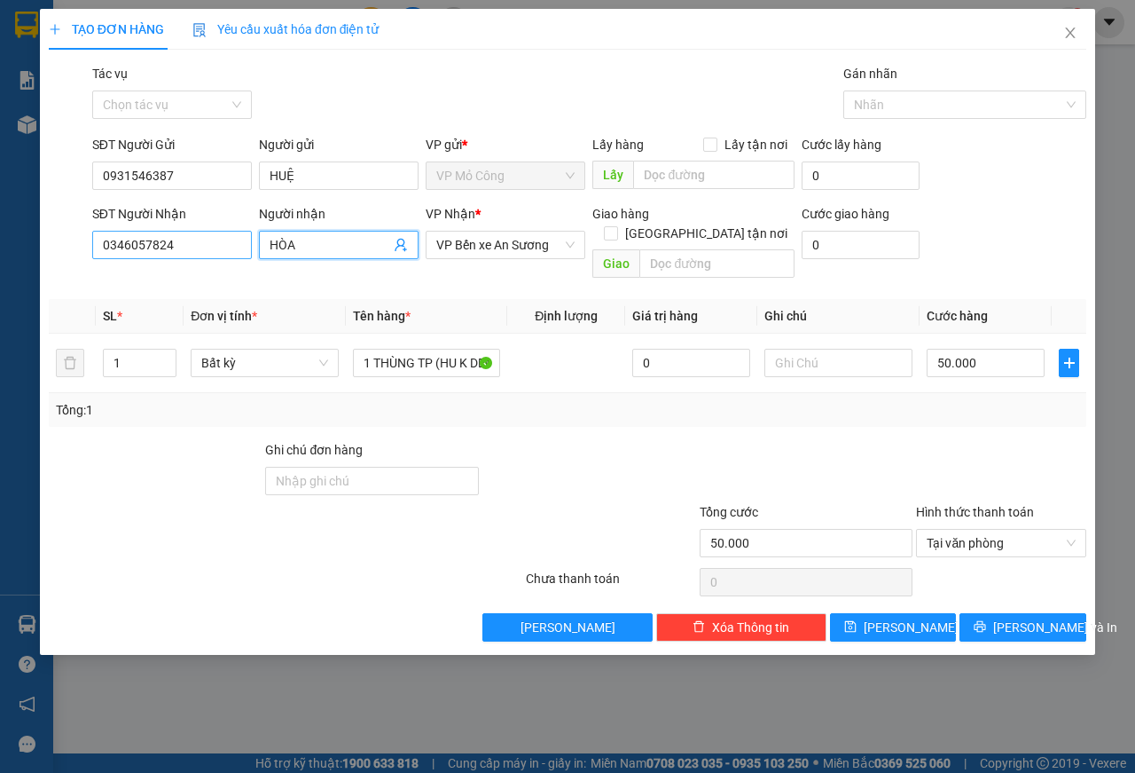
drag, startPoint x: 311, startPoint y: 246, endPoint x: 201, endPoint y: 242, distance: 110.1
click at [203, 242] on div "SĐT Người Nhận 0346057824 Người nhận HÒA HÒA VP Nhận * VP Bến xe An Sương Giao …" at bounding box center [589, 245] width 1001 height 82
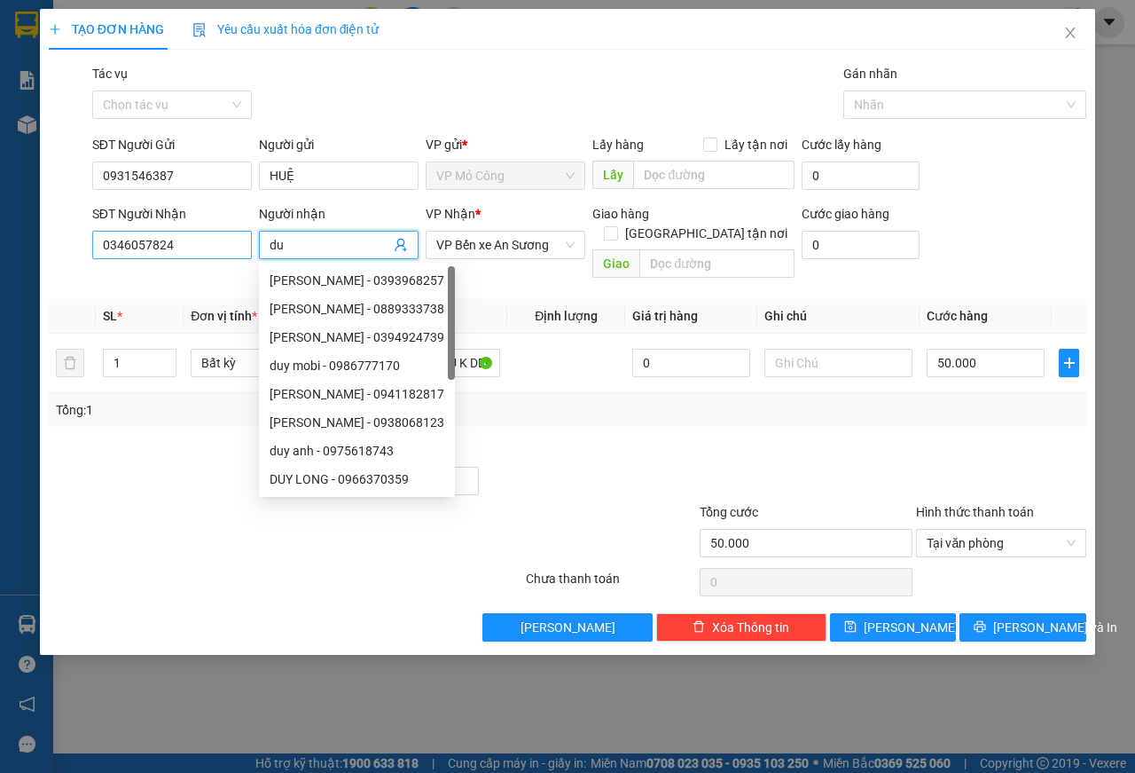
type input "d"
type input "DUY"
click at [552, 440] on div at bounding box center [589, 471] width 217 height 62
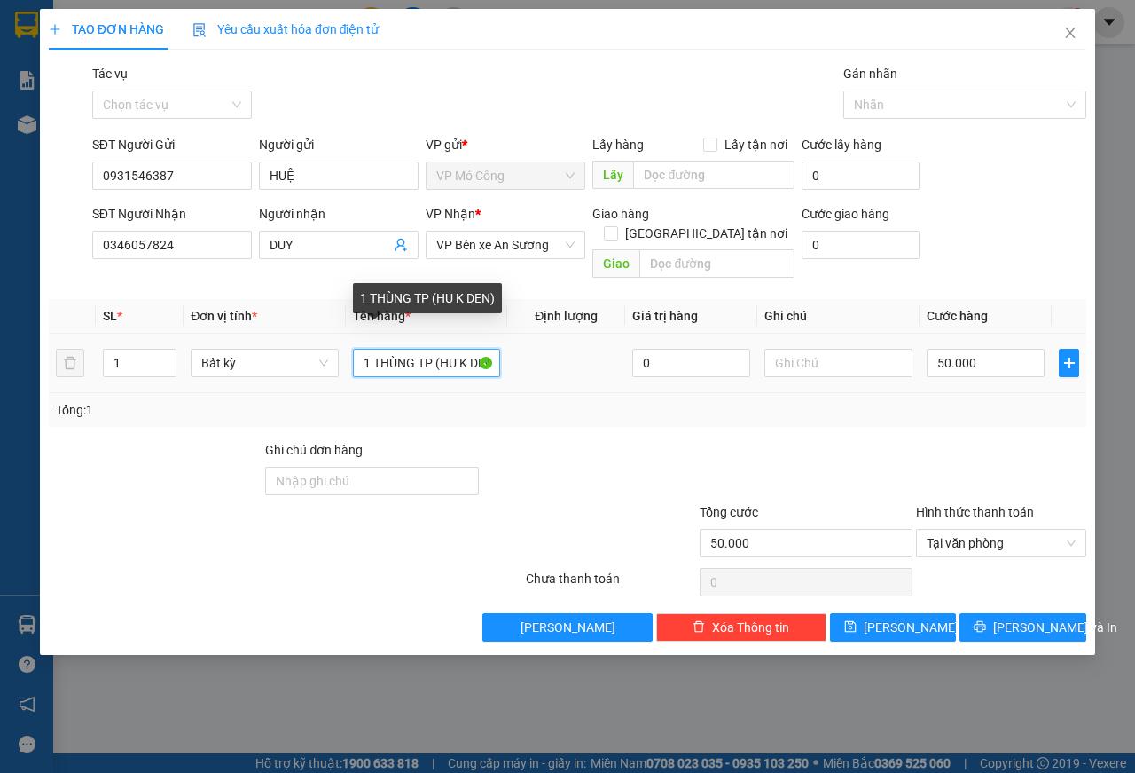
scroll to position [0, 8]
drag, startPoint x: 358, startPoint y: 345, endPoint x: 557, endPoint y: 355, distance: 198.9
click at [557, 355] on tr "1 Bất kỳ 1 THÙNG TP (HU K DEN) 0 50.000" at bounding box center [568, 363] width 1038 height 59
type input "1 KIỆN GIÀY + CÂY VỢT"
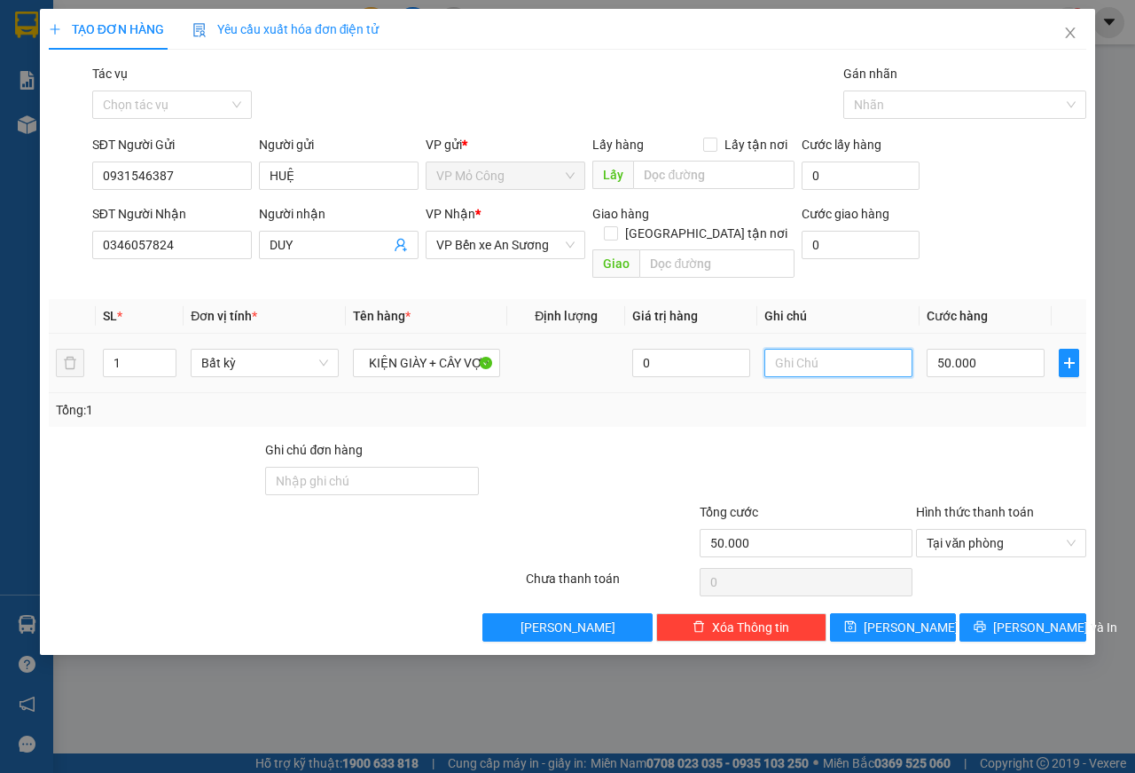
scroll to position [0, 0]
click at [832, 349] on input "text" at bounding box center [839, 363] width 148 height 28
type input "KNP, HƯ GÃY K ĐỀN"
click at [996, 349] on input "50.000" at bounding box center [986, 363] width 118 height 28
type input "2"
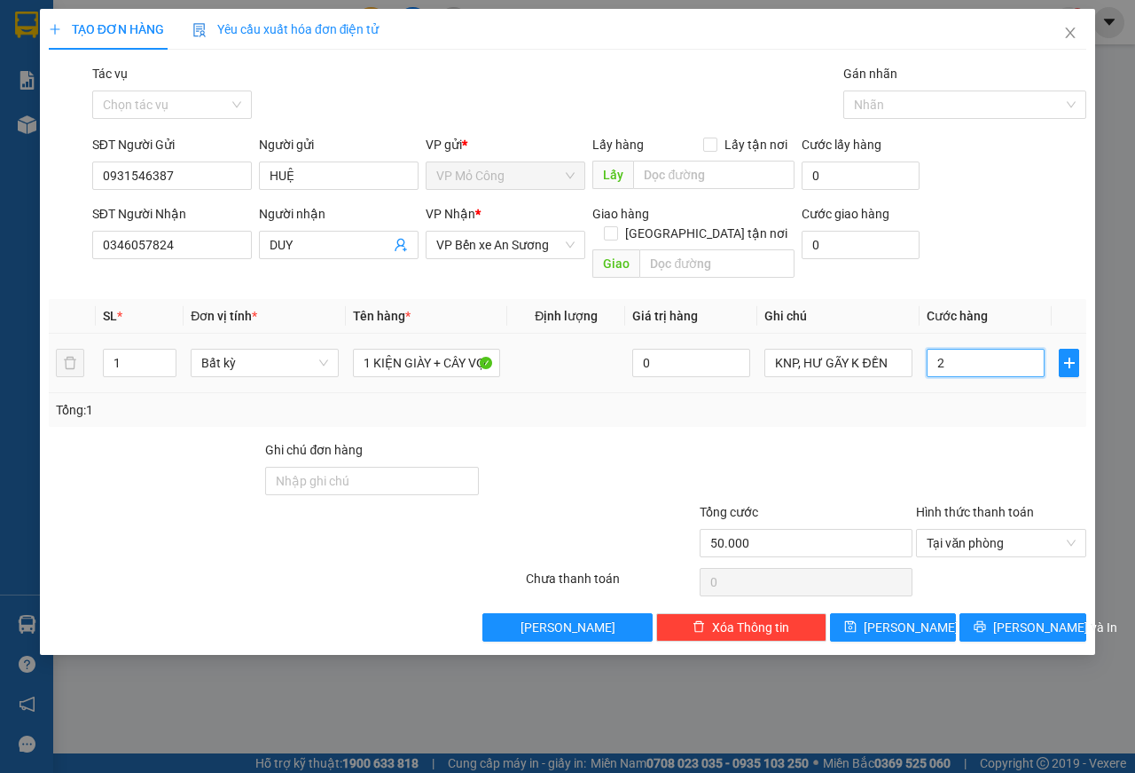
type input "2"
type input "25"
type input "250"
type input "2.500"
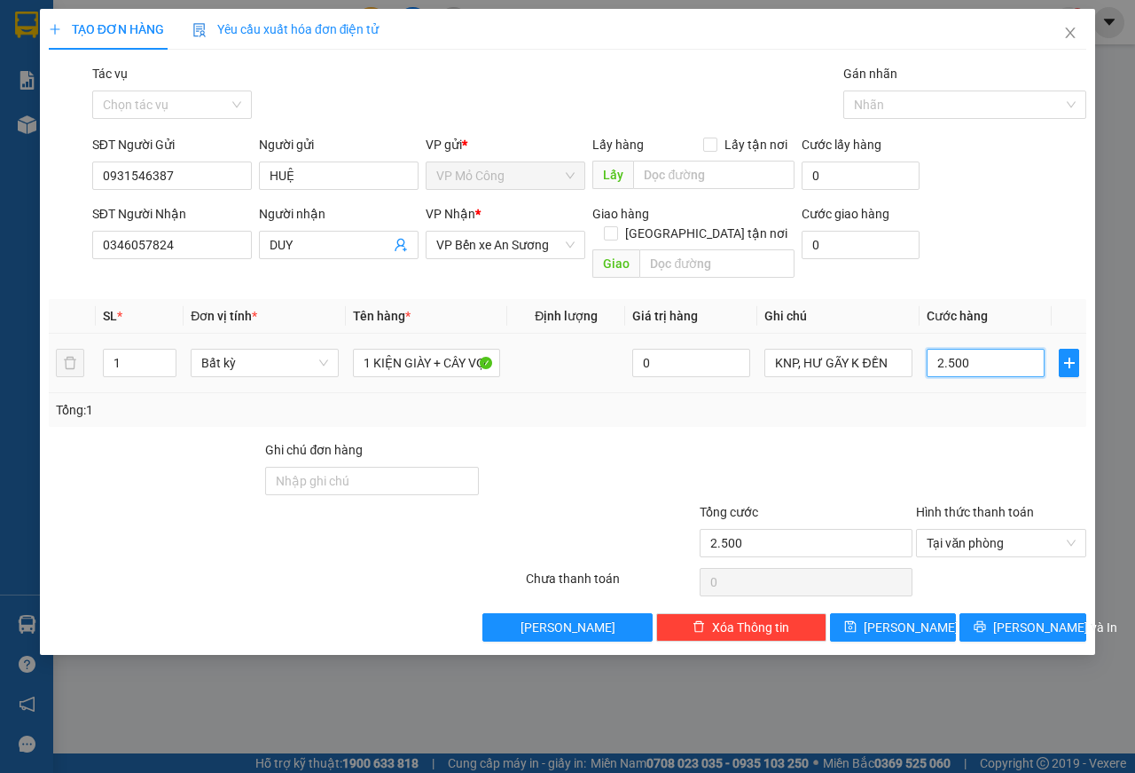
type input "25.000"
click at [1041, 617] on span "Lưu và In" at bounding box center [1055, 627] width 124 height 20
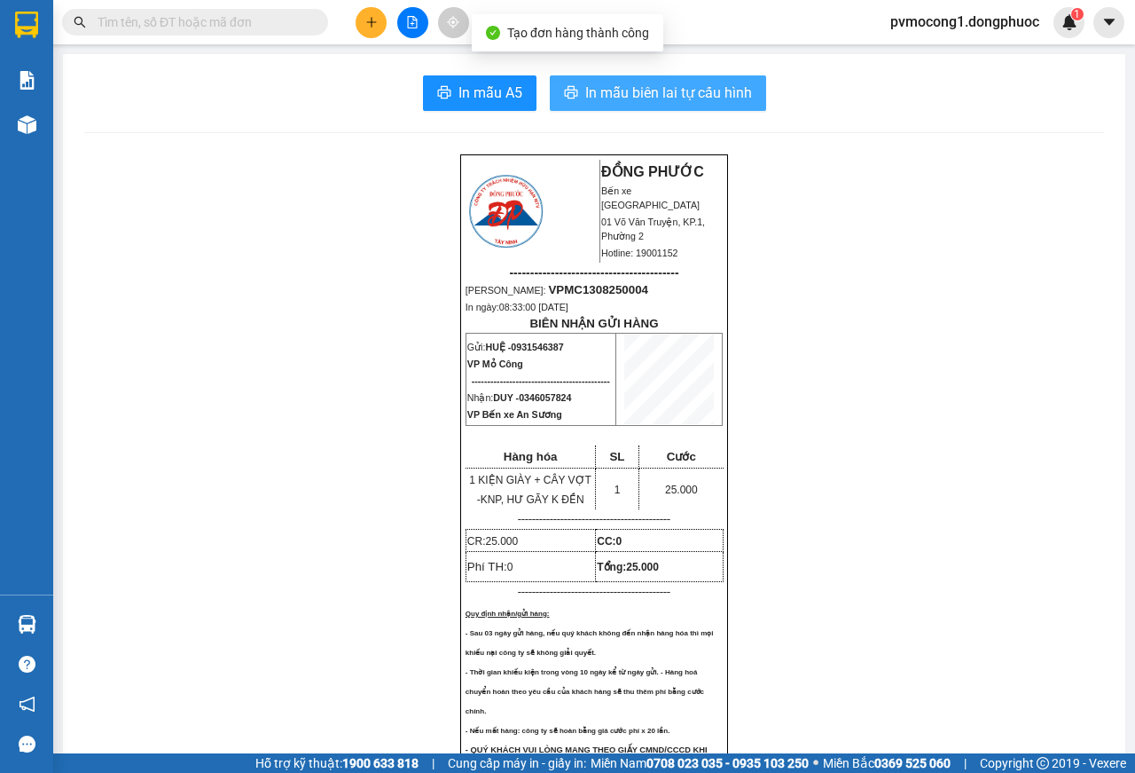
click at [630, 89] on span "In mẫu biên lai tự cấu hình" at bounding box center [668, 93] width 167 height 22
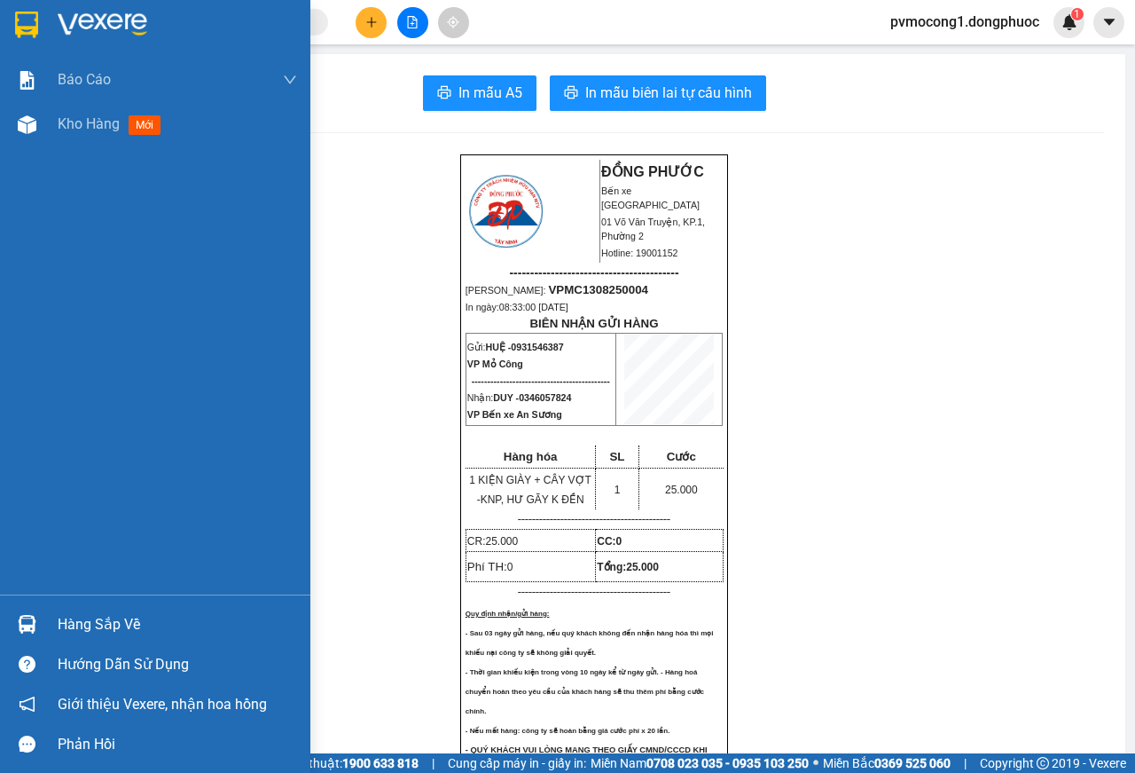
click at [16, 23] on img at bounding box center [26, 25] width 23 height 27
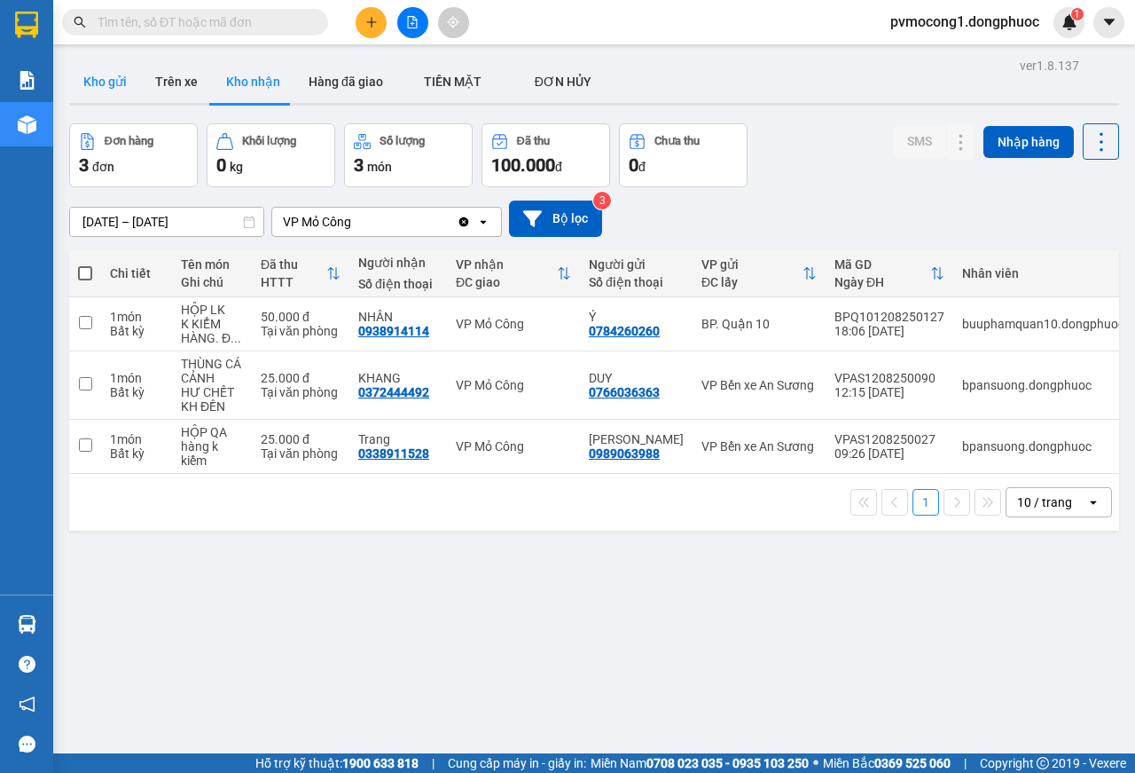
click at [118, 80] on button "Kho gửi" at bounding box center [105, 81] width 72 height 43
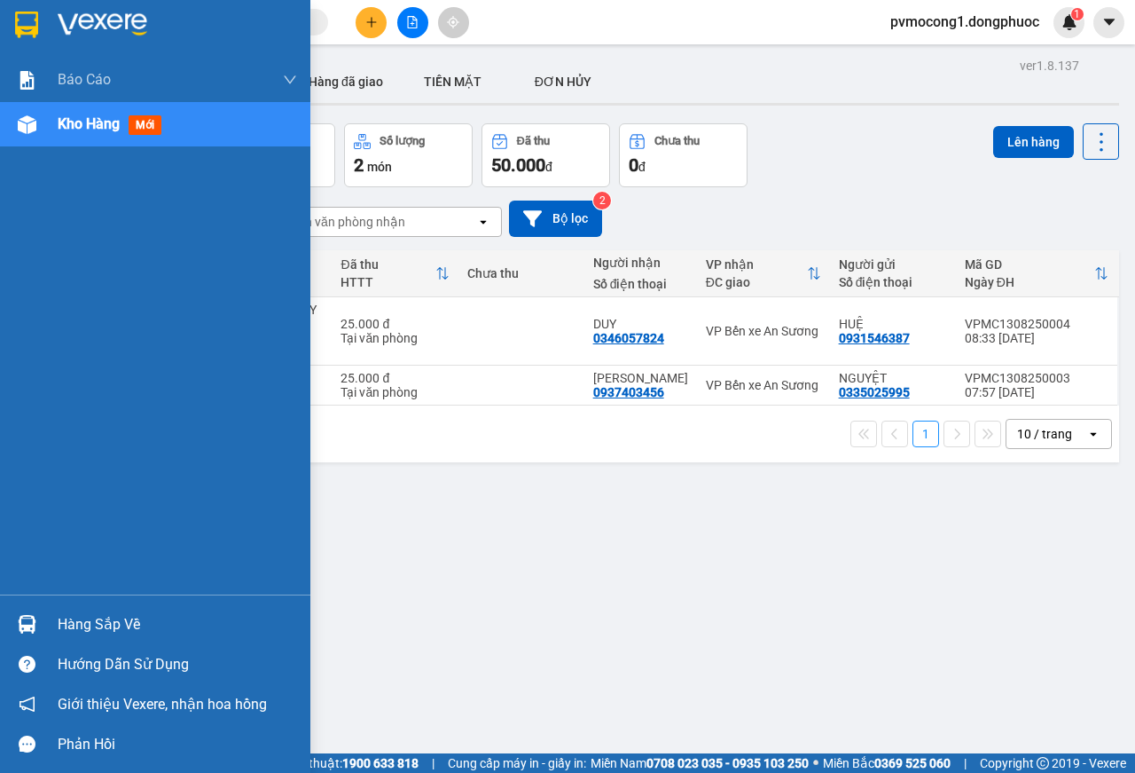
click at [76, 623] on div "Hàng sắp về" at bounding box center [178, 624] width 240 height 27
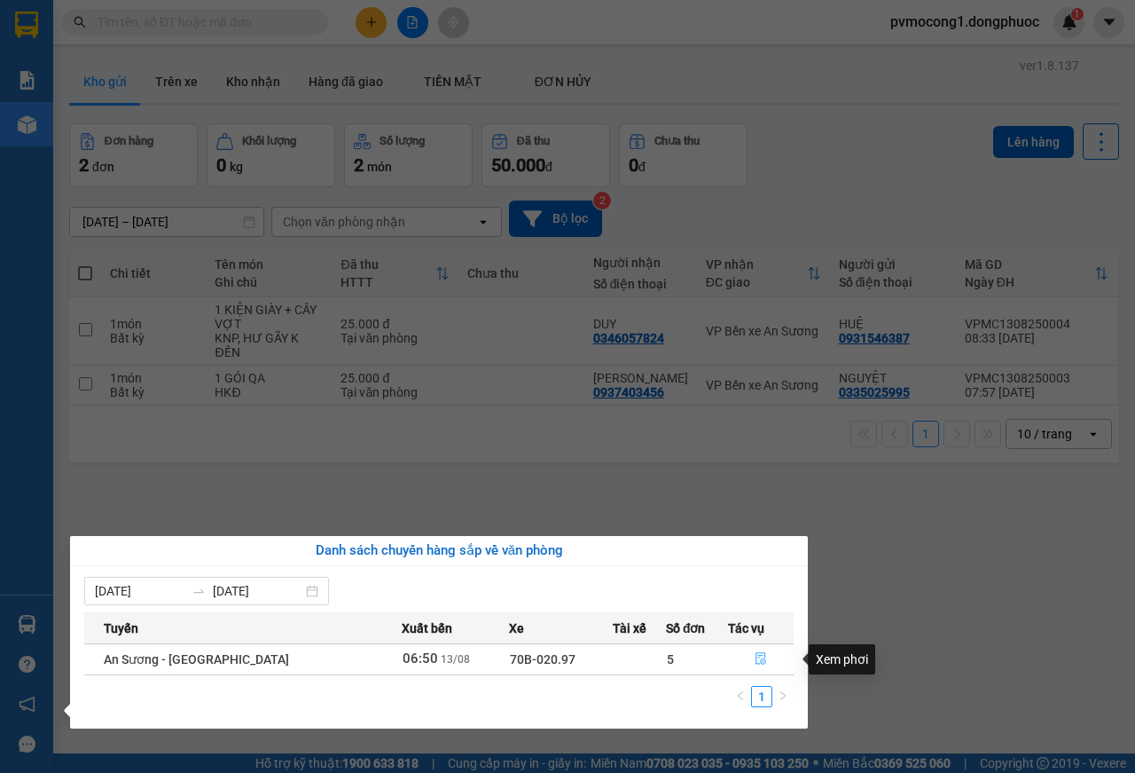
click at [756, 659] on icon "file-done" at bounding box center [761, 659] width 11 height 12
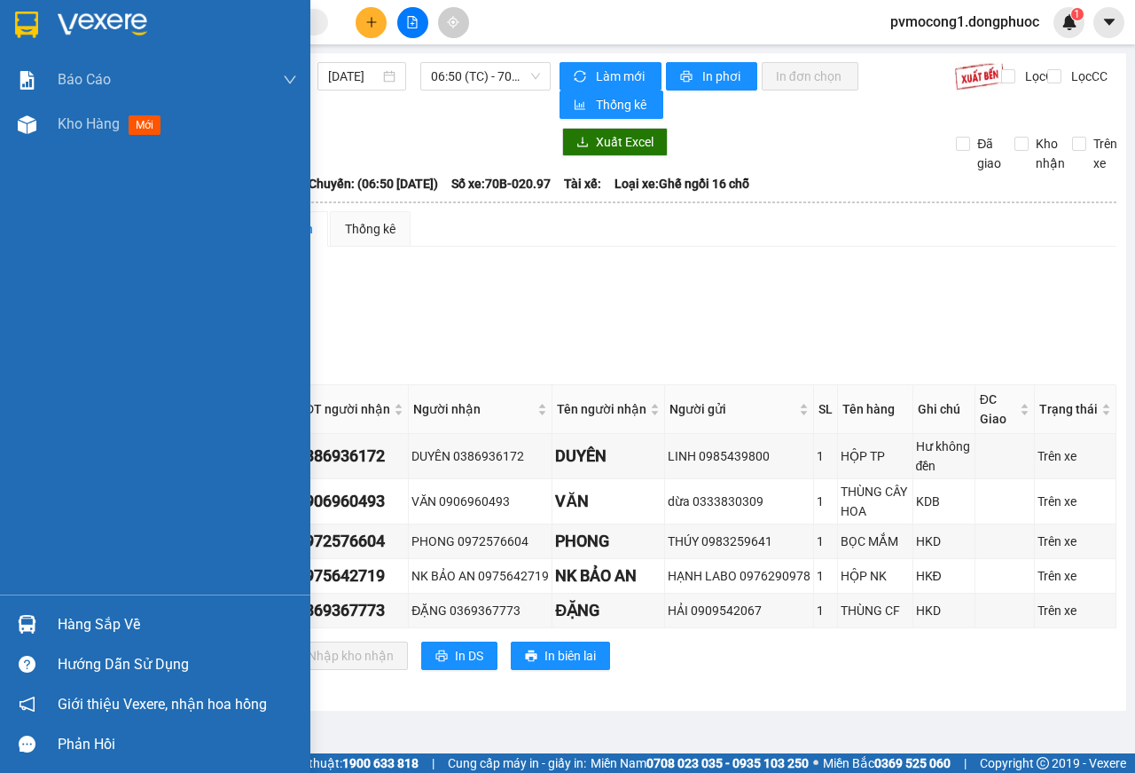
click at [30, 27] on img at bounding box center [26, 25] width 23 height 27
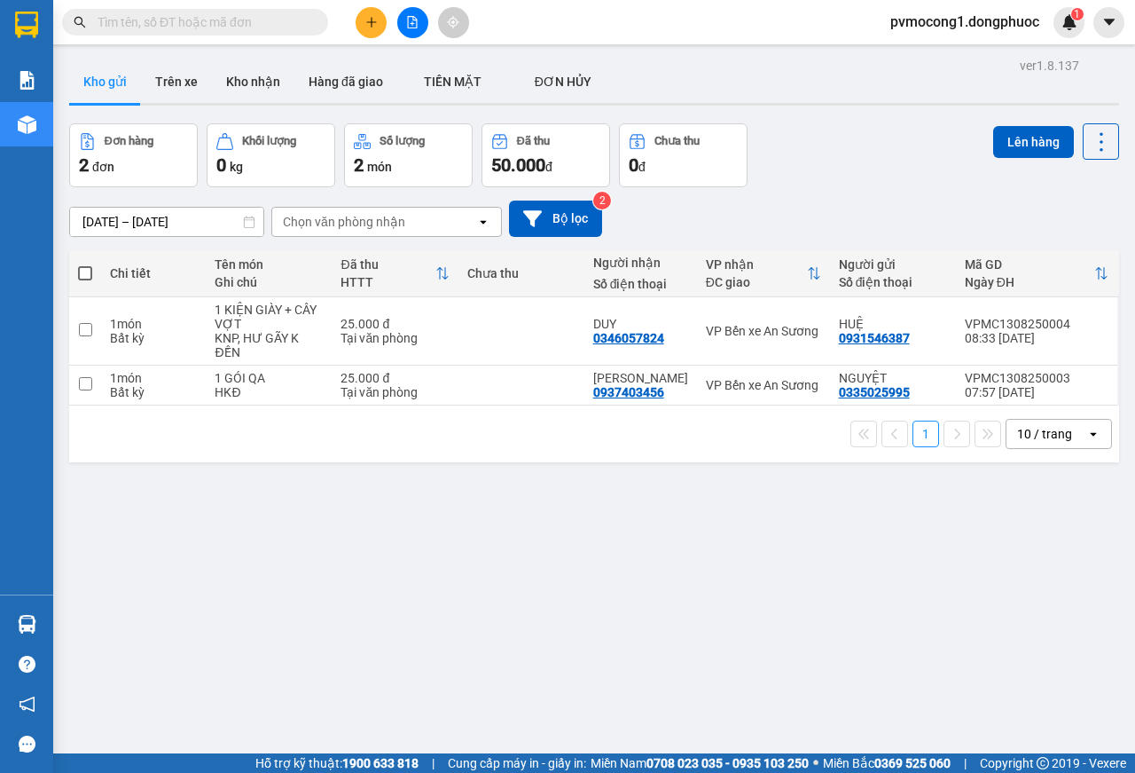
click at [79, 272] on span at bounding box center [85, 273] width 14 height 14
click at [85, 264] on input "checkbox" at bounding box center [85, 264] width 0 height 0
checkbox input "true"
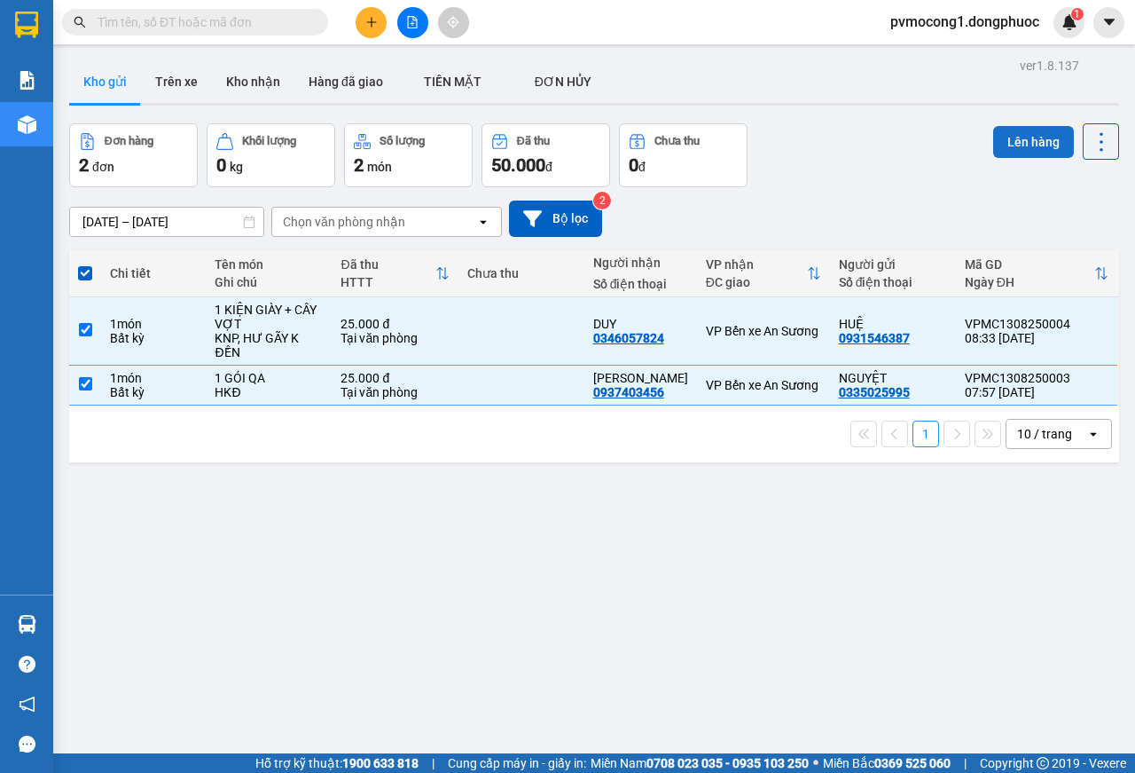
click at [1004, 145] on button "Lên hàng" at bounding box center [1033, 142] width 81 height 32
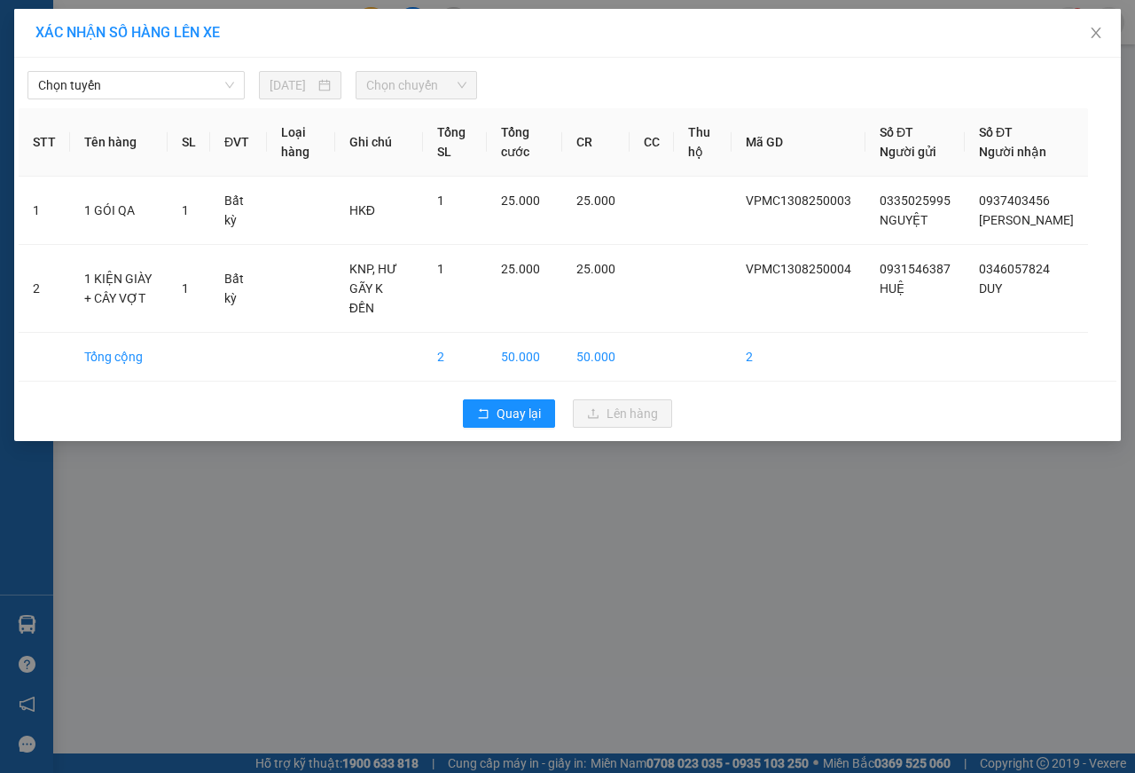
click at [180, 70] on div "Chọn tuyến 13/08/2025 Chọn chuyến" at bounding box center [568, 80] width 1098 height 37
click at [136, 75] on span "Chọn tuyến" at bounding box center [136, 85] width 196 height 27
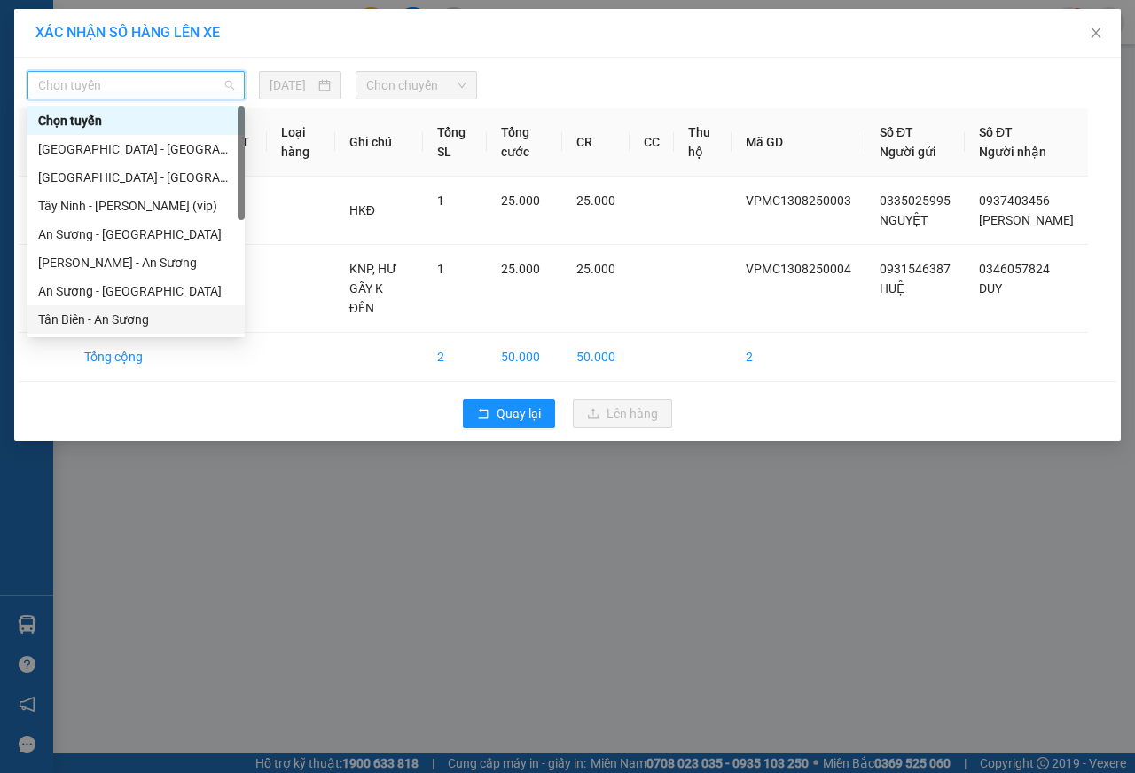
click at [59, 317] on div "Tân Biên - An Sương" at bounding box center [136, 320] width 196 height 20
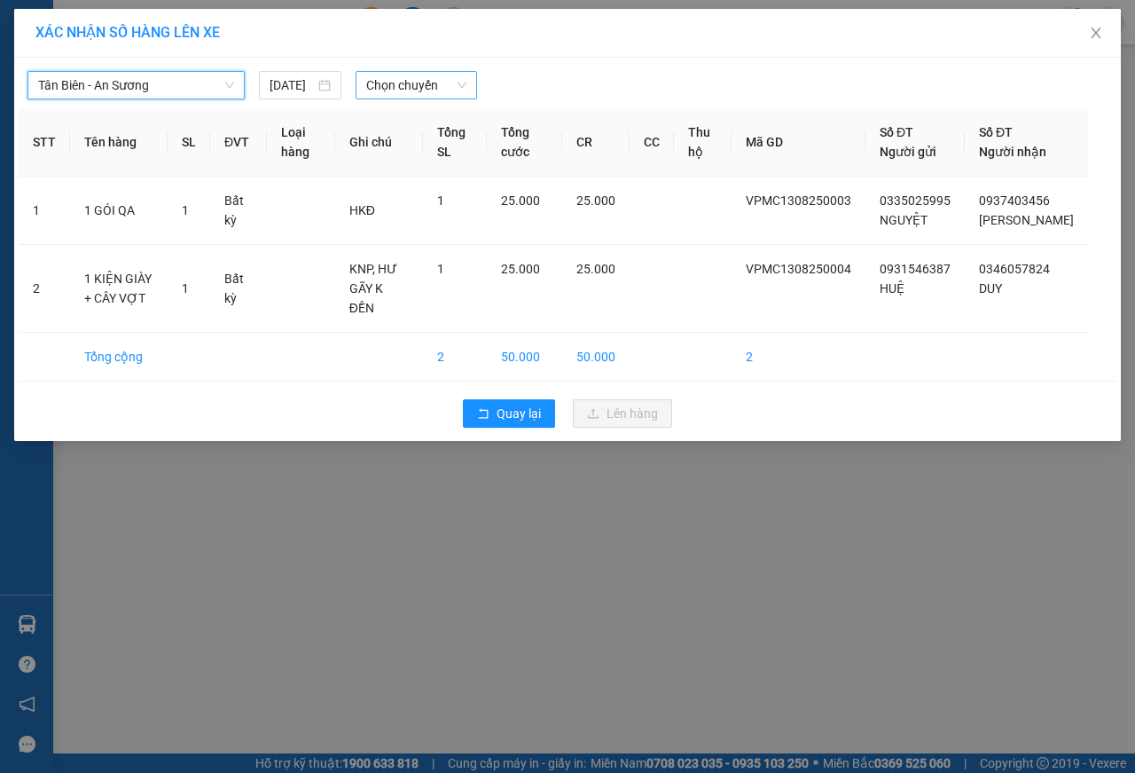
click at [415, 87] on span "Chọn chuyến" at bounding box center [415, 85] width 99 height 27
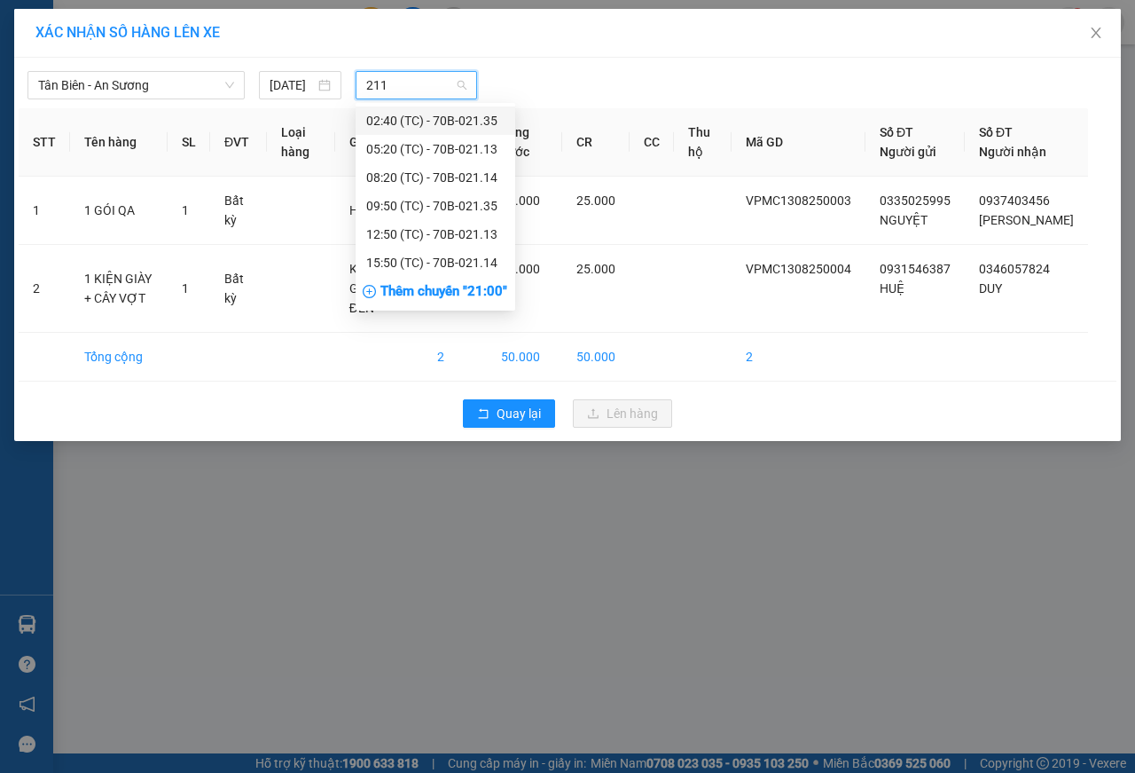
type input "2114"
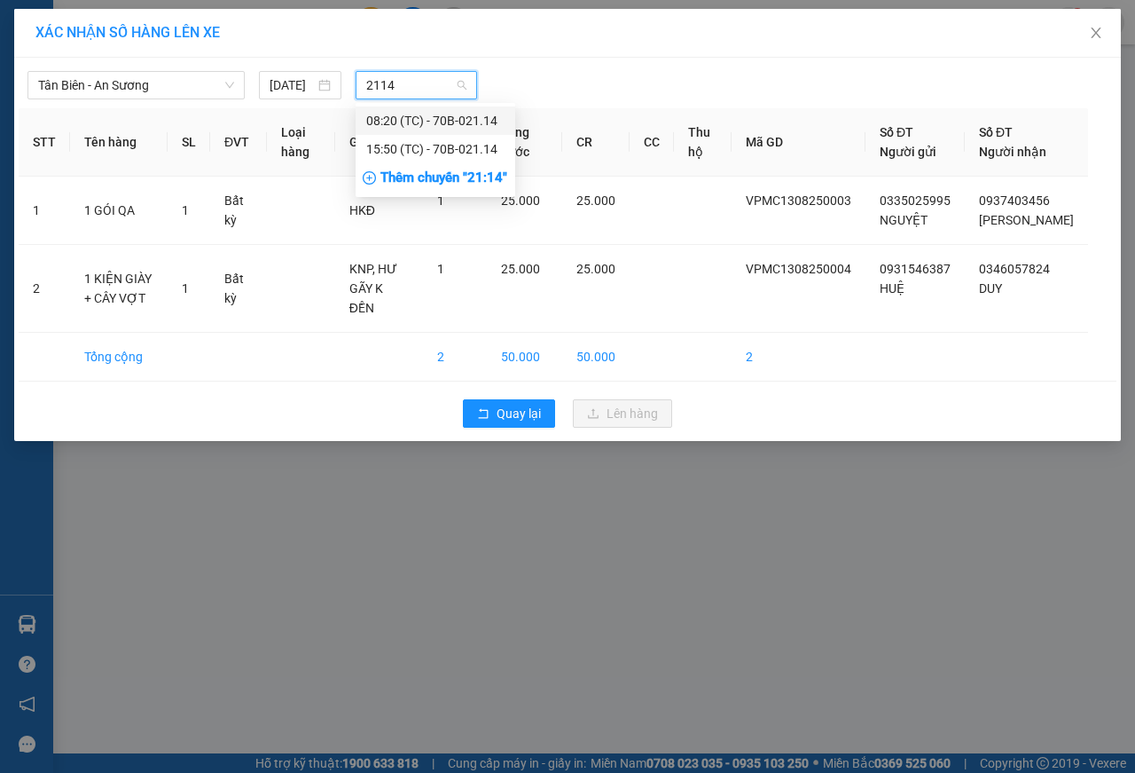
click at [474, 122] on div "08:20 (TC) - 70B-021.14" at bounding box center [435, 121] width 138 height 20
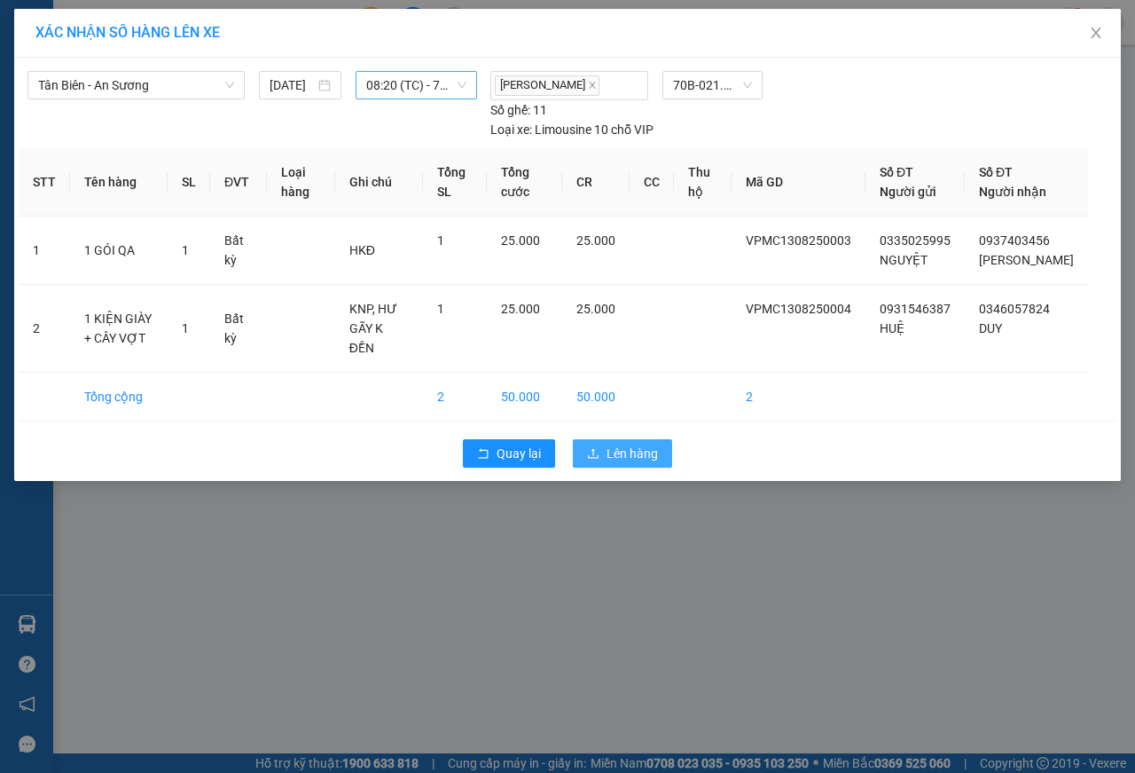
click at [636, 462] on span "Lên hàng" at bounding box center [632, 454] width 51 height 20
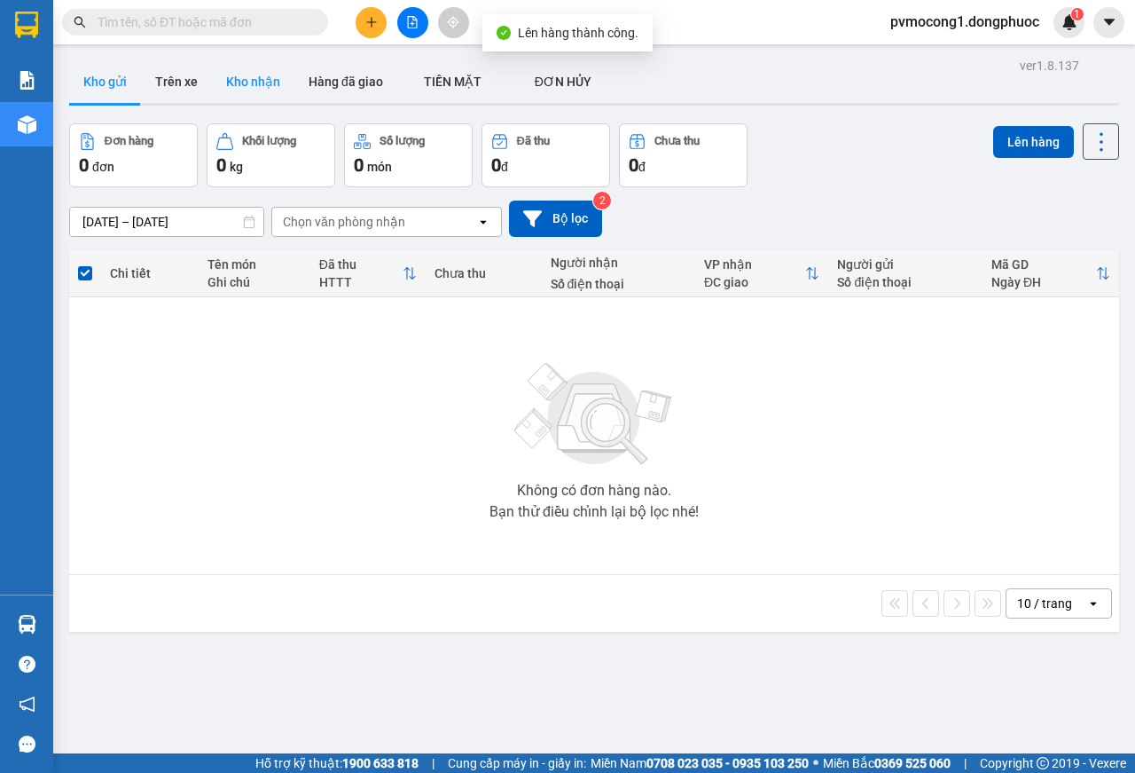
click at [258, 80] on button "Kho nhận" at bounding box center [253, 81] width 82 height 43
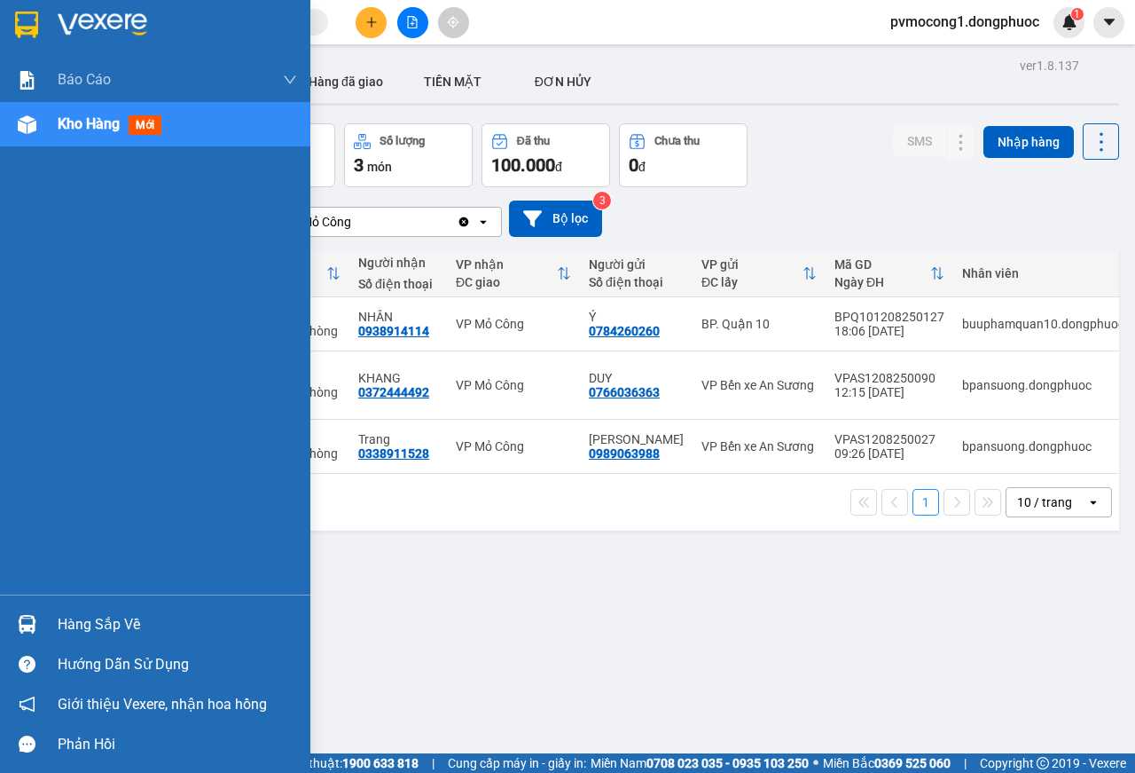
click at [101, 624] on div "Hàng sắp về" at bounding box center [178, 624] width 240 height 27
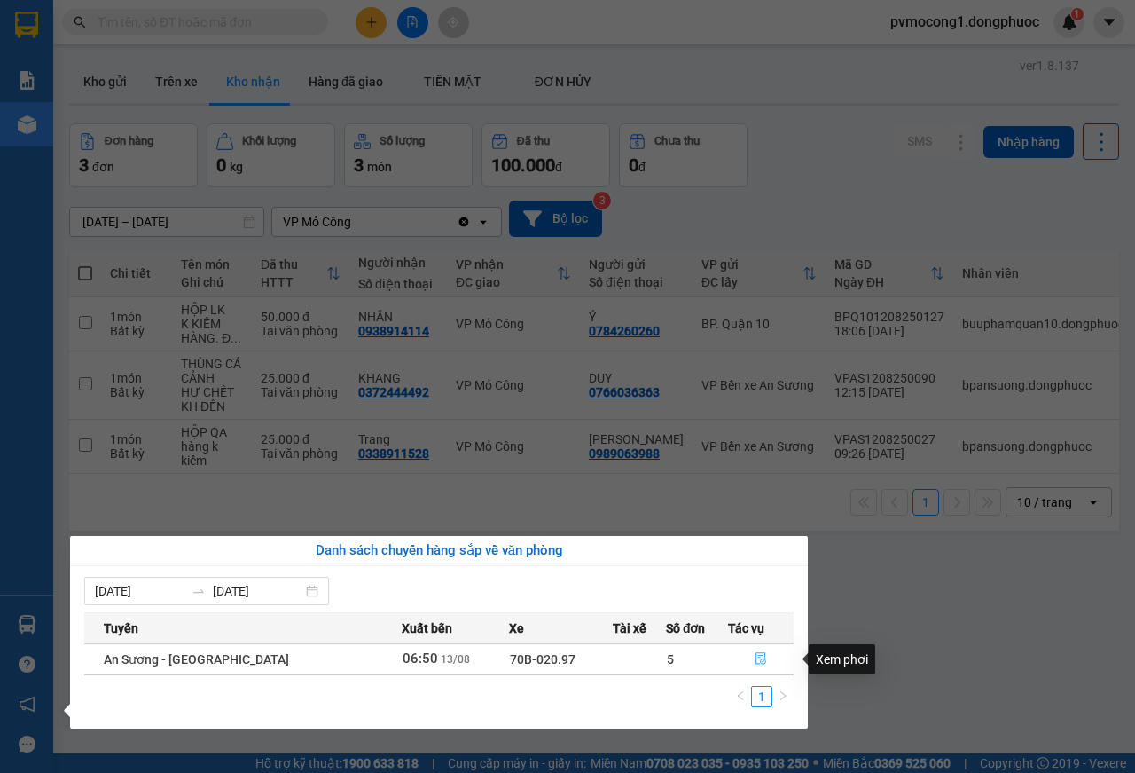
click at [755, 661] on icon "file-done" at bounding box center [761, 658] width 12 height 12
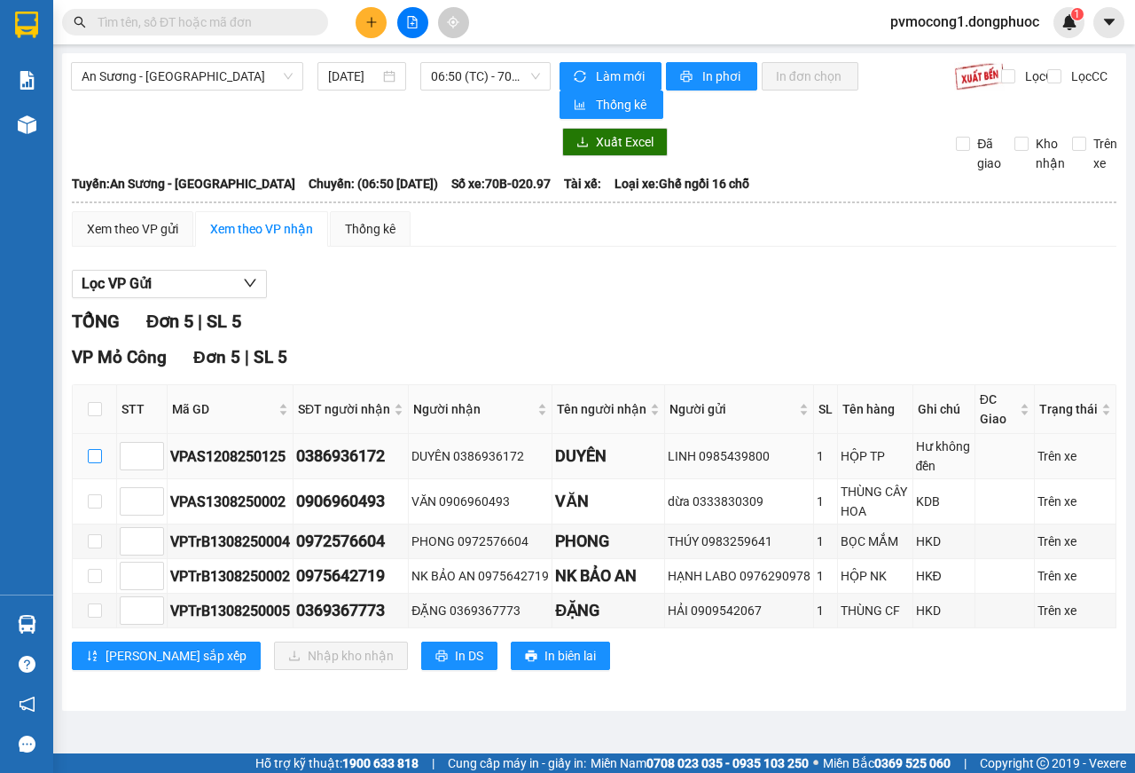
click at [90, 454] on input "checkbox" at bounding box center [95, 456] width 14 height 14
checkbox input "true"
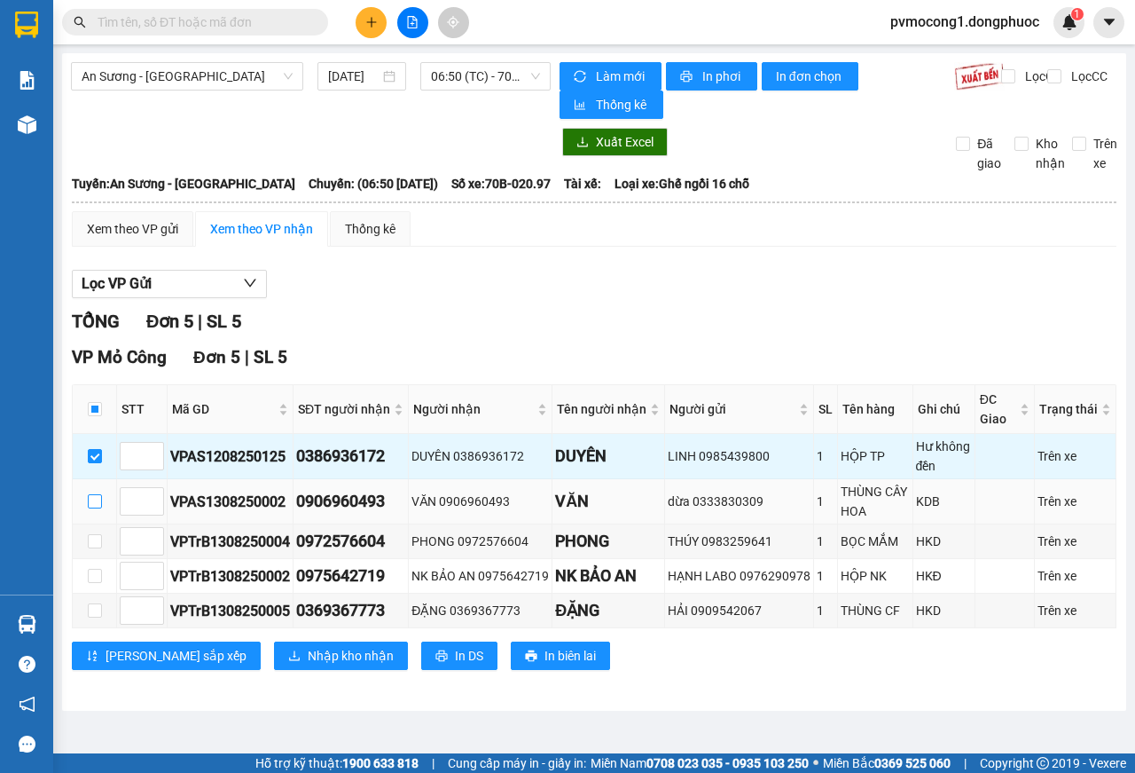
click at [94, 502] on input "checkbox" at bounding box center [95, 501] width 14 height 14
checkbox input "true"
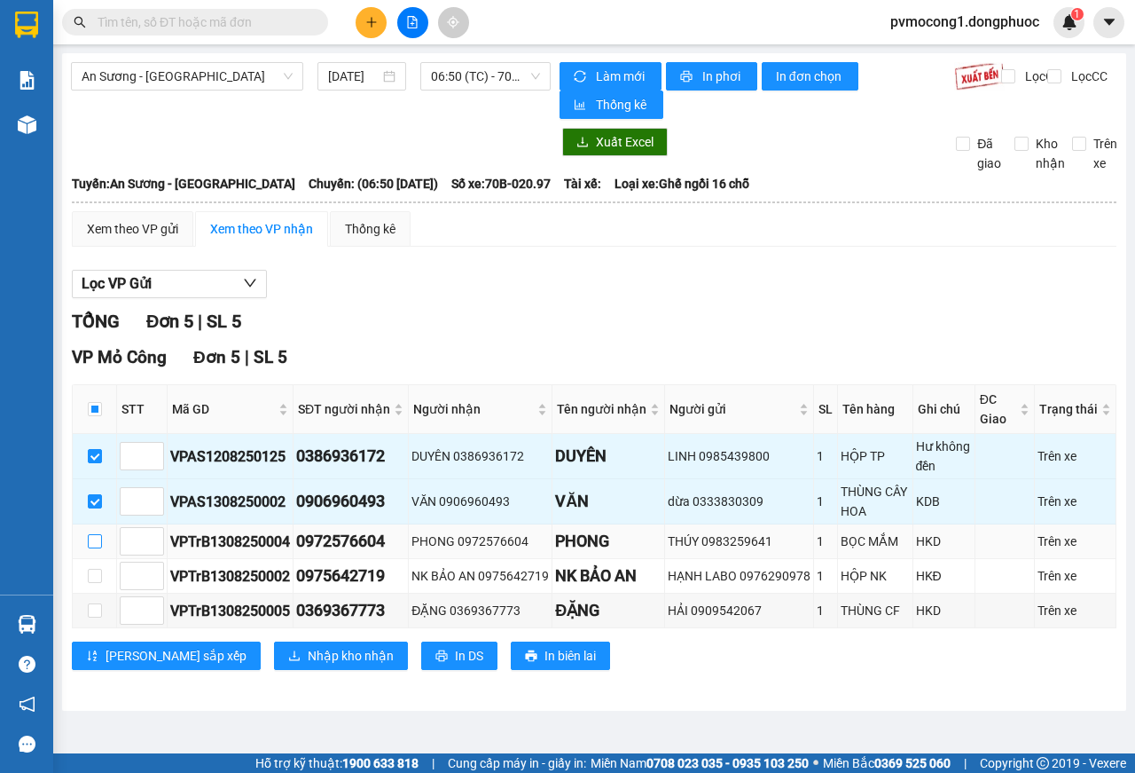
click at [93, 546] on input "checkbox" at bounding box center [95, 541] width 14 height 14
checkbox input "true"
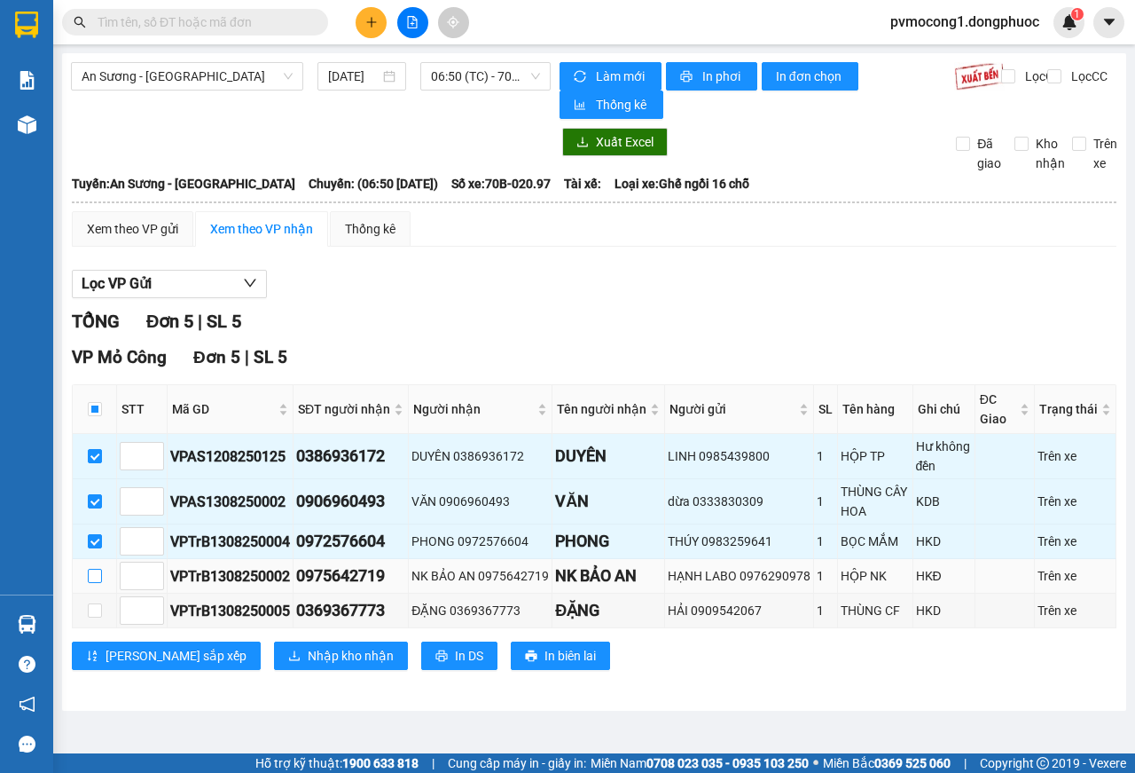
click at [97, 577] on input "checkbox" at bounding box center [95, 576] width 14 height 14
checkbox input "true"
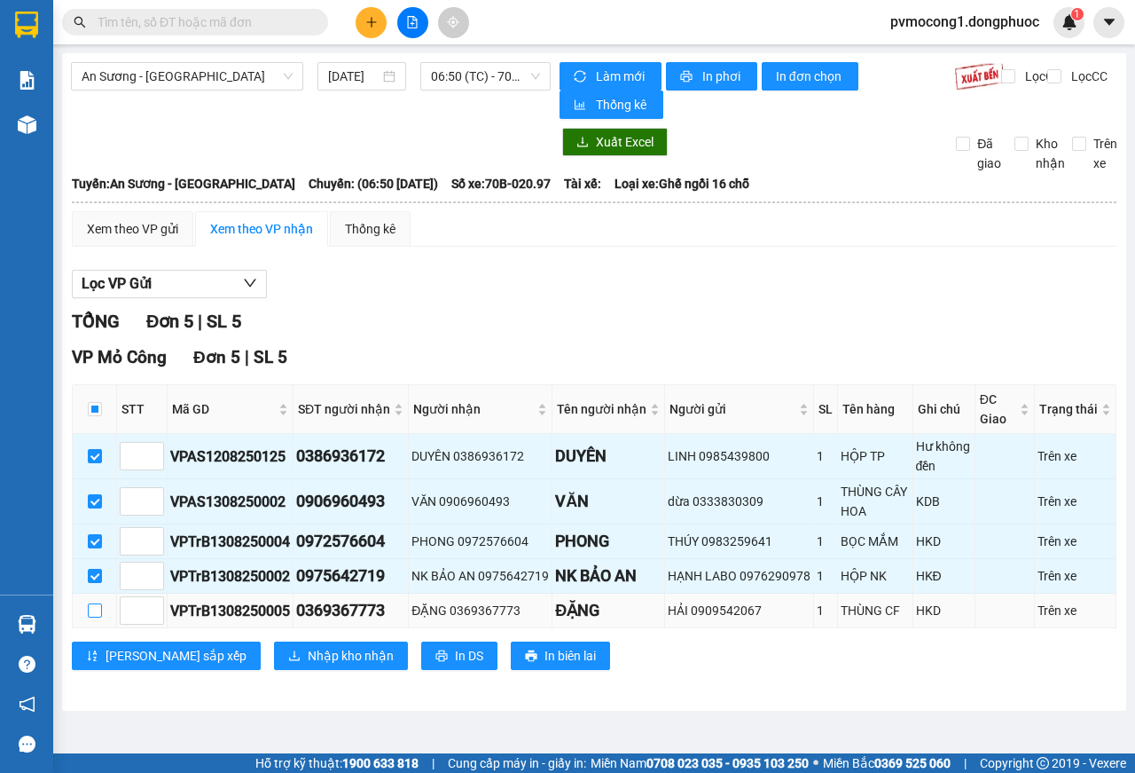
click at [92, 612] on input "checkbox" at bounding box center [95, 610] width 14 height 14
checkbox input "true"
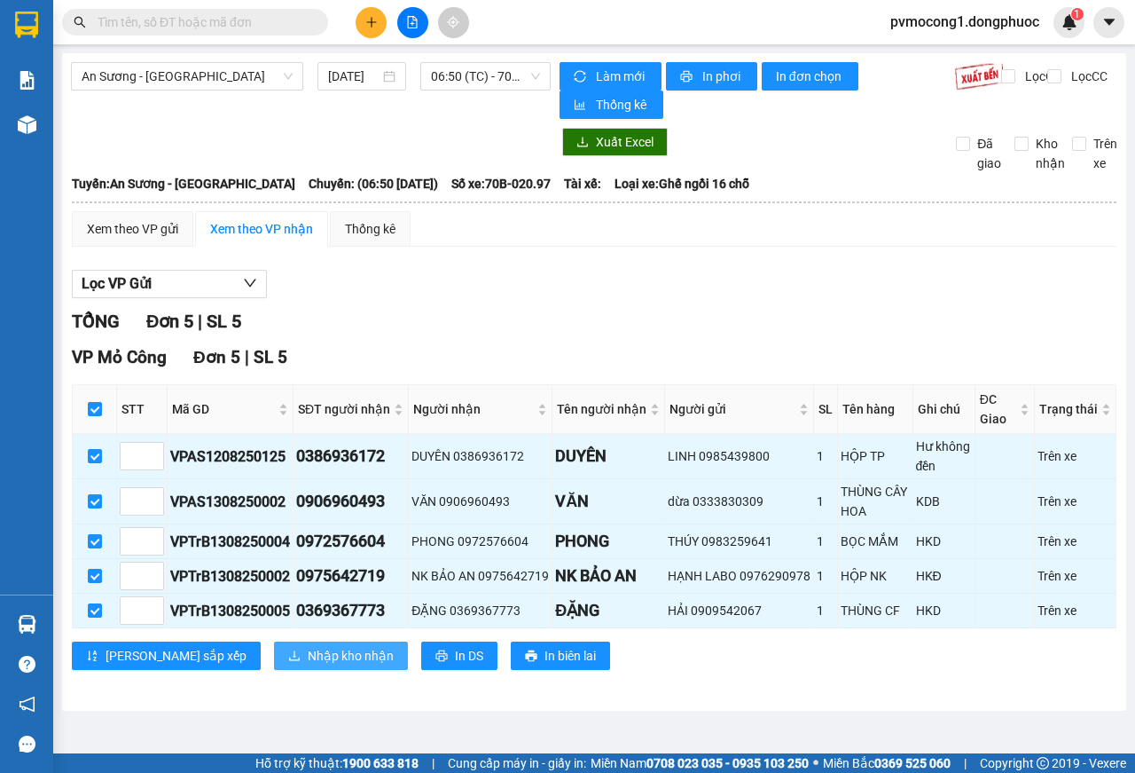
click at [308, 660] on span "Nhập kho nhận" at bounding box center [351, 656] width 86 height 20
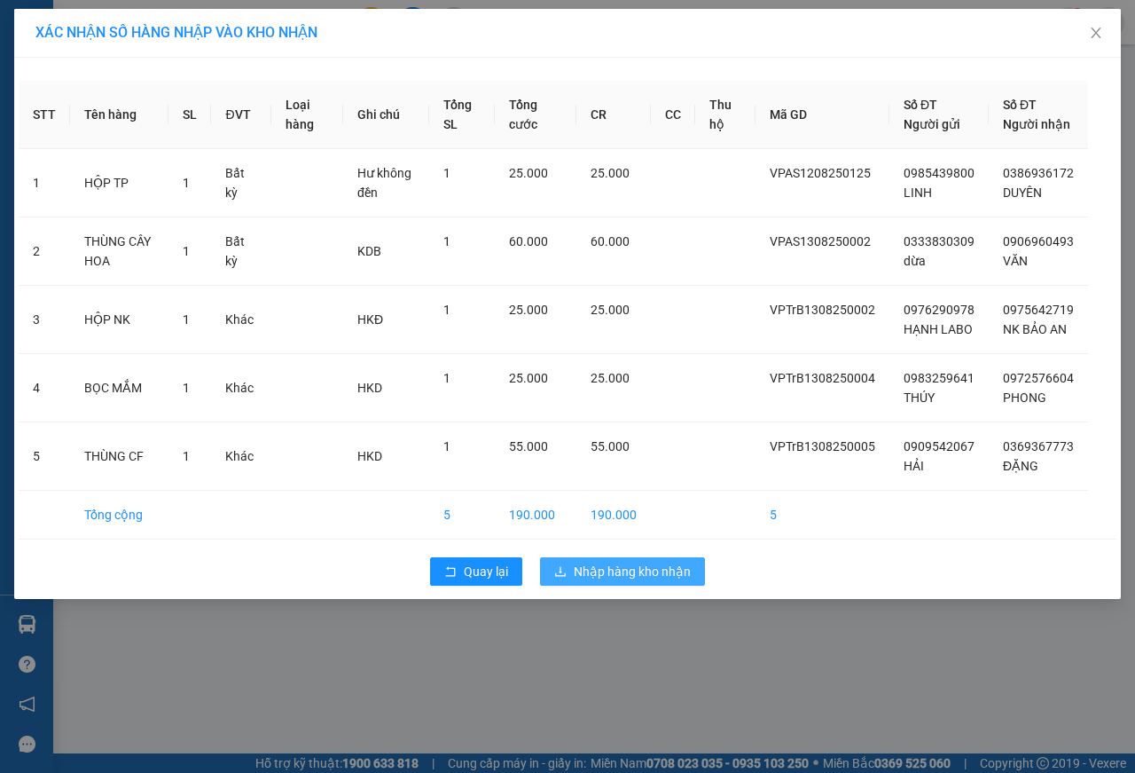
click at [629, 581] on span "Nhập hàng kho nhận" at bounding box center [632, 571] width 117 height 20
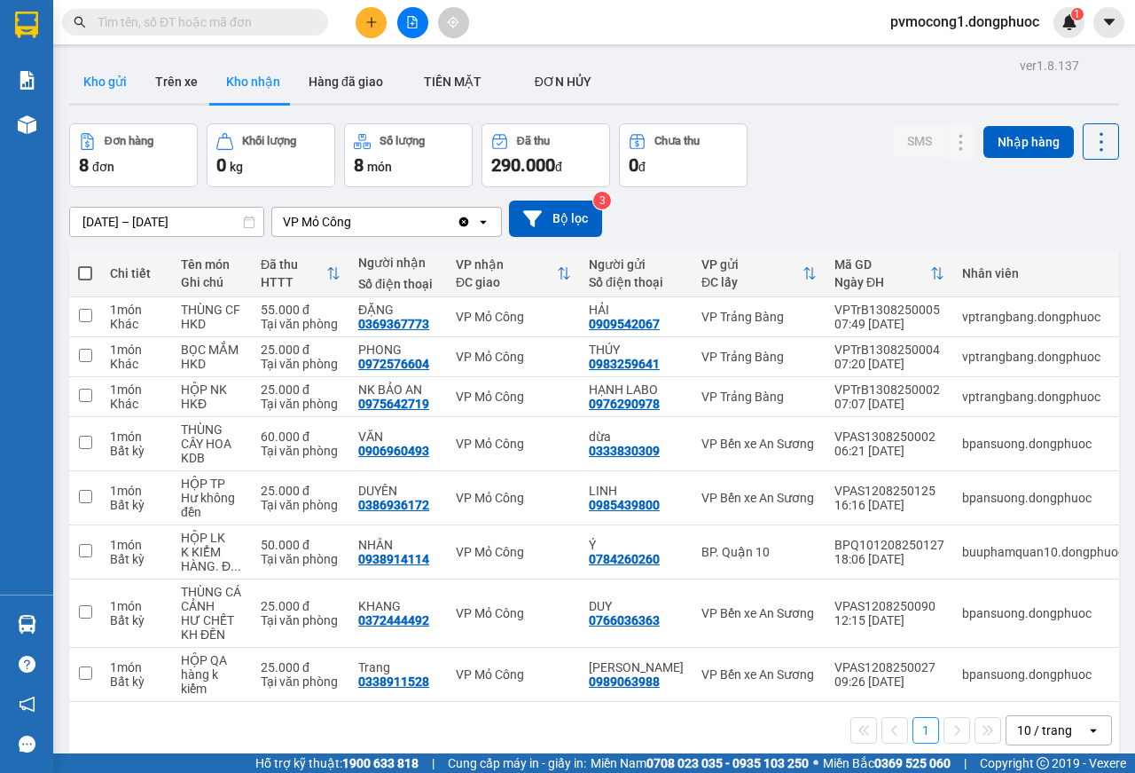
click at [100, 75] on button "Kho gửi" at bounding box center [105, 81] width 72 height 43
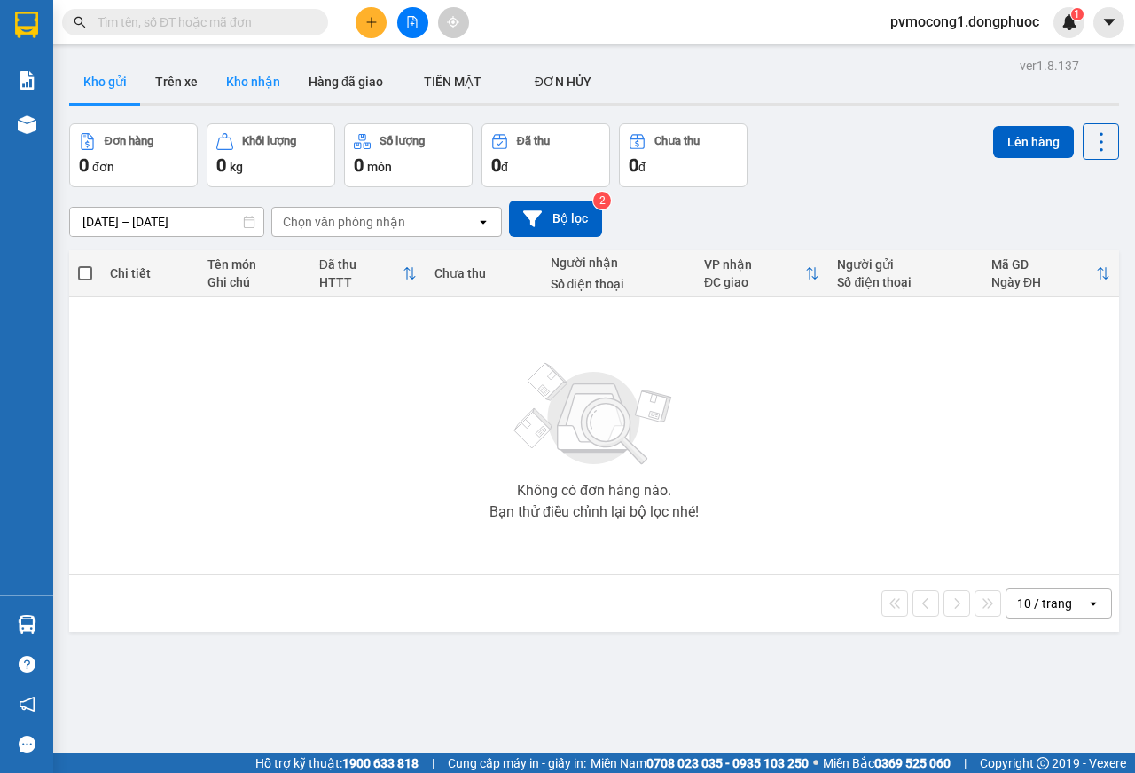
click at [251, 78] on button "Kho nhận" at bounding box center [253, 81] width 82 height 43
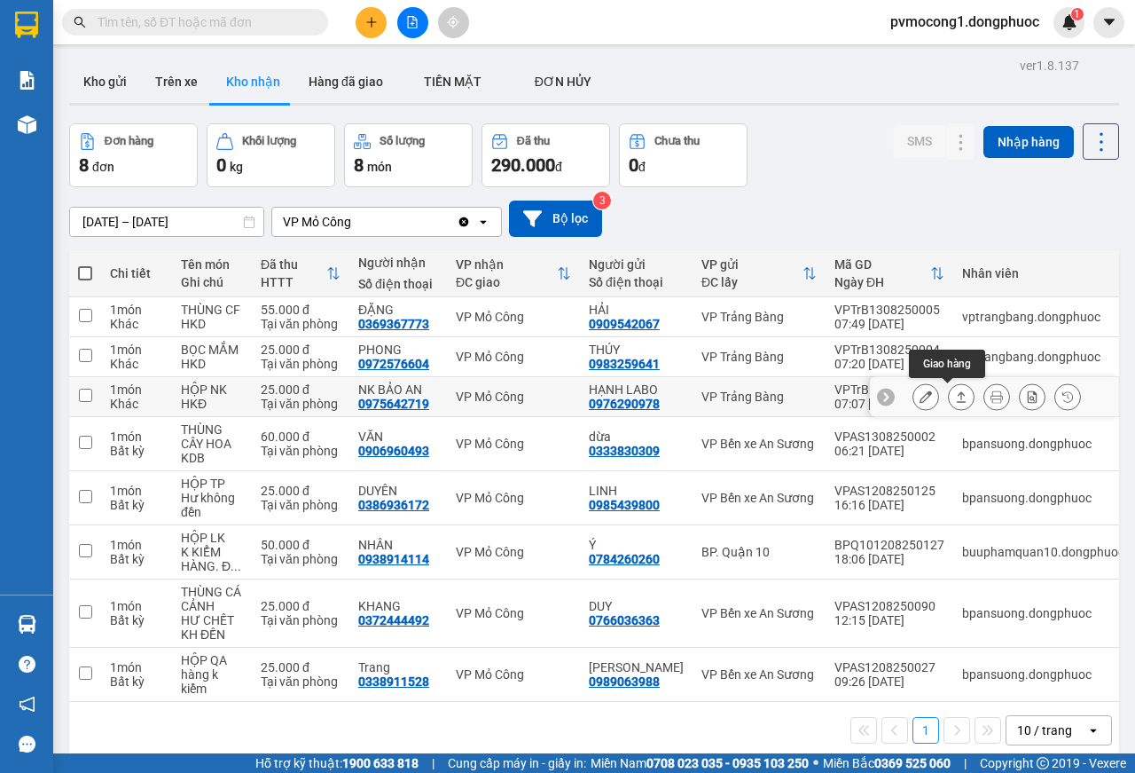
click at [955, 401] on icon at bounding box center [961, 396] width 12 height 12
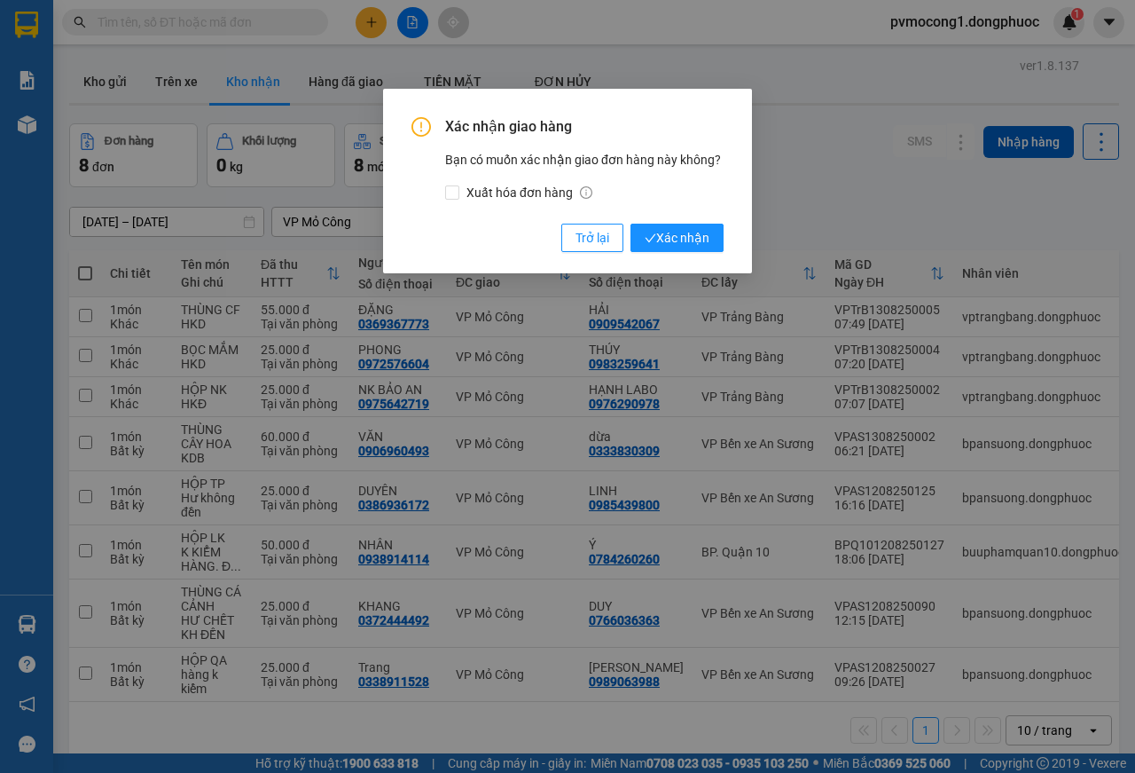
click at [946, 401] on div "Xác nhận giao hàng Bạn có muốn xác nhận giao đơn hàng này không? Xuất hóa đơn h…" at bounding box center [567, 386] width 1135 height 773
click at [679, 232] on span "Xác nhận" at bounding box center [677, 238] width 65 height 20
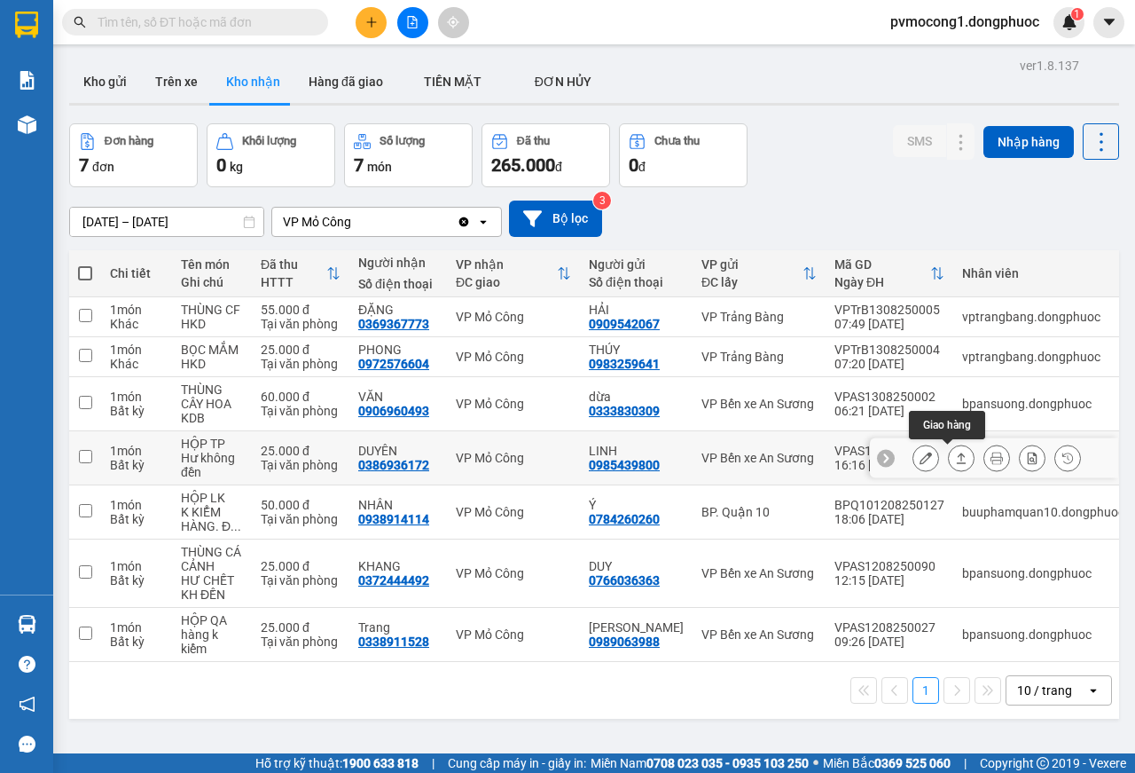
click at [955, 460] on icon at bounding box center [961, 458] width 12 height 12
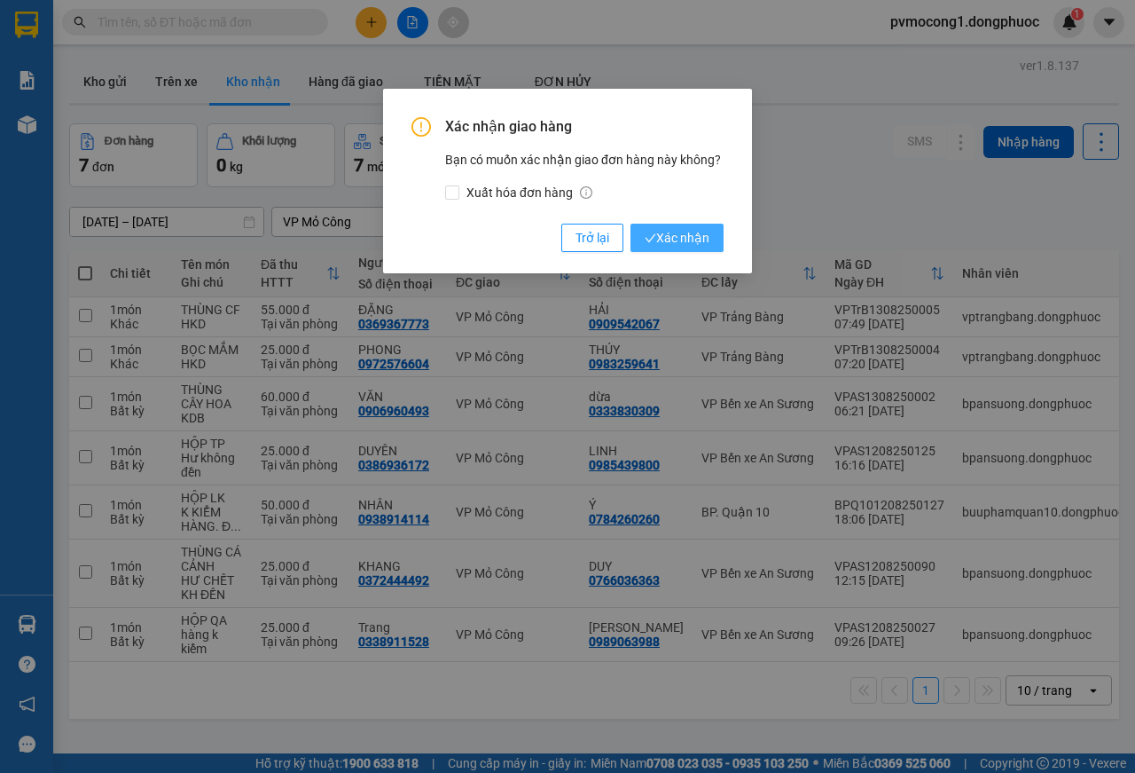
click at [671, 240] on span "Xác nhận" at bounding box center [677, 238] width 65 height 20
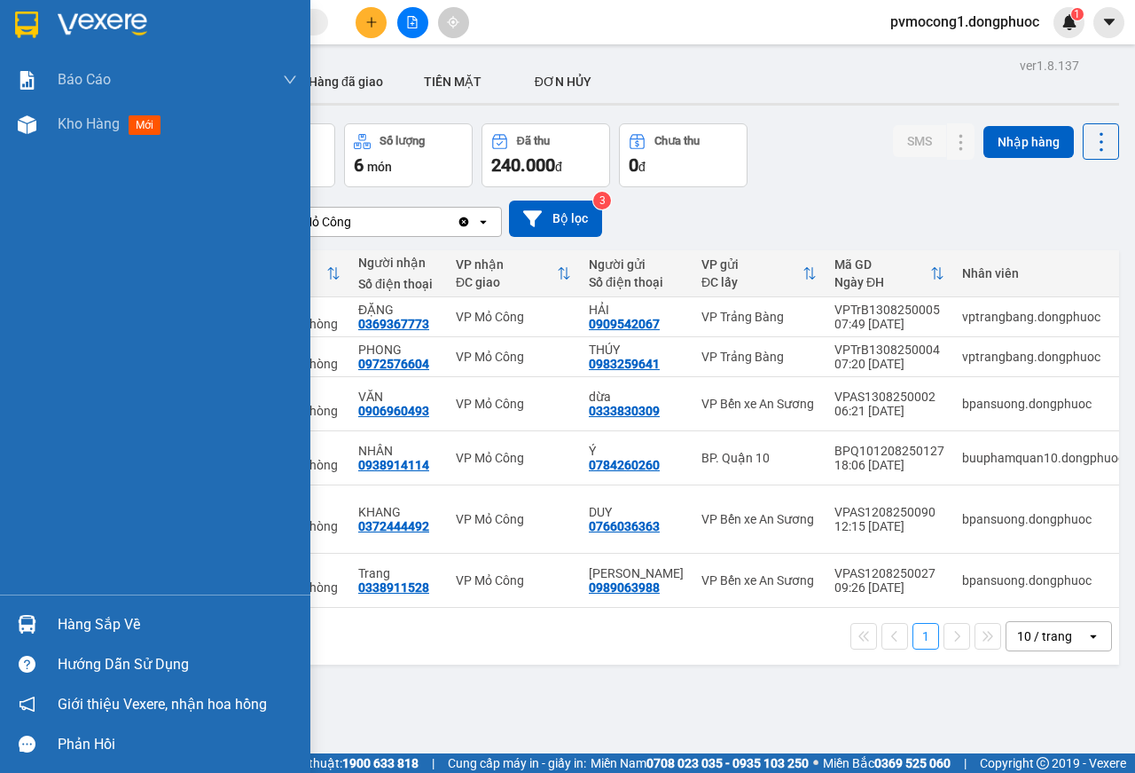
click at [108, 611] on div "Hàng sắp về" at bounding box center [178, 624] width 240 height 27
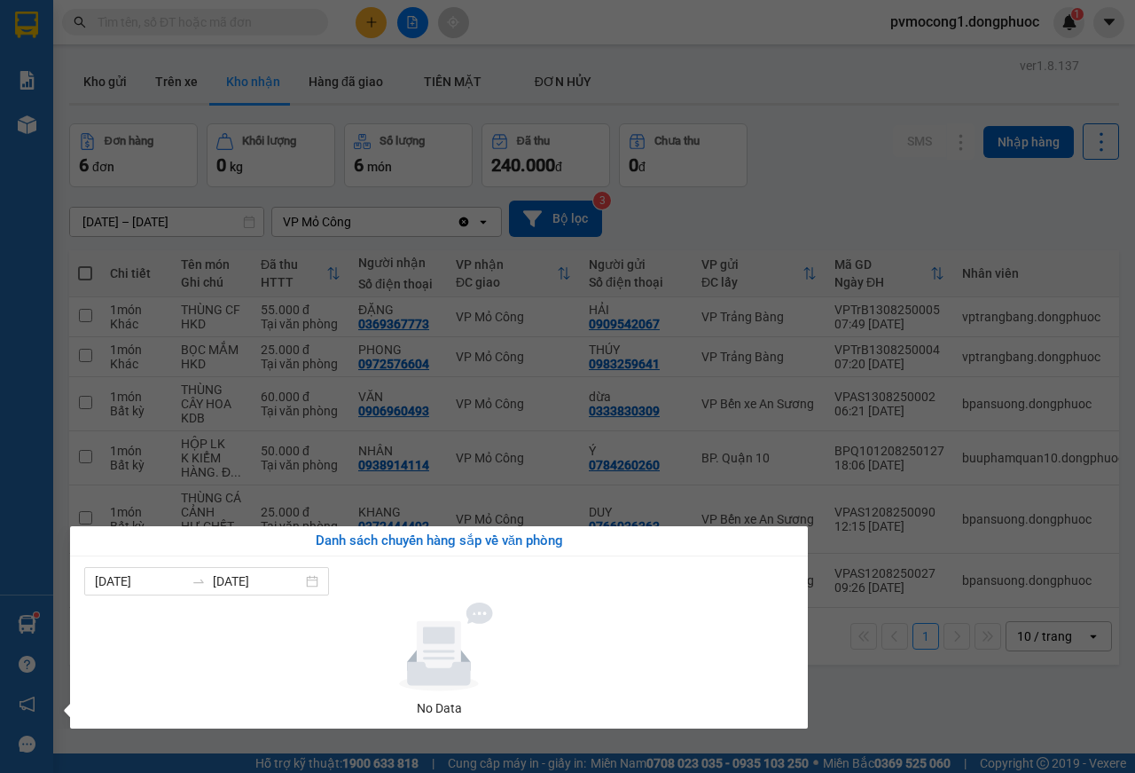
click at [837, 712] on section "Kết quả tìm kiếm ( 0 ) Bộ lọc No Data pvmocong1.dongphuoc 1 Báo cáo Mẫu 1: Báo …" at bounding box center [567, 386] width 1135 height 773
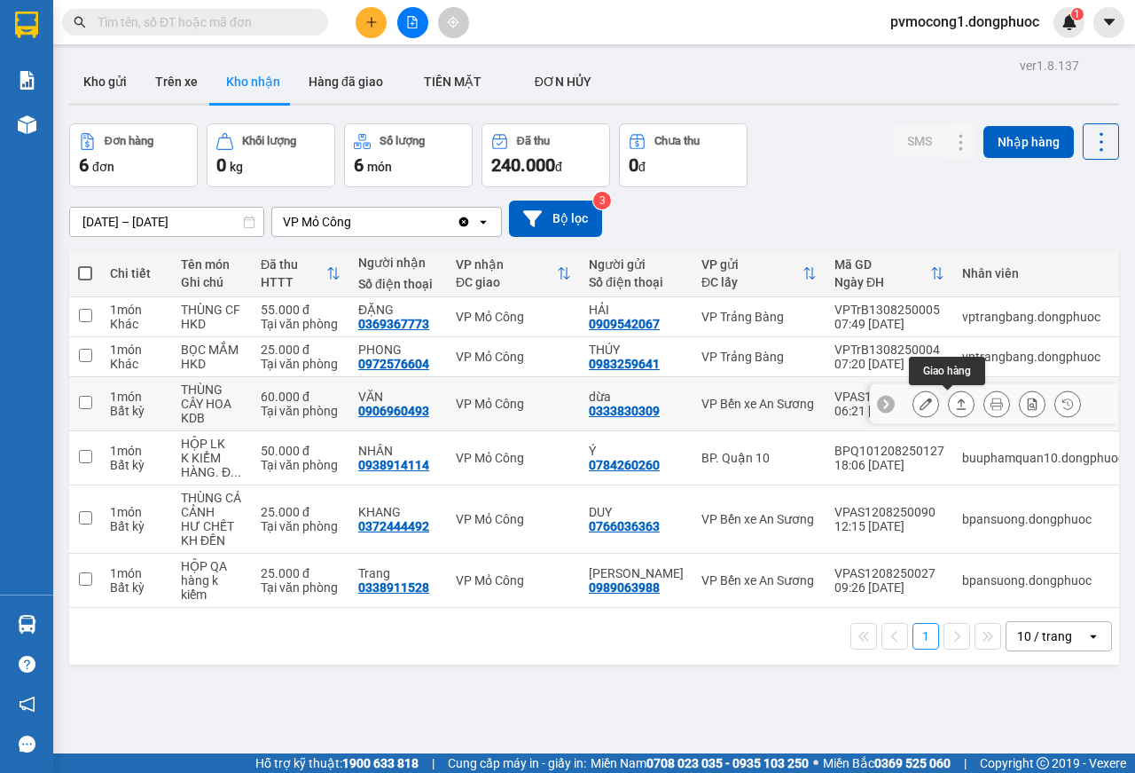
click at [955, 404] on icon at bounding box center [961, 403] width 12 height 12
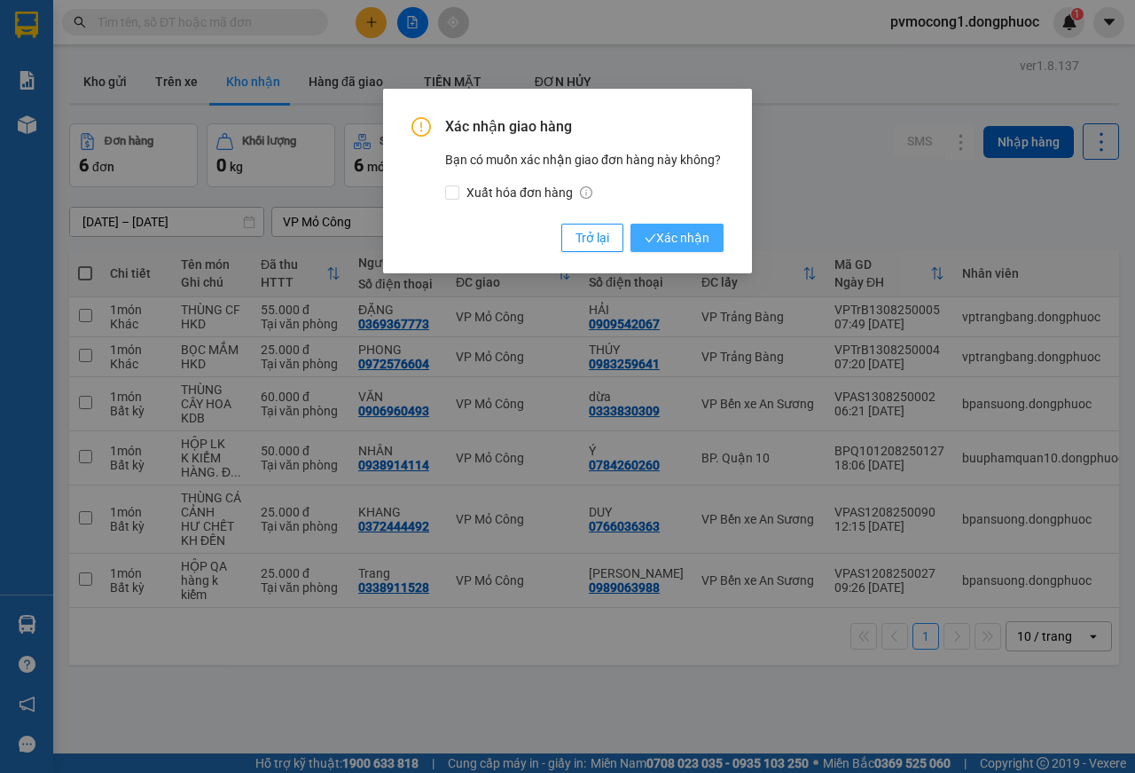
click at [683, 238] on span "Xác nhận" at bounding box center [677, 238] width 65 height 20
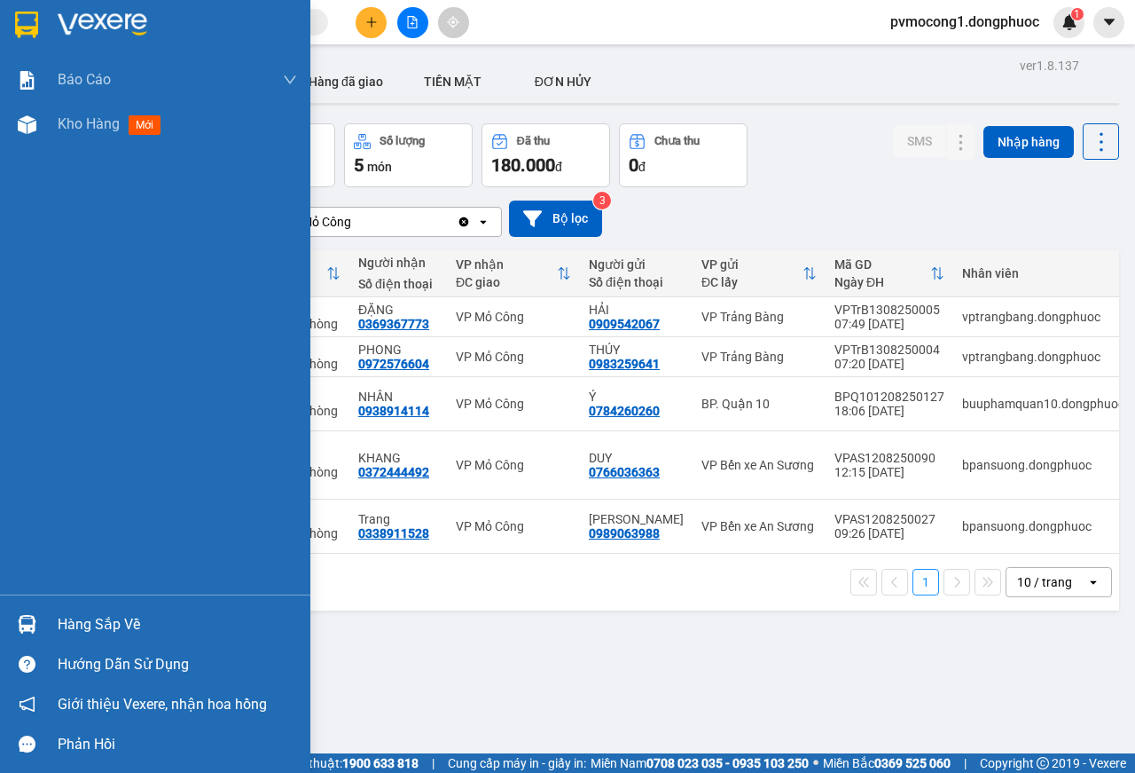
click at [103, 618] on div "Hàng sắp về" at bounding box center [178, 624] width 240 height 27
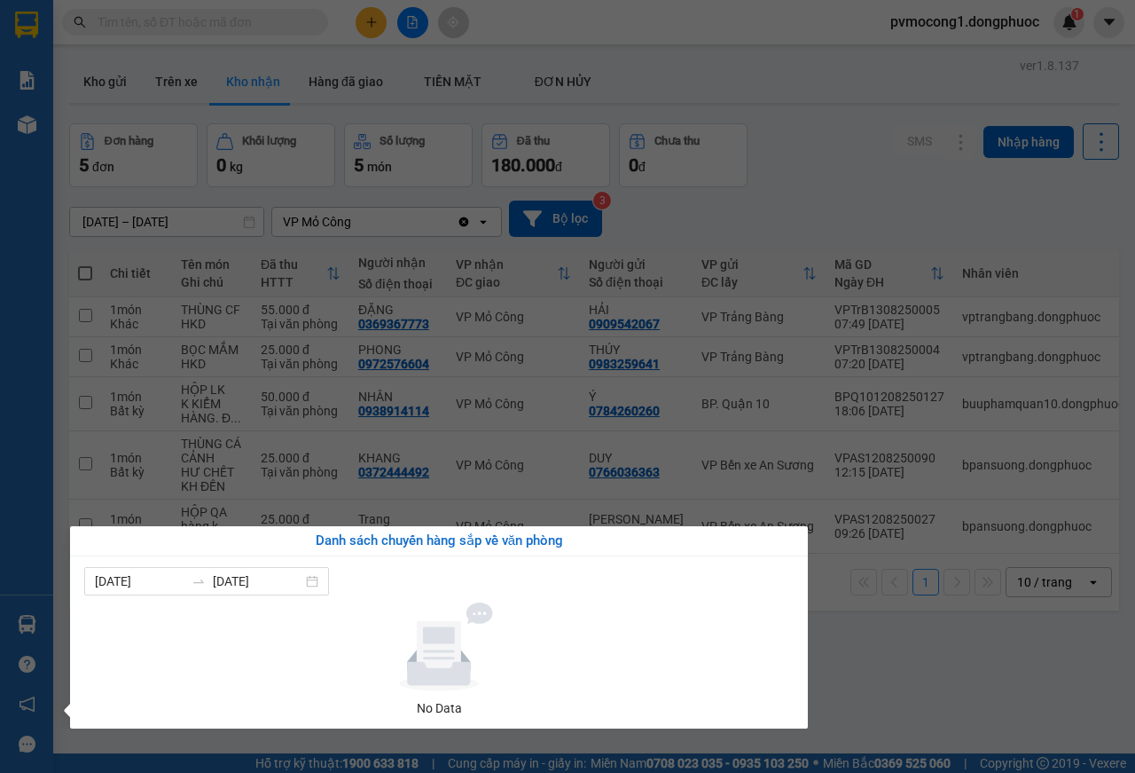
click at [968, 648] on section "Kết quả tìm kiếm ( 0 ) Bộ lọc No Data pvmocong1.dongphuoc 1 Báo cáo Mẫu 1: Báo …" at bounding box center [567, 386] width 1135 height 773
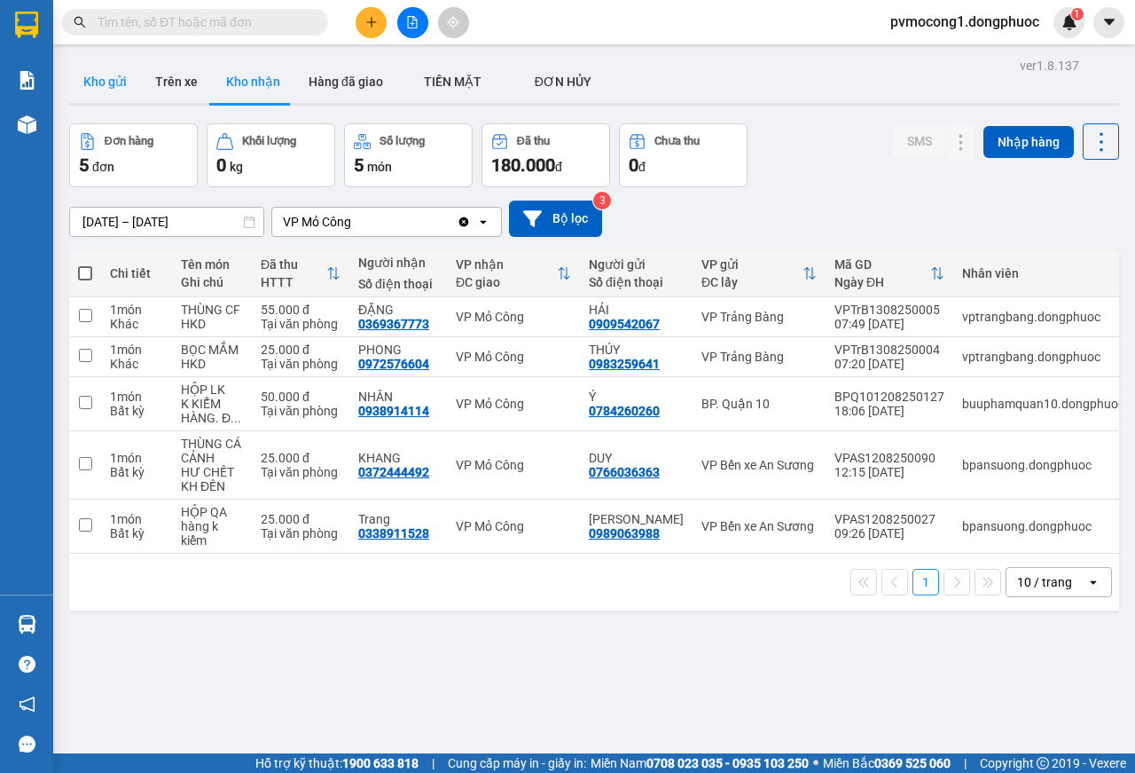
click at [98, 75] on button "Kho gửi" at bounding box center [105, 81] width 72 height 43
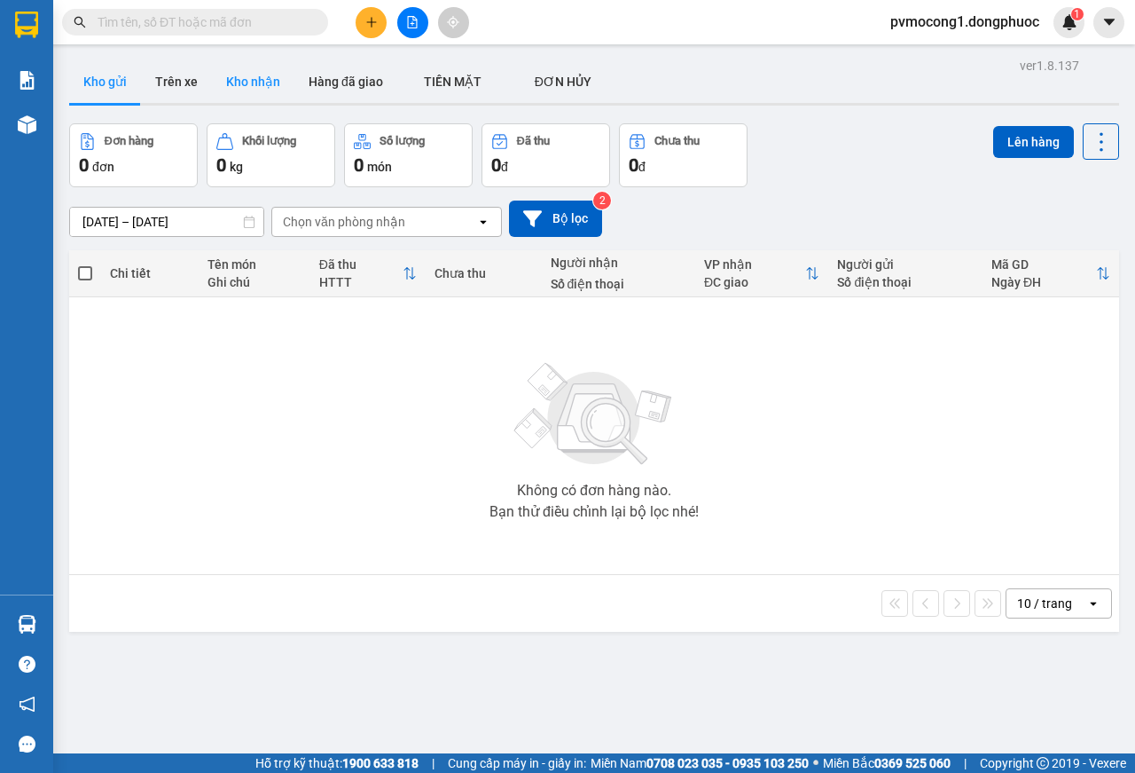
click at [244, 75] on button "Kho nhận" at bounding box center [253, 81] width 82 height 43
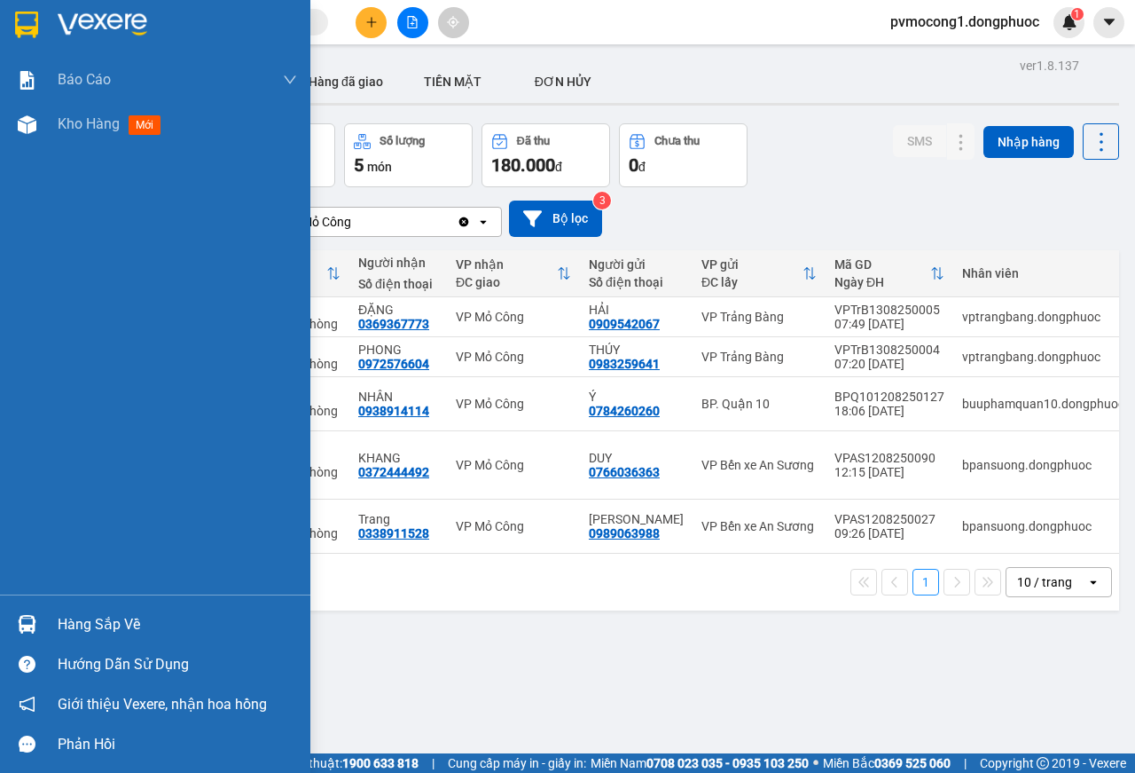
click at [88, 621] on div "Hàng sắp về" at bounding box center [178, 624] width 240 height 27
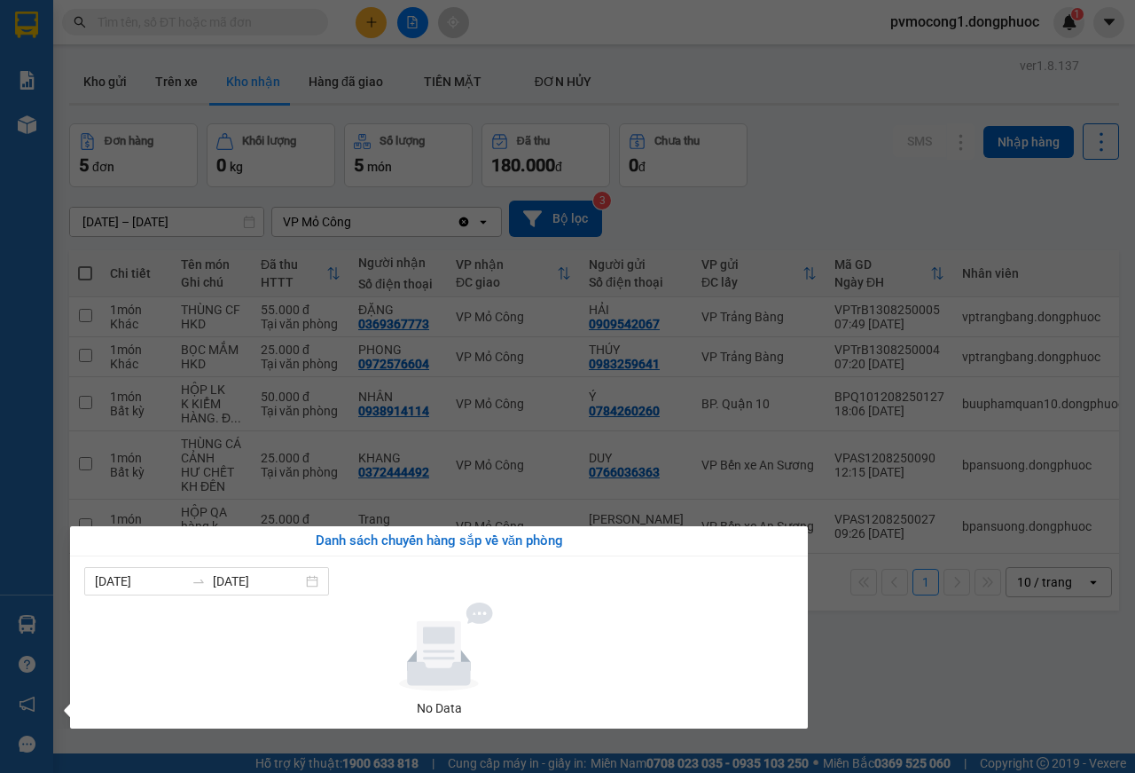
click at [917, 640] on section "Kết quả tìm kiếm ( 0 ) Bộ lọc No Data pvmocong1.dongphuoc 1 Báo cáo Mẫu 1: Báo …" at bounding box center [567, 386] width 1135 height 773
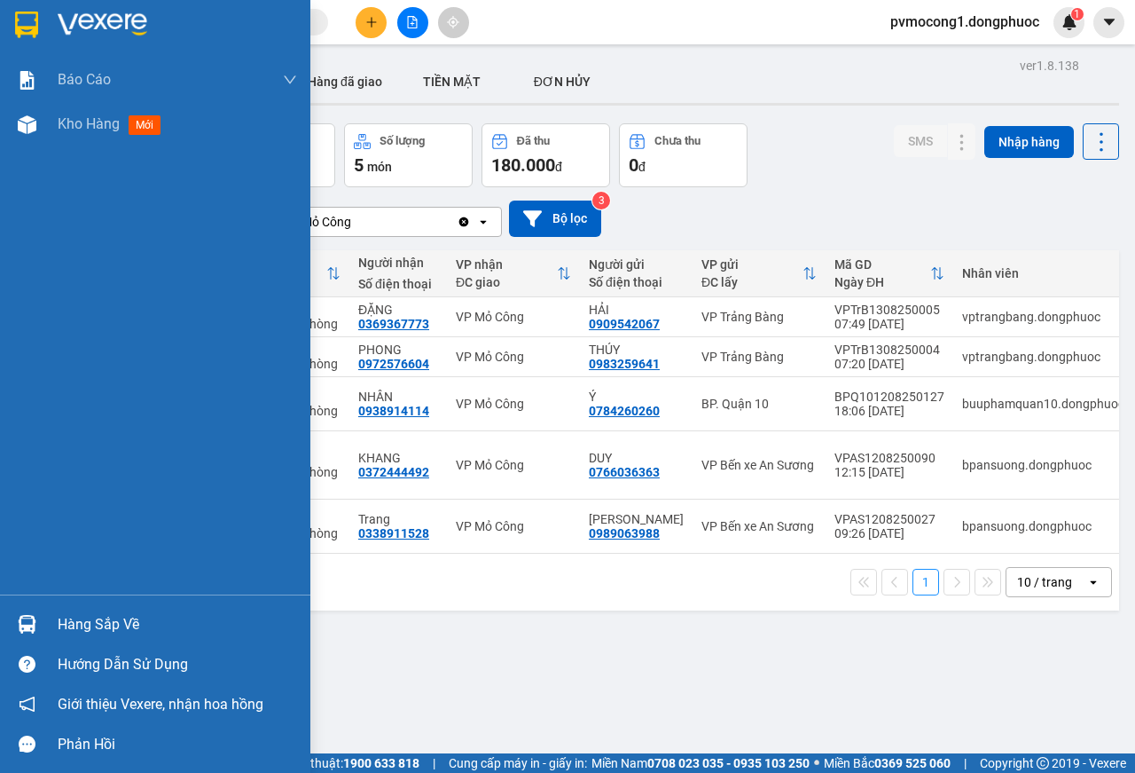
click at [51, 618] on div "Hàng sắp về" at bounding box center [155, 624] width 310 height 40
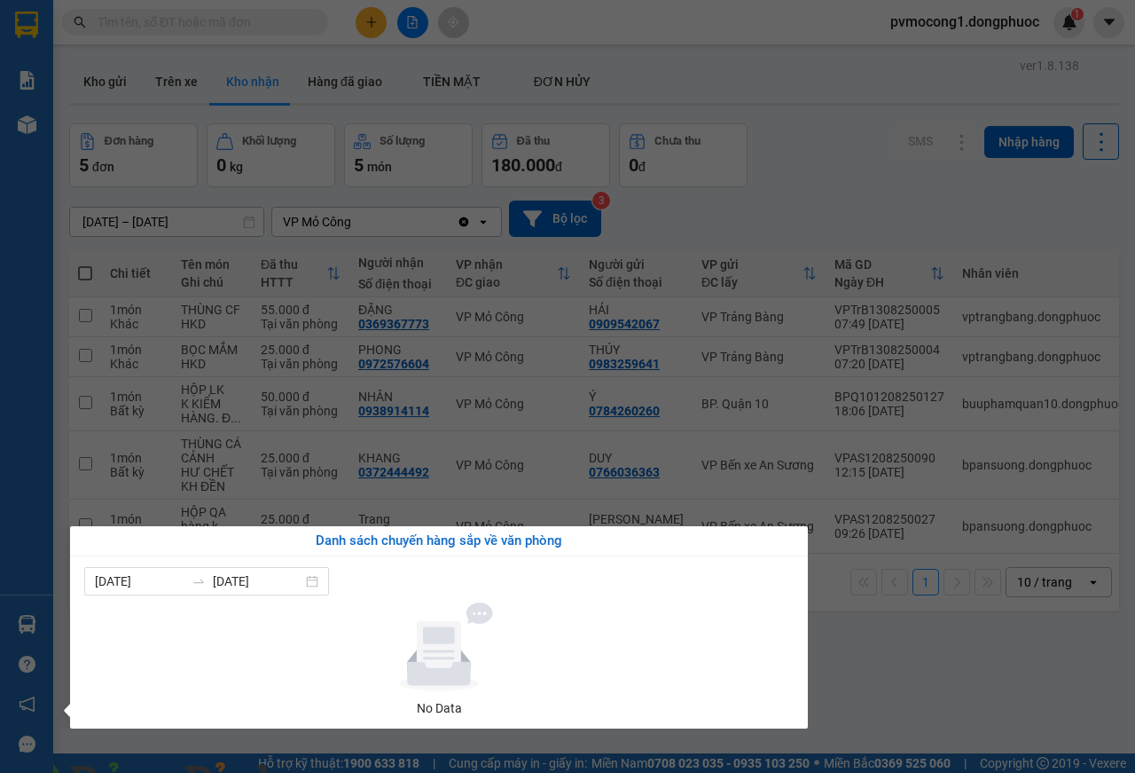
click at [956, 679] on section "Kết quả tìm kiếm ( 0 ) Bộ lọc No Data pvmocong1.dongphuoc 1 Báo cáo Mẫu 1: Báo …" at bounding box center [567, 386] width 1135 height 773
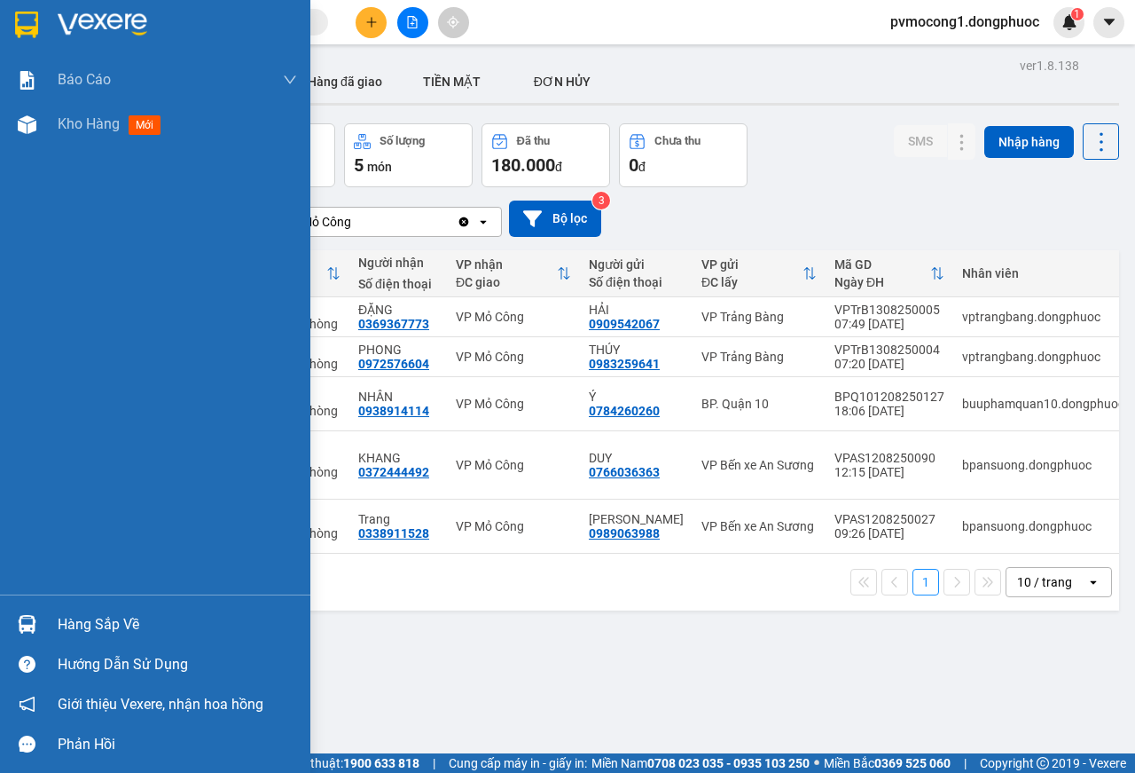
click at [45, 633] on div "Hàng sắp về" at bounding box center [155, 624] width 310 height 40
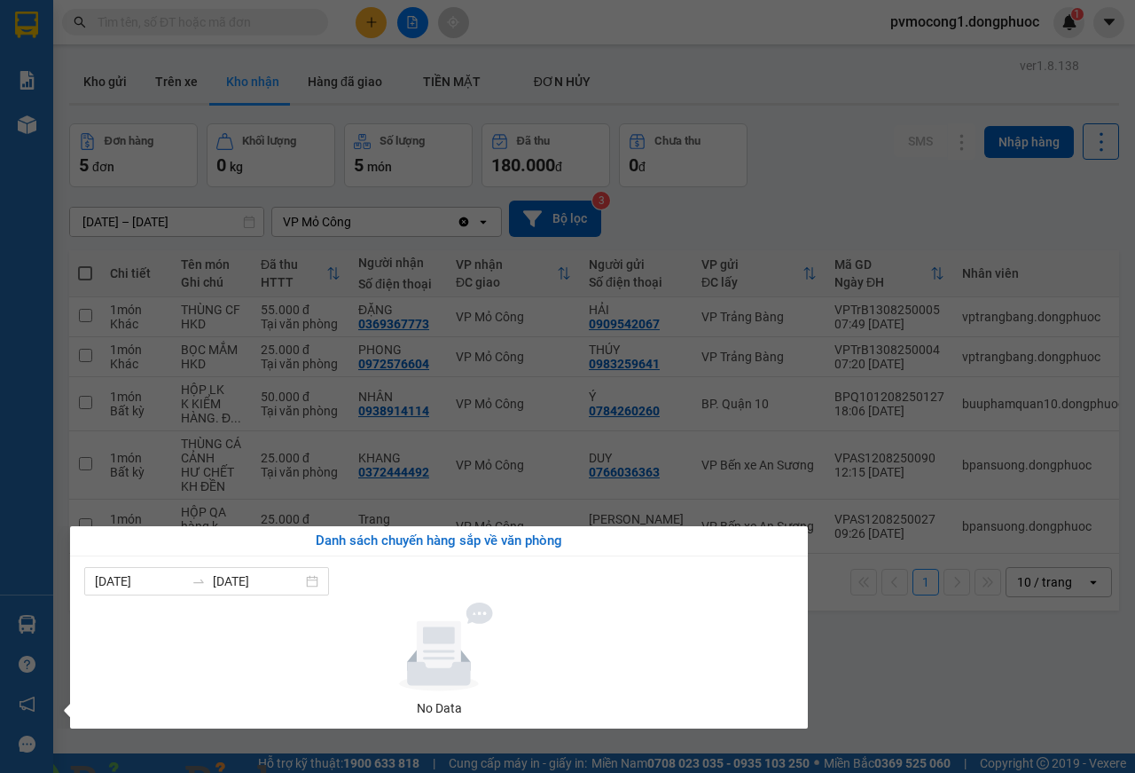
click at [988, 678] on section "Kết quả tìm kiếm ( 0 ) Bộ lọc No Data pvmocong1.dongphuoc 1 Báo cáo Mẫu 1: Báo …" at bounding box center [567, 386] width 1135 height 773
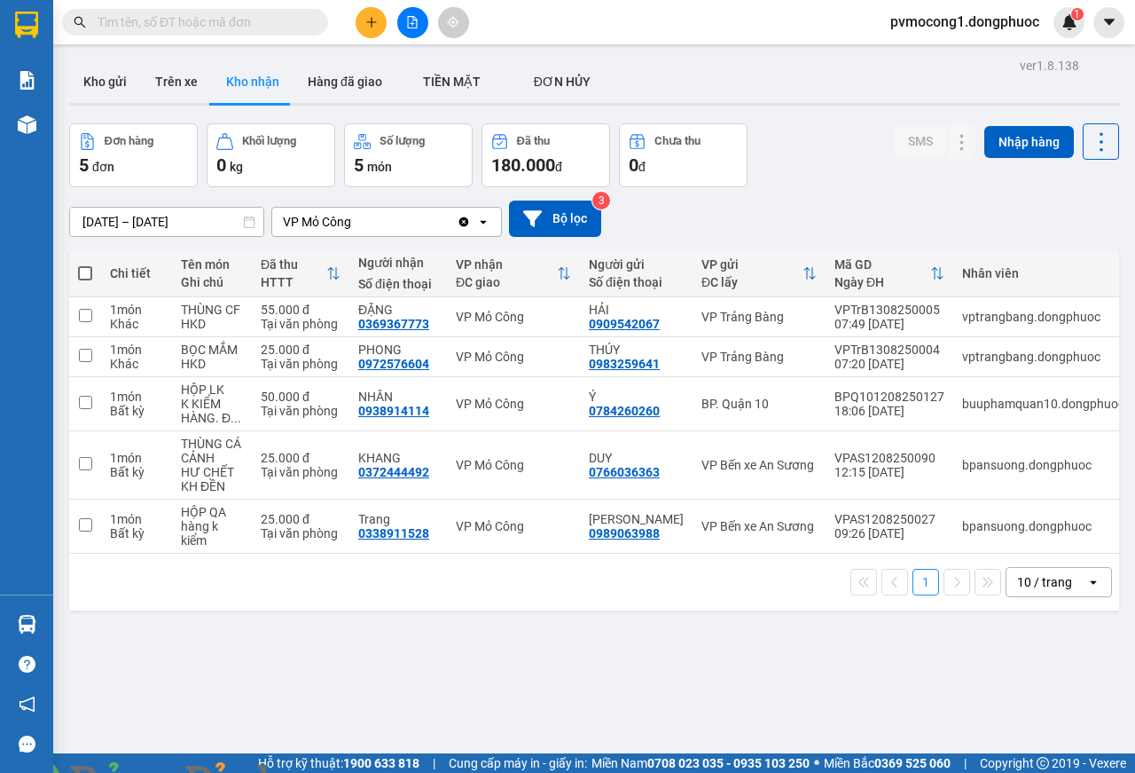
click at [326, 772] on span at bounding box center [305, 783] width 43 height 18
click at [326, 772] on img at bounding box center [321, 783] width 11 height 11
click at [128, 475] on div "Bất kỳ" at bounding box center [136, 472] width 53 height 14
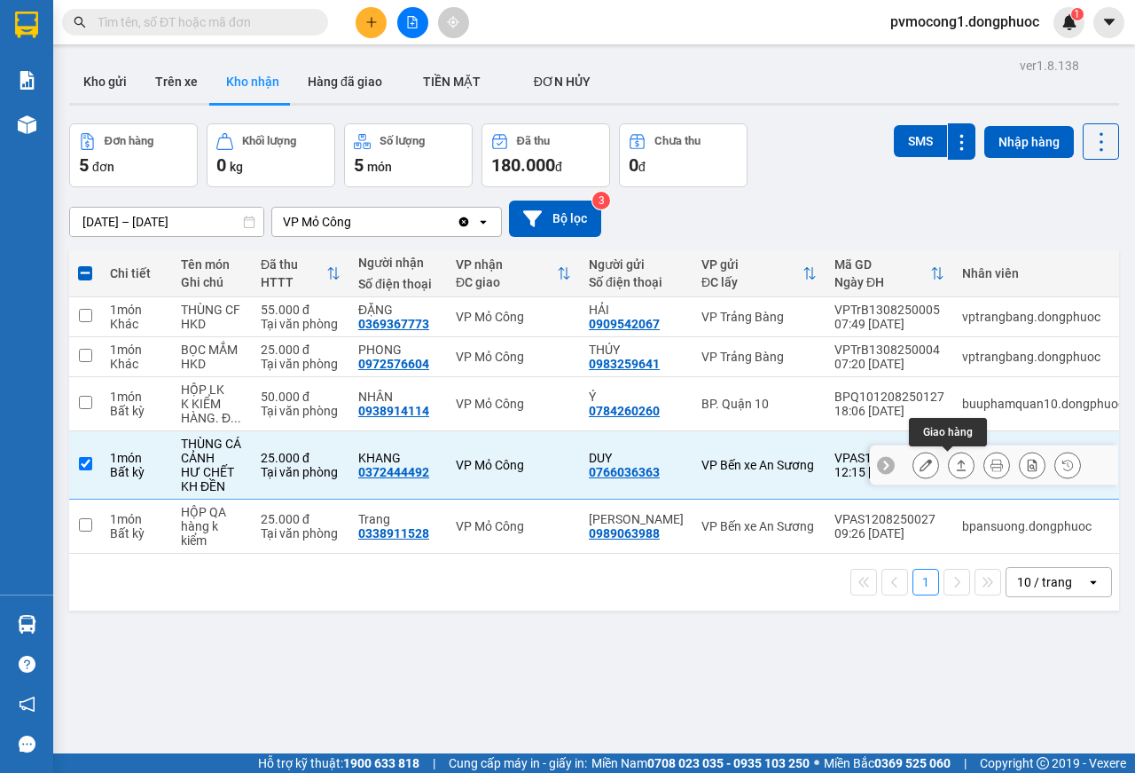
click at [957, 470] on icon at bounding box center [962, 464] width 10 height 11
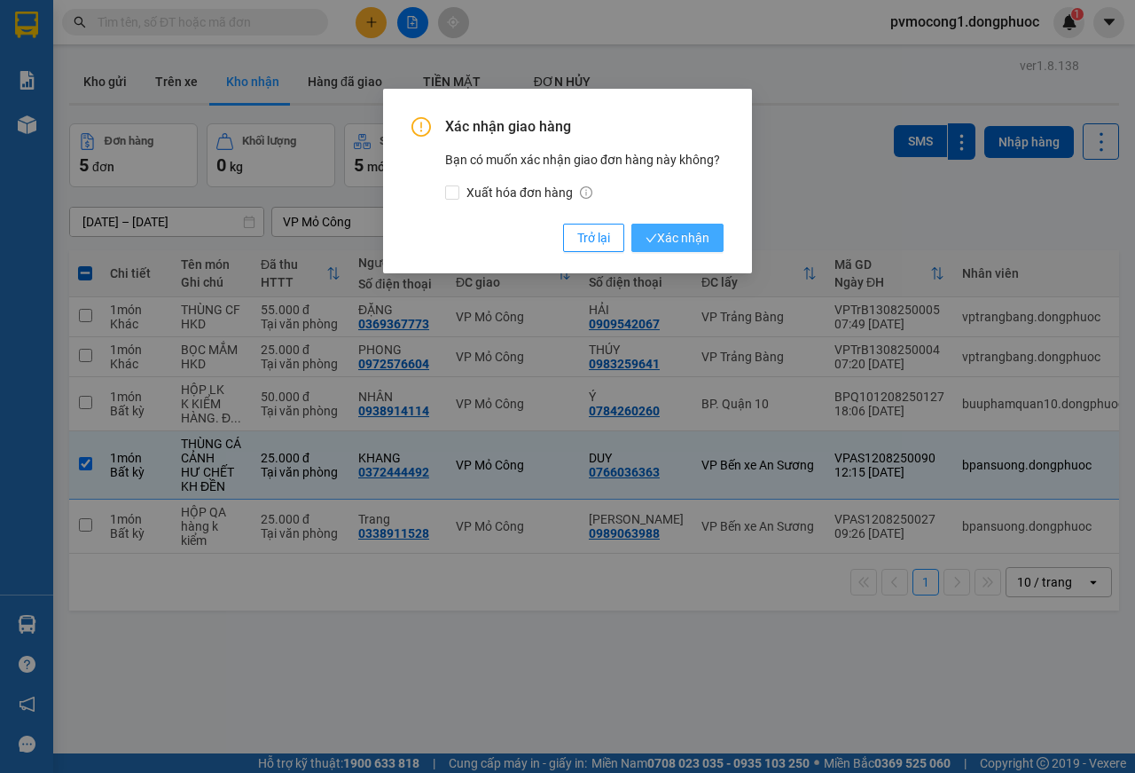
click at [671, 244] on span "Xác nhận" at bounding box center [678, 238] width 64 height 20
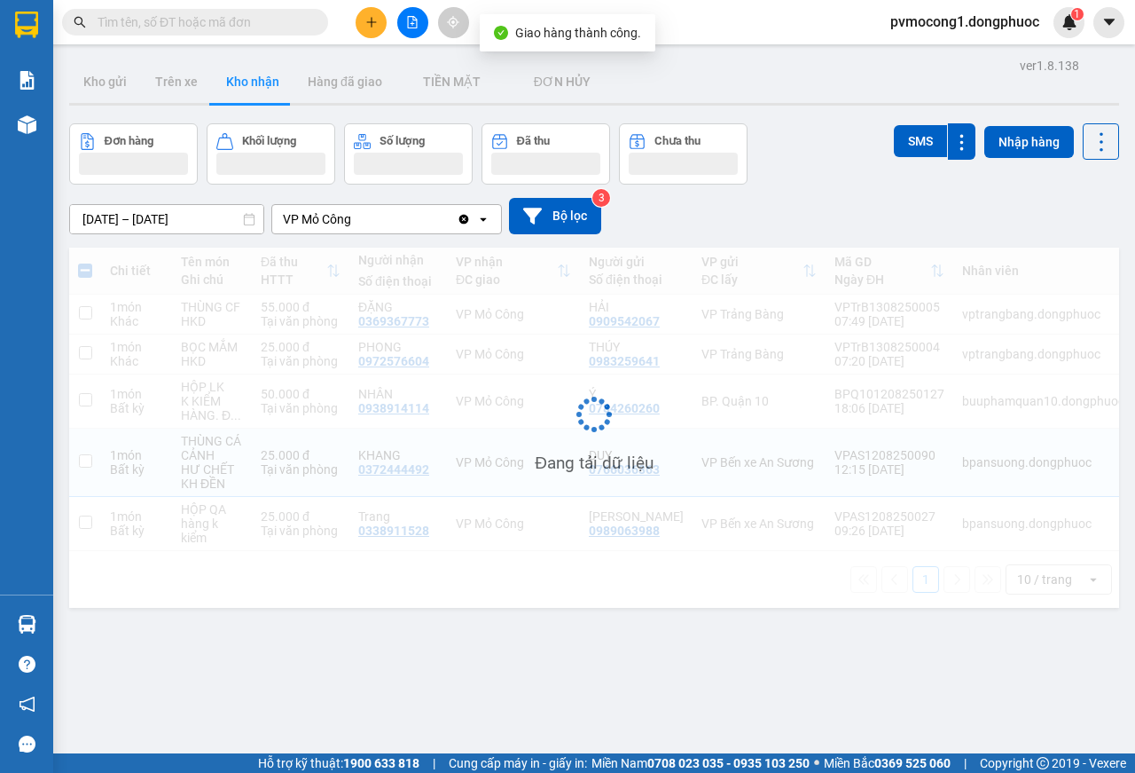
checkbox input "false"
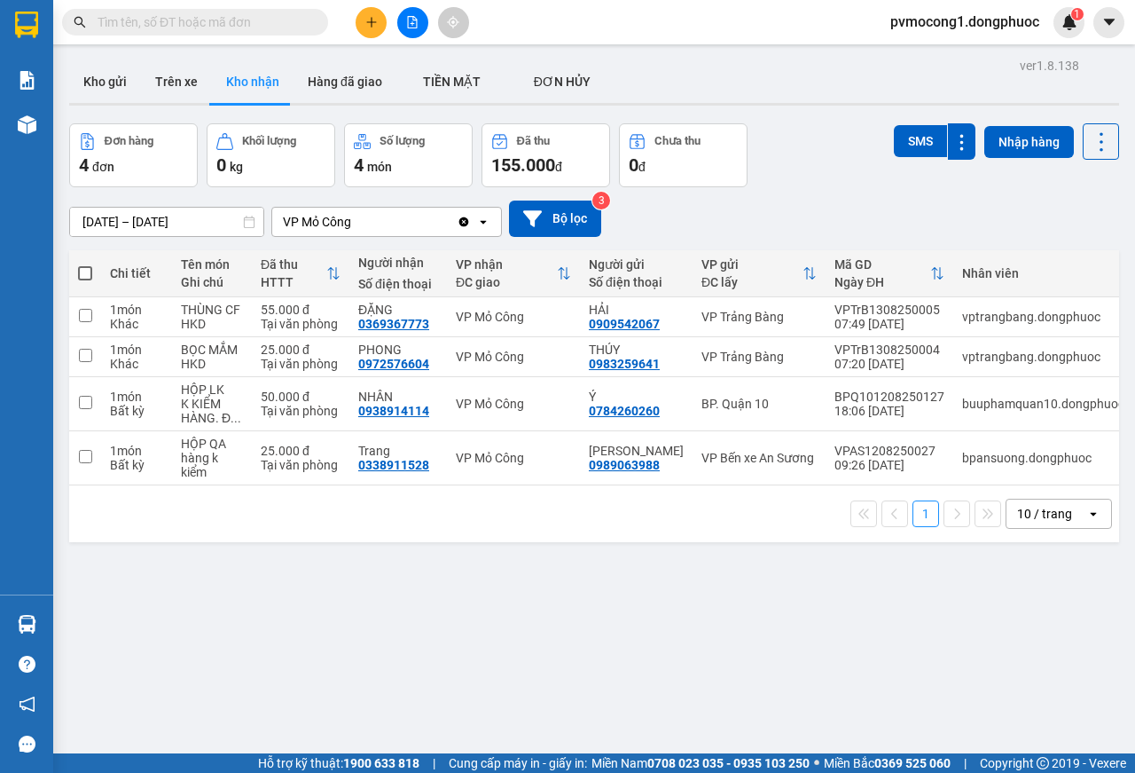
drag, startPoint x: 1135, startPoint y: 7, endPoint x: 1115, endPoint y: 538, distance: 530.8
